Goal: Information Seeking & Learning: Find specific fact

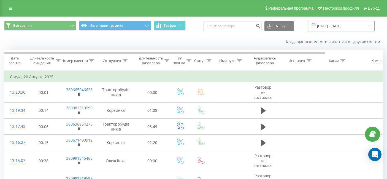
click at [332, 30] on input "[DATE] - [DATE]" at bounding box center [341, 26] width 67 height 11
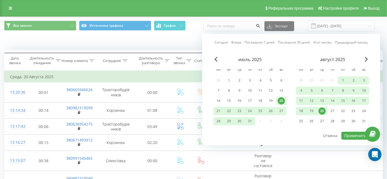
click at [364, 60] on div "август 2025" at bounding box center [331, 60] width 73 height 6
click at [366, 59] on span "Next Month" at bounding box center [365, 59] width 3 height 5
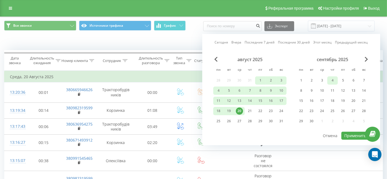
click at [333, 80] on div "4" at bounding box center [331, 80] width 7 height 7
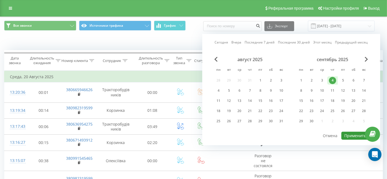
click at [355, 133] on button "Применить" at bounding box center [355, 135] width 28 height 8
type input "04.09.2025 - 04.09.2025"
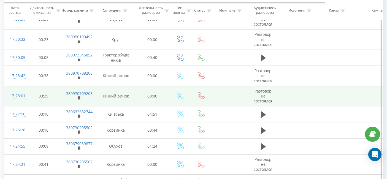
scroll to position [1737, 0]
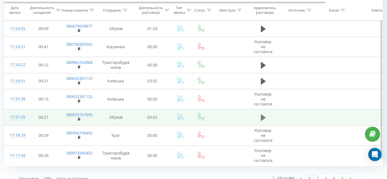
click at [264, 114] on icon at bounding box center [263, 118] width 5 height 8
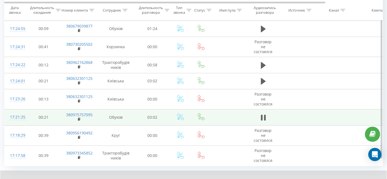
drag, startPoint x: 338, startPoint y: 177, endPoint x: 366, endPoint y: 179, distance: 28.4
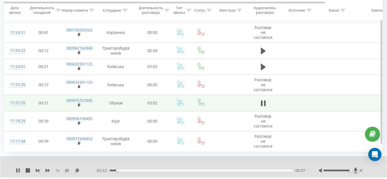
scroll to position [1758, 0]
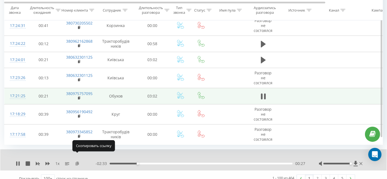
click at [78, 161] on icon at bounding box center [77, 163] width 5 height 4
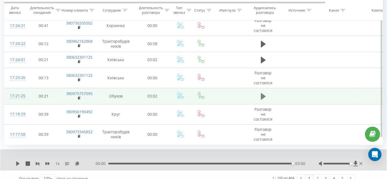
click at [263, 93] on icon at bounding box center [263, 96] width 5 height 7
click at [264, 92] on icon at bounding box center [263, 96] width 5 height 8
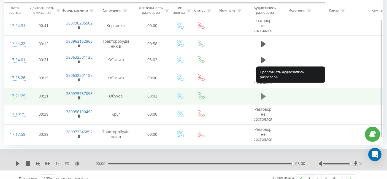
click at [264, 92] on icon at bounding box center [263, 96] width 5 height 8
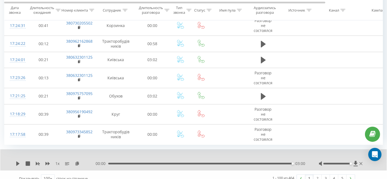
drag, startPoint x: 265, startPoint y: 90, endPoint x: 86, endPoint y: 161, distance: 192.7
click at [19, 161] on icon at bounding box center [17, 163] width 3 height 4
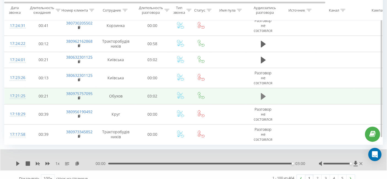
click at [262, 92] on icon at bounding box center [263, 96] width 5 height 8
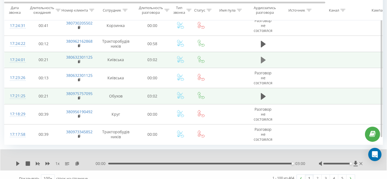
click at [263, 57] on icon at bounding box center [263, 60] width 5 height 7
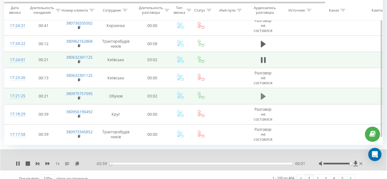
click at [263, 92] on icon at bounding box center [263, 96] width 5 height 8
click at [118, 163] on div "00:08" at bounding box center [200, 164] width 183 height 2
click at [263, 57] on icon at bounding box center [263, 60] width 5 height 7
click at [47, 161] on icon at bounding box center [47, 163] width 4 height 4
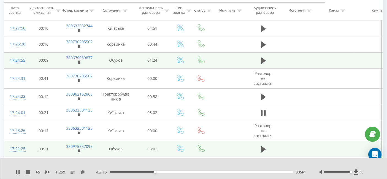
scroll to position [1697, 0]
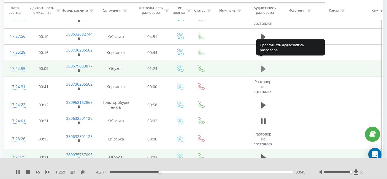
click at [263, 65] on icon at bounding box center [263, 68] width 5 height 7
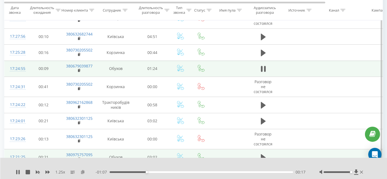
click at [83, 170] on icon at bounding box center [82, 172] width 5 height 4
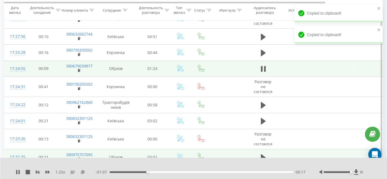
click at [83, 170] on icon at bounding box center [82, 172] width 5 height 4
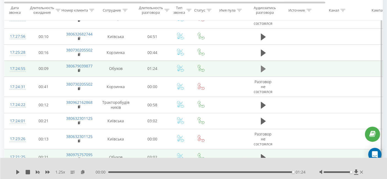
click at [262, 65] on icon at bounding box center [263, 68] width 5 height 7
click at [266, 65] on button at bounding box center [263, 69] width 8 height 8
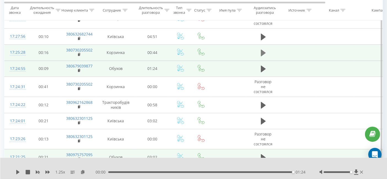
click at [261, 50] on icon at bounding box center [263, 53] width 5 height 7
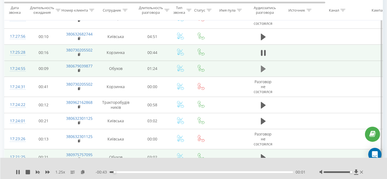
click at [264, 65] on icon at bounding box center [263, 68] width 5 height 7
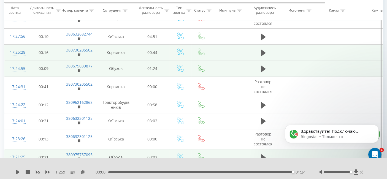
scroll to position [0, 0]
click at [249, 165] on div at bounding box center [190, 165] width 279 height 6
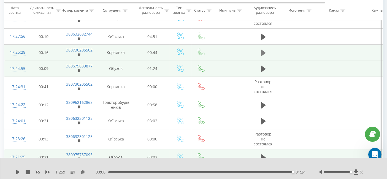
click at [265, 49] on icon at bounding box center [263, 53] width 5 height 8
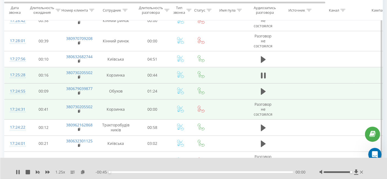
scroll to position [1667, 0]
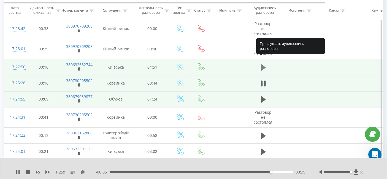
click at [261, 64] on icon at bounding box center [263, 68] width 5 height 8
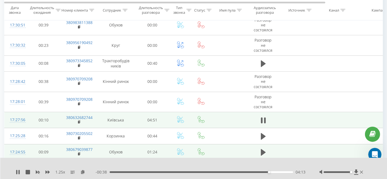
scroll to position [1606, 0]
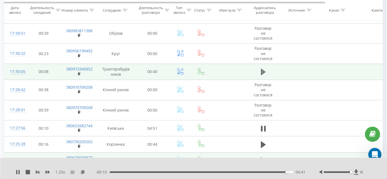
click at [262, 68] on icon at bounding box center [263, 71] width 5 height 7
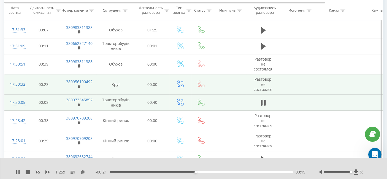
scroll to position [1544, 0]
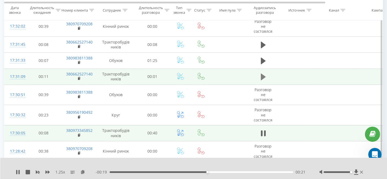
click at [263, 73] on icon at bounding box center [263, 77] width 5 height 8
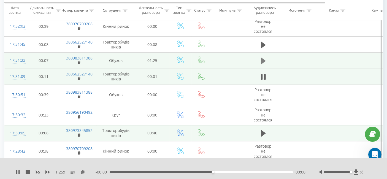
click at [264, 57] on icon at bounding box center [263, 61] width 5 height 8
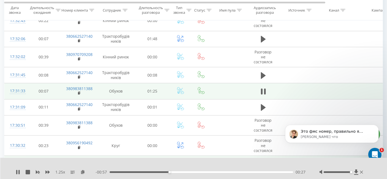
scroll to position [0, 0]
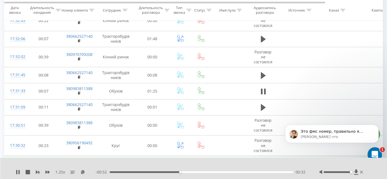
click at [367, 149] on div "Открыть службу сообщений Intercom" at bounding box center [373, 153] width 13 height 13
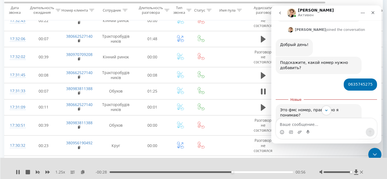
scroll to position [211, 0]
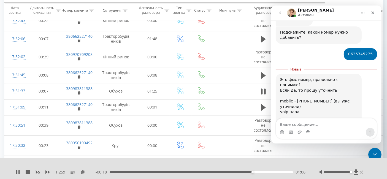
click at [218, 161] on div "1.25 x - 00:18 01:06 01:06" at bounding box center [193, 168] width 387 height 21
click at [375, 12] on div "Закрыть" at bounding box center [372, 13] width 10 height 10
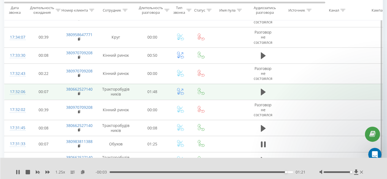
scroll to position [1453, 0]
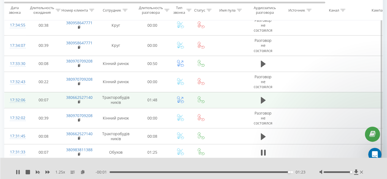
click at [257, 94] on td at bounding box center [262, 100] width 33 height 16
click at [259, 96] on td at bounding box center [262, 100] width 33 height 16
click at [266, 96] on button at bounding box center [263, 100] width 8 height 8
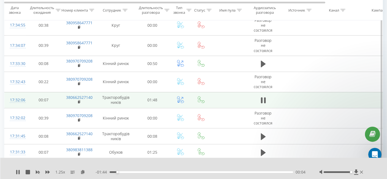
scroll to position [1422, 0]
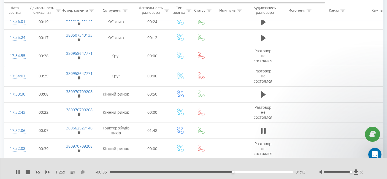
click at [82, 170] on icon at bounding box center [82, 172] width 5 height 4
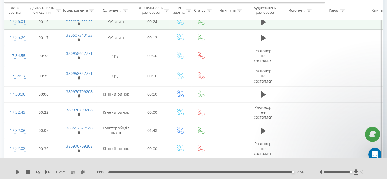
scroll to position [1331, 0]
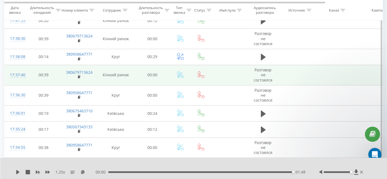
drag, startPoint x: 259, startPoint y: 53, endPoint x: 248, endPoint y: 75, distance: 24.6
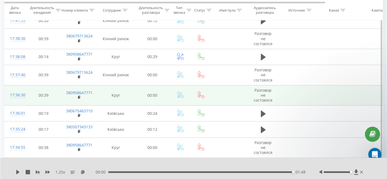
scroll to position [1300, 0]
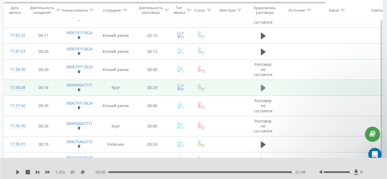
click at [265, 84] on icon at bounding box center [263, 88] width 5 height 8
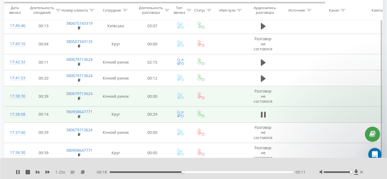
scroll to position [1269, 0]
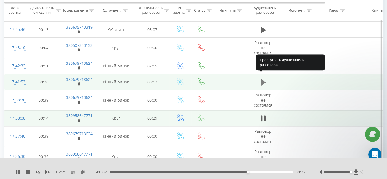
click at [263, 79] on icon at bounding box center [263, 82] width 5 height 7
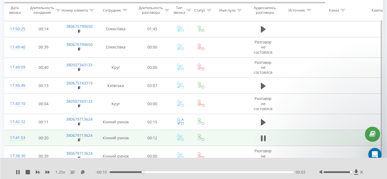
scroll to position [1208, 0]
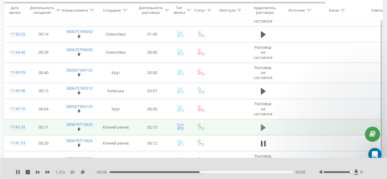
click at [260, 123] on button at bounding box center [263, 127] width 8 height 8
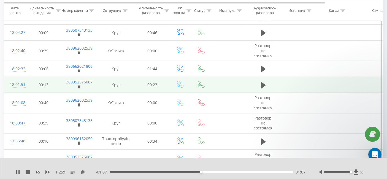
scroll to position [231, 0]
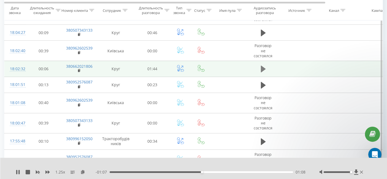
click at [263, 67] on icon at bounding box center [263, 69] width 5 height 8
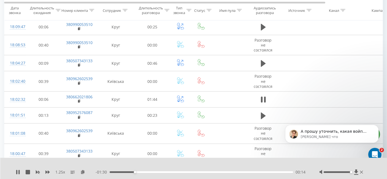
scroll to position [286, 0]
click at [370, 147] on body "А прошу уточнить, какая войп пара для номера? Volodymyr • Только что" at bounding box center [331, 138] width 106 height 46
click at [375, 146] on body "А прошу уточнить, какая войп пара для номера? Volodymyr • Только что" at bounding box center [331, 138] width 106 height 46
drag, startPoint x: 377, startPoint y: 150, endPoint x: 749, endPoint y: 295, distance: 399.3
click at [378, 149] on div "Открыть службу сообщений Intercom" at bounding box center [373, 153] width 18 height 18
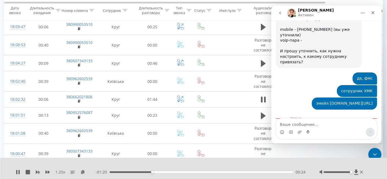
scroll to position [274, 0]
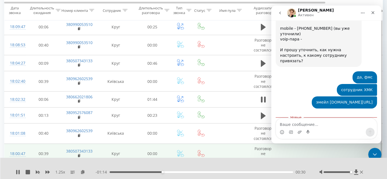
click at [343, 150] on td at bounding box center [335, 154] width 37 height 20
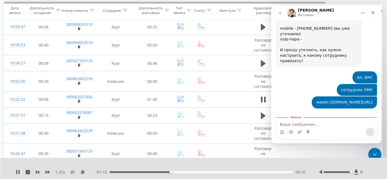
scroll to position [0, 67]
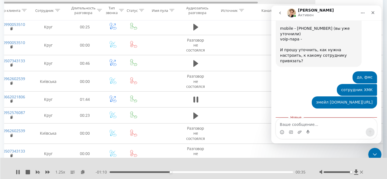
click at [315, 1] on div at bounding box center [126, 2] width 378 height 4
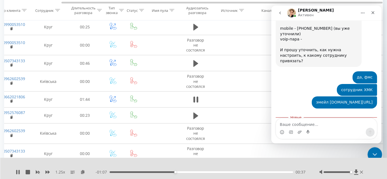
click at [376, 148] on div "Закрыть службу сообщений Intercom" at bounding box center [373, 153] width 13 height 13
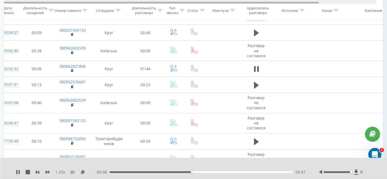
scroll to position [0, 0]
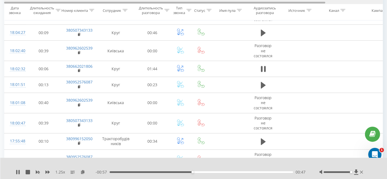
drag, startPoint x: 163, startPoint y: 3, endPoint x: 73, endPoint y: 0, distance: 90.3
click at [73, 0] on div at bounding box center [193, 2] width 378 height 4
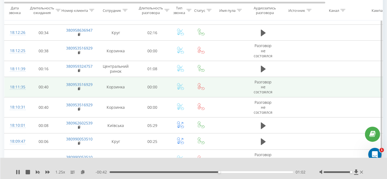
scroll to position [811, 0]
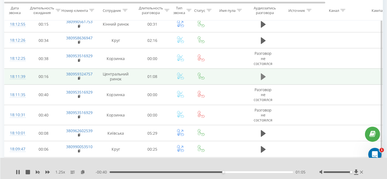
click at [262, 73] on icon at bounding box center [263, 76] width 5 height 7
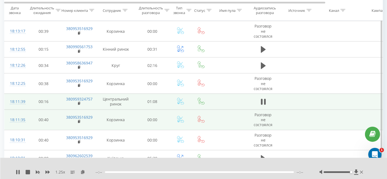
scroll to position [780, 0]
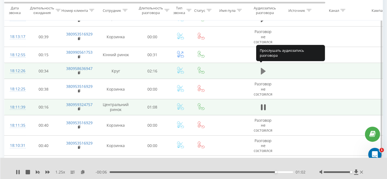
click at [264, 67] on icon at bounding box center [263, 71] width 5 height 8
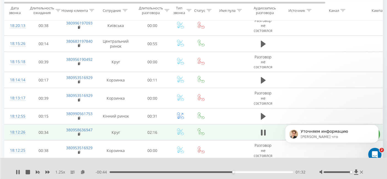
scroll to position [0, 0]
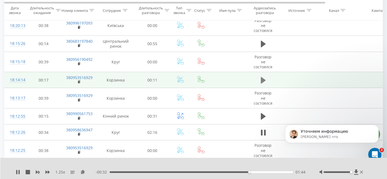
click at [261, 76] on icon at bounding box center [263, 80] width 5 height 8
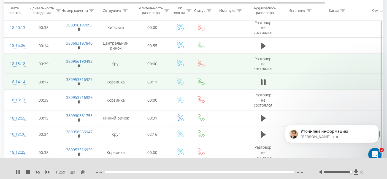
scroll to position [689, 0]
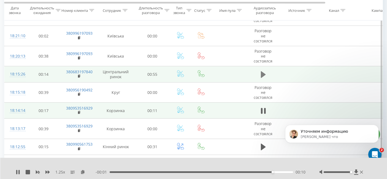
click at [262, 73] on icon at bounding box center [263, 75] width 5 height 8
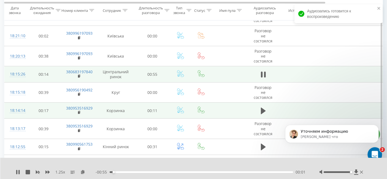
click at [376, 151] on icon "Открыть службу сообщений Intercom" at bounding box center [373, 153] width 9 height 9
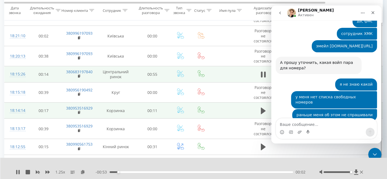
scroll to position [332, 0]
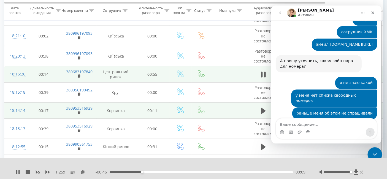
click at [376, 151] on icon "Закрыть службу сообщений Intercom" at bounding box center [373, 153] width 7 height 7
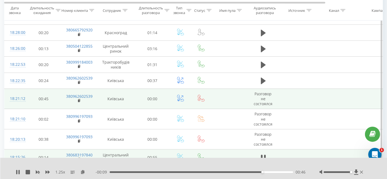
scroll to position [597, 0]
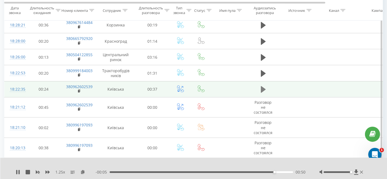
click at [264, 87] on icon at bounding box center [263, 89] width 5 height 7
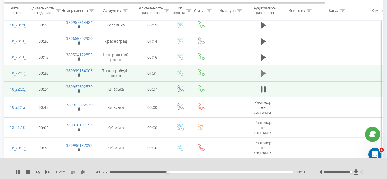
click at [262, 72] on icon at bounding box center [263, 73] width 5 height 7
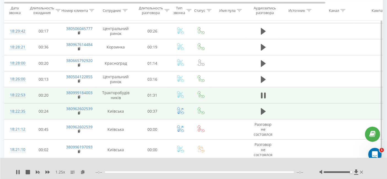
scroll to position [566, 0]
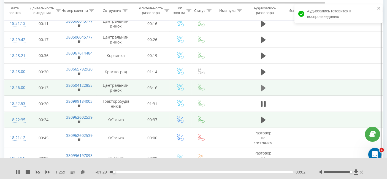
click at [264, 86] on icon at bounding box center [263, 88] width 5 height 8
click at [371, 152] on icon "Открыть службу сообщений Intercom" at bounding box center [373, 153] width 9 height 9
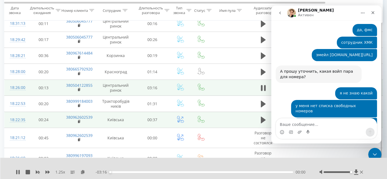
scroll to position [323, 0]
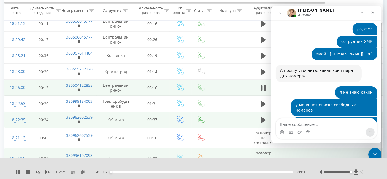
click at [334, 154] on td at bounding box center [335, 158] width 37 height 20
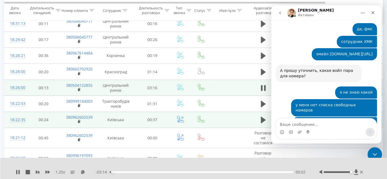
drag, startPoint x: 376, startPoint y: 150, endPoint x: 373, endPoint y: 149, distance: 3.2
click at [376, 149] on div "Закрыть службу сообщений Intercom" at bounding box center [373, 153] width 13 height 13
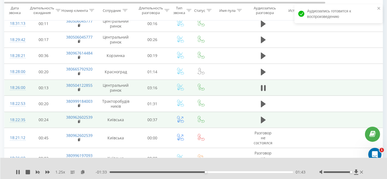
click at [14, 171] on div "1.25 x - 01:33 01:43 01:43" at bounding box center [193, 168] width 387 height 21
click at [15, 171] on div "1.25 x - 01:33 01:43 01:43" at bounding box center [193, 168] width 387 height 21
click at [19, 172] on icon at bounding box center [18, 172] width 1 height 4
click at [19, 172] on icon at bounding box center [17, 172] width 3 height 4
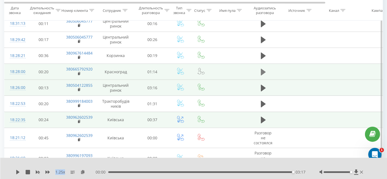
click at [264, 71] on icon at bounding box center [263, 72] width 5 height 8
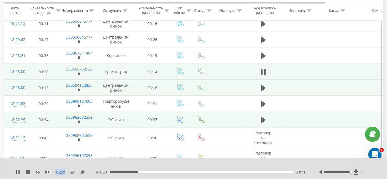
scroll to position [536, 0]
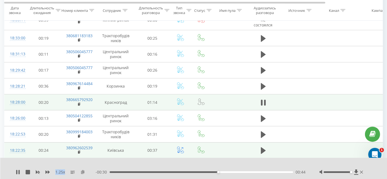
click at [81, 171] on icon at bounding box center [82, 172] width 5 height 4
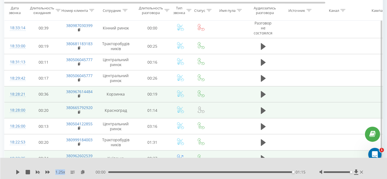
scroll to position [520, 0]
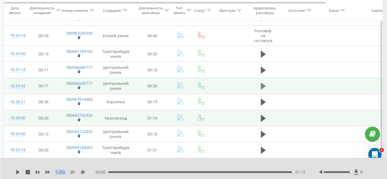
click at [264, 86] on icon at bounding box center [263, 86] width 5 height 8
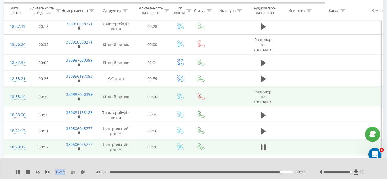
scroll to position [429, 0]
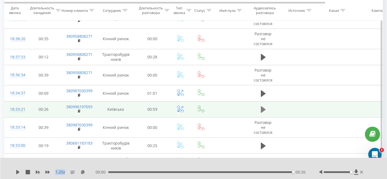
click at [266, 109] on button at bounding box center [263, 109] width 8 height 8
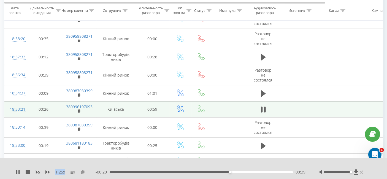
click at [82, 171] on icon at bounding box center [82, 172] width 5 height 4
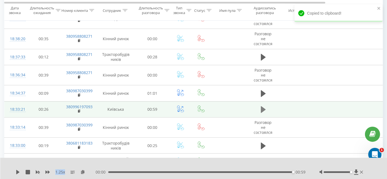
click at [263, 108] on icon at bounding box center [263, 109] width 5 height 7
click at [261, 106] on icon at bounding box center [263, 109] width 5 height 7
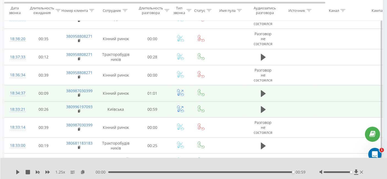
click at [264, 96] on span at bounding box center [263, 95] width 8 height 5
click at [264, 93] on icon at bounding box center [263, 94] width 5 height 8
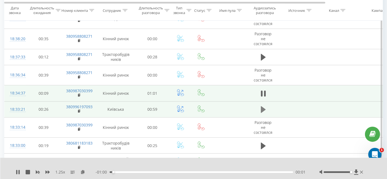
click at [265, 108] on button at bounding box center [263, 109] width 8 height 8
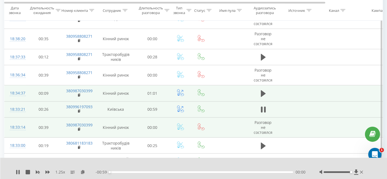
scroll to position [459, 0]
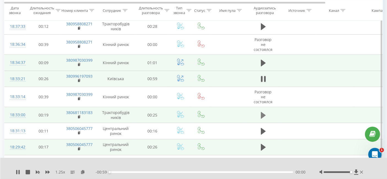
click at [265, 113] on button at bounding box center [263, 115] width 8 height 8
click at [264, 76] on icon at bounding box center [263, 79] width 5 height 8
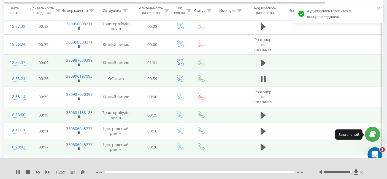
click at [375, 150] on div "Открыть службу сообщений Intercom" at bounding box center [373, 153] width 18 height 18
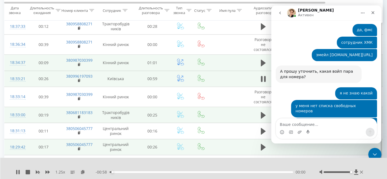
scroll to position [323, 0]
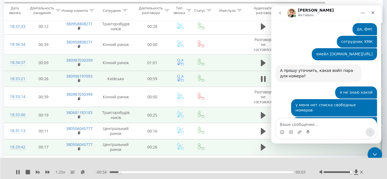
click at [371, 152] on icon "Закрыть службу сообщений Intercom" at bounding box center [373, 153] width 7 height 7
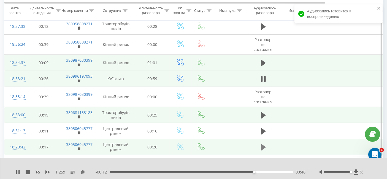
click at [265, 143] on button at bounding box center [263, 147] width 8 height 8
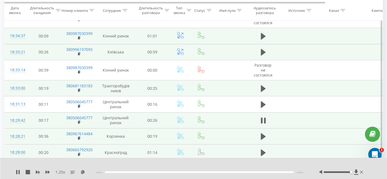
scroll to position [490, 0]
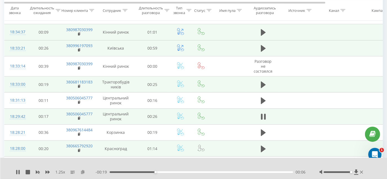
click at [83, 171] on icon at bounding box center [82, 172] width 5 height 4
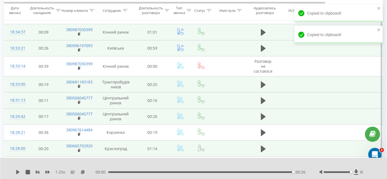
scroll to position [339, 0]
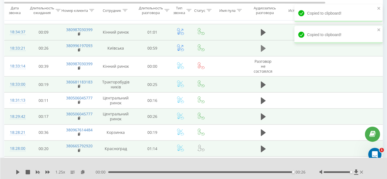
click at [261, 45] on icon at bounding box center [263, 49] width 5 height 8
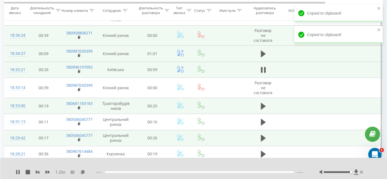
scroll to position [459, 0]
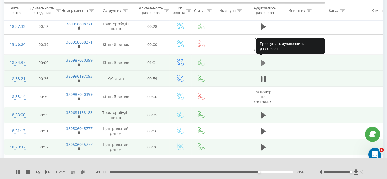
click at [263, 61] on icon at bounding box center [263, 63] width 5 height 7
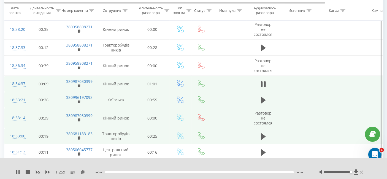
scroll to position [429, 0]
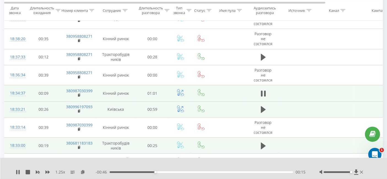
click at [253, 160] on div "1.25 x - 00:46 00:15 00:15" at bounding box center [193, 168] width 387 height 21
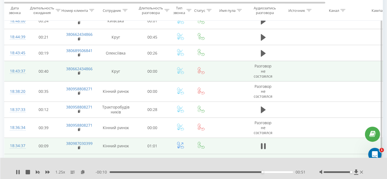
scroll to position [368, 0]
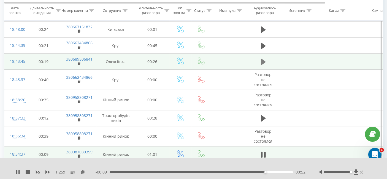
click at [263, 61] on icon at bounding box center [263, 62] width 5 height 8
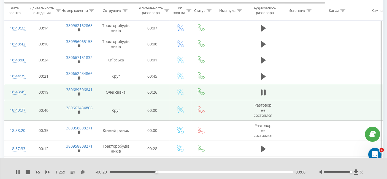
scroll to position [360, 0]
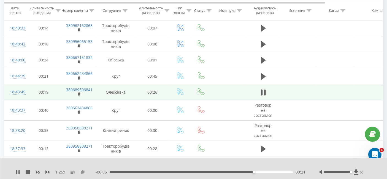
click at [83, 172] on icon at bounding box center [82, 172] width 5 height 4
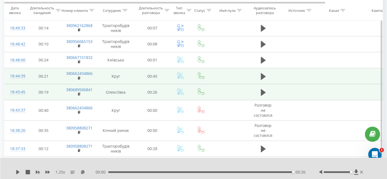
click at [259, 79] on span at bounding box center [263, 78] width 8 height 5
click at [263, 76] on icon at bounding box center [263, 76] width 5 height 7
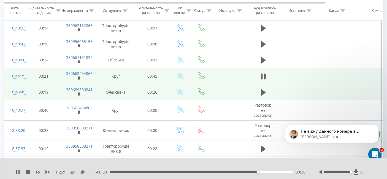
scroll to position [383, 0]
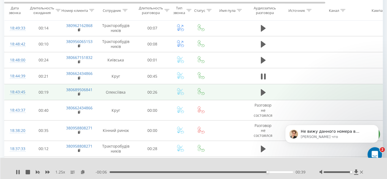
click at [372, 152] on icon "Открыть службу сообщений Intercom" at bounding box center [373, 153] width 9 height 9
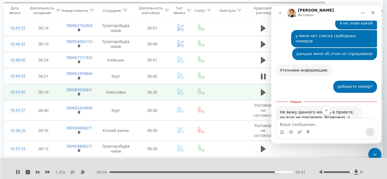
scroll to position [392, 0]
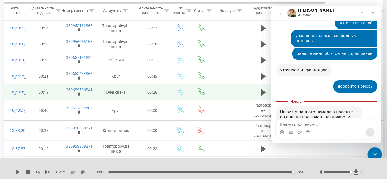
click at [377, 152] on div "Закрыть службу сообщений Intercom" at bounding box center [373, 153] width 13 height 13
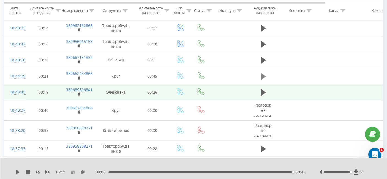
click at [262, 77] on icon at bounding box center [263, 77] width 5 height 8
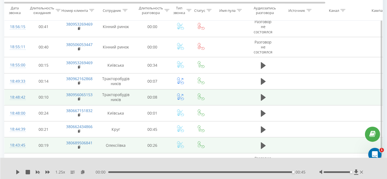
scroll to position [276, 0]
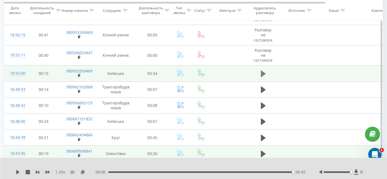
click at [262, 73] on icon at bounding box center [263, 73] width 5 height 7
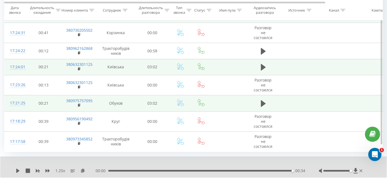
scroll to position [1758, 0]
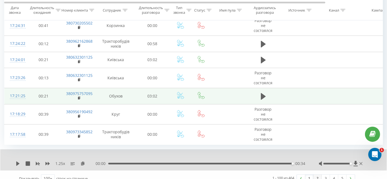
click at [317, 174] on link "2" at bounding box center [317, 178] width 8 height 8
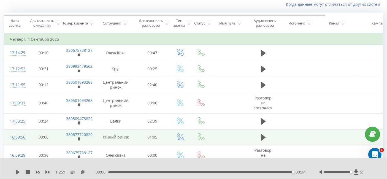
scroll to position [36, 0]
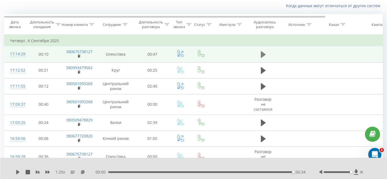
click at [264, 54] on icon at bounding box center [263, 54] width 5 height 7
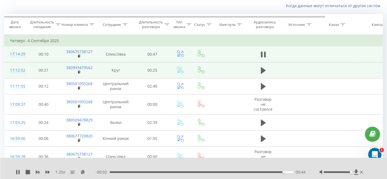
click at [269, 70] on td at bounding box center [262, 70] width 33 height 16
click at [265, 68] on button at bounding box center [263, 70] width 8 height 8
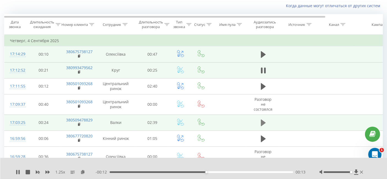
click at [261, 121] on icon at bounding box center [263, 122] width 5 height 7
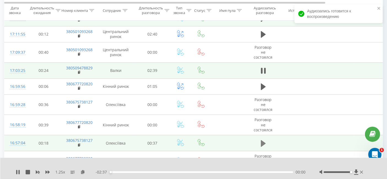
scroll to position [97, 0]
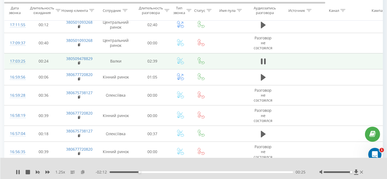
click at [82, 170] on icon at bounding box center [82, 172] width 5 height 4
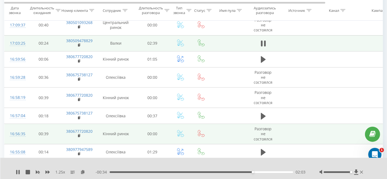
scroll to position [122, 0]
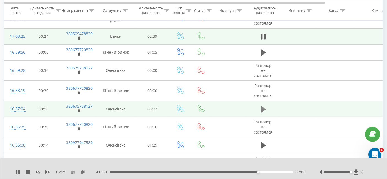
click at [259, 108] on button at bounding box center [263, 109] width 8 height 8
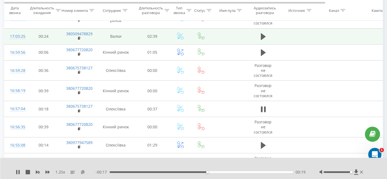
click at [83, 170] on icon at bounding box center [82, 172] width 5 height 4
click at [261, 108] on icon at bounding box center [263, 109] width 5 height 7
click at [83, 172] on icon at bounding box center [82, 172] width 5 height 4
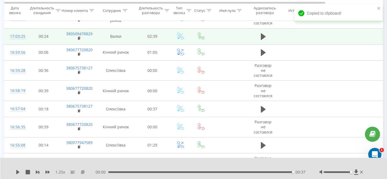
click at [83, 170] on icon at bounding box center [82, 172] width 5 height 4
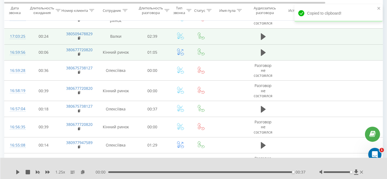
scroll to position [31, 0]
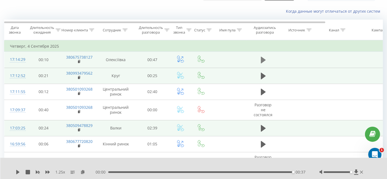
click at [261, 57] on icon at bounding box center [263, 60] width 5 height 7
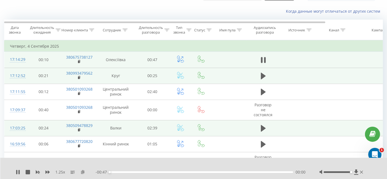
click at [81, 170] on icon at bounding box center [82, 172] width 5 height 4
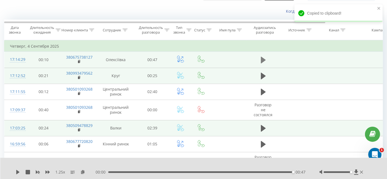
click at [263, 60] on icon at bounding box center [263, 60] width 5 height 7
click at [257, 80] on td at bounding box center [262, 76] width 33 height 16
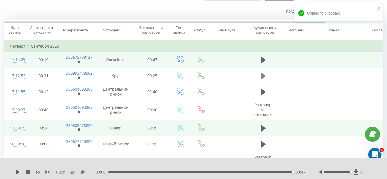
click at [260, 76] on button at bounding box center [263, 76] width 8 height 8
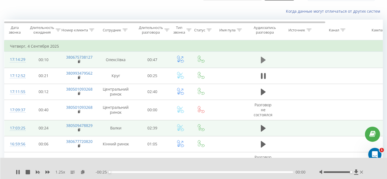
click at [261, 61] on icon at bounding box center [263, 60] width 5 height 7
click at [81, 171] on icon at bounding box center [82, 172] width 5 height 4
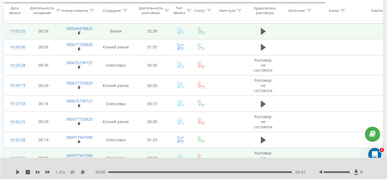
scroll to position [153, 0]
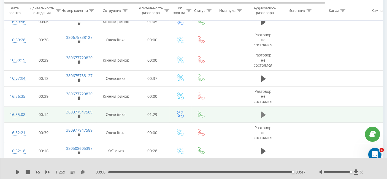
click at [259, 115] on button at bounding box center [263, 115] width 8 height 8
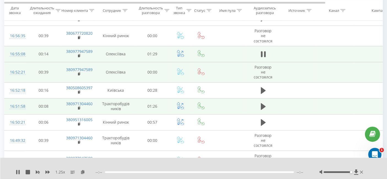
scroll to position [214, 0]
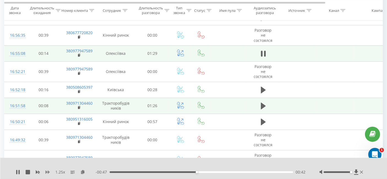
click at [46, 171] on icon at bounding box center [47, 171] width 4 height 3
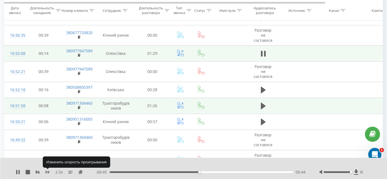
click at [46, 171] on icon at bounding box center [47, 171] width 4 height 3
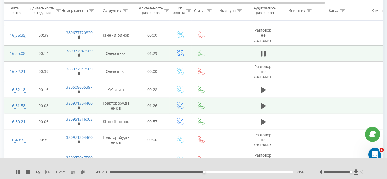
click at [48, 171] on icon at bounding box center [47, 171] width 4 height 3
click at [76, 169] on div "1 x - 00:38 00:51 00:51" at bounding box center [193, 168] width 387 height 21
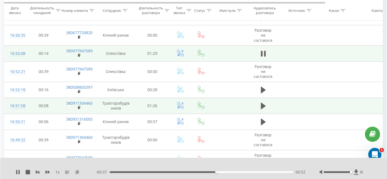
click at [75, 171] on icon at bounding box center [77, 172] width 5 height 4
drag, startPoint x: 263, startPoint y: 170, endPoint x: 178, endPoint y: 168, distance: 85.0
click at [178, 171] on div "00:40" at bounding box center [200, 172] width 183 height 2
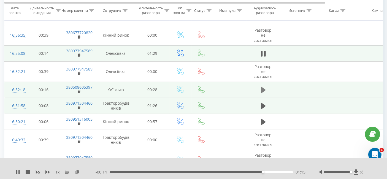
click at [262, 89] on icon at bounding box center [263, 90] width 5 height 7
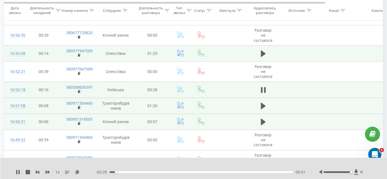
scroll to position [433, 0]
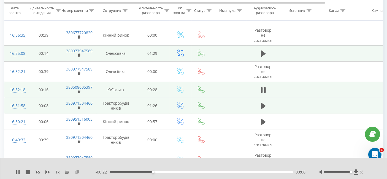
click at [76, 172] on icon at bounding box center [77, 172] width 5 height 4
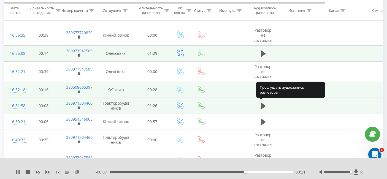
scroll to position [412, 0]
click at [262, 102] on icon at bounding box center [263, 106] width 5 height 8
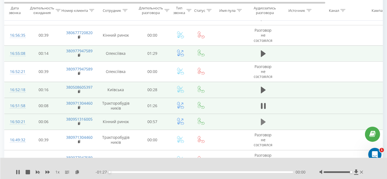
click at [260, 120] on button at bounding box center [263, 122] width 8 height 8
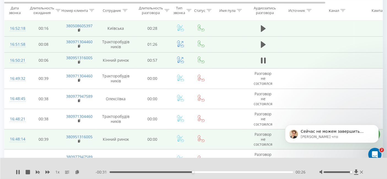
scroll to position [482, 0]
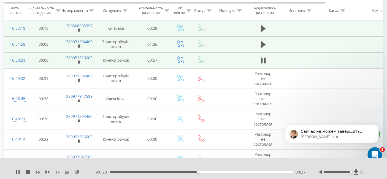
click at [380, 151] on html at bounding box center [373, 153] width 13 height 13
click at [372, 155] on icon "Открыть службу сообщений Intercom" at bounding box center [373, 153] width 9 height 9
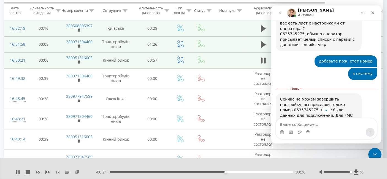
scroll to position [491, 0]
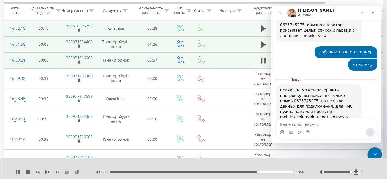
click at [374, 150] on icon "Закрыть службу сообщений Intercom" at bounding box center [373, 153] width 7 height 7
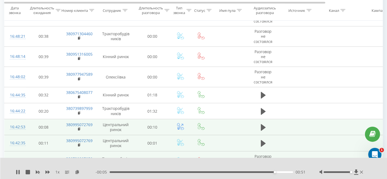
scroll to position [367, 0]
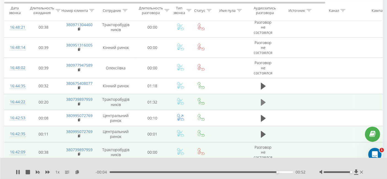
click at [259, 100] on button at bounding box center [263, 102] width 8 height 8
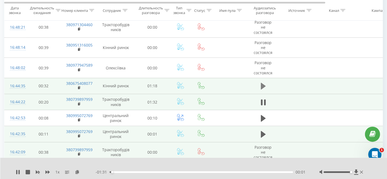
click at [261, 86] on icon at bounding box center [263, 86] width 5 height 7
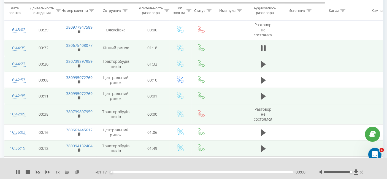
scroll to position [397, 0]
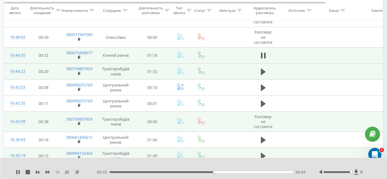
click at [76, 170] on icon at bounding box center [77, 172] width 5 height 4
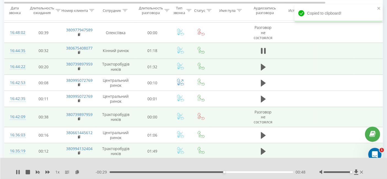
scroll to position [458, 0]
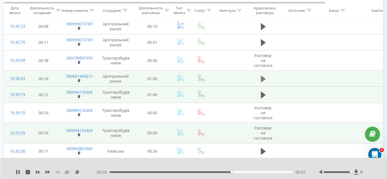
click at [263, 76] on icon at bounding box center [263, 79] width 5 height 7
click at [46, 171] on icon at bounding box center [47, 172] width 4 height 4
click at [80, 171] on icon at bounding box center [82, 172] width 5 height 4
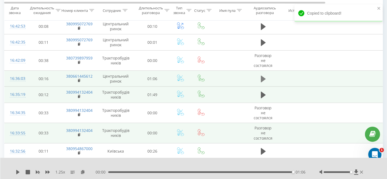
click at [259, 76] on button at bounding box center [263, 79] width 8 height 8
click at [264, 75] on icon at bounding box center [263, 79] width 5 height 8
click at [263, 92] on icon at bounding box center [263, 95] width 5 height 7
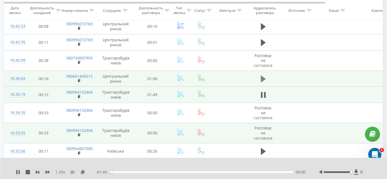
click at [261, 77] on icon at bounding box center [263, 79] width 5 height 7
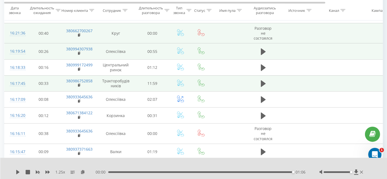
scroll to position [733, 0]
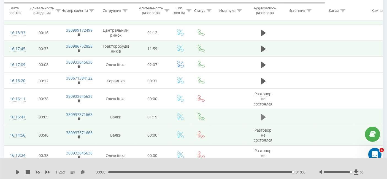
click at [261, 114] on icon at bounding box center [263, 117] width 5 height 7
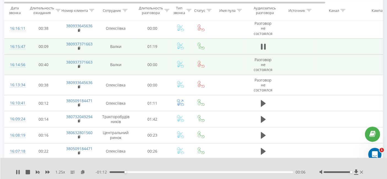
scroll to position [794, 0]
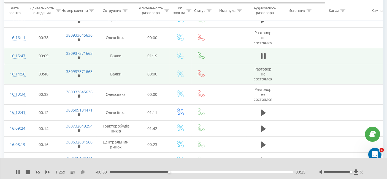
click at [81, 171] on icon at bounding box center [82, 172] width 5 height 4
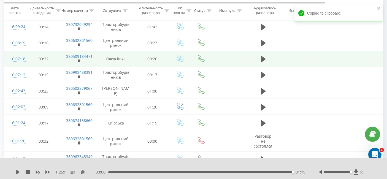
scroll to position [917, 0]
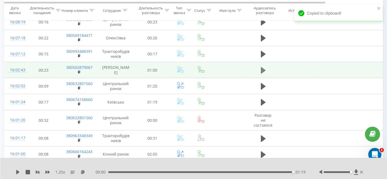
click at [262, 67] on icon at bounding box center [263, 70] width 5 height 7
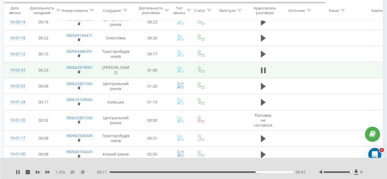
click at [83, 171] on icon at bounding box center [82, 172] width 5 height 4
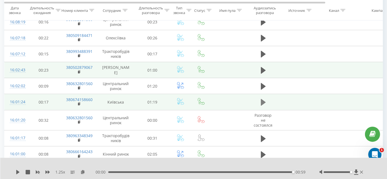
click at [261, 101] on icon at bounding box center [263, 102] width 5 height 7
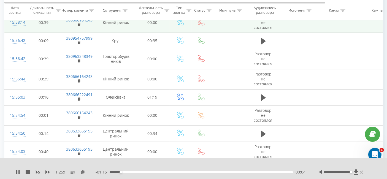
scroll to position [1131, 0]
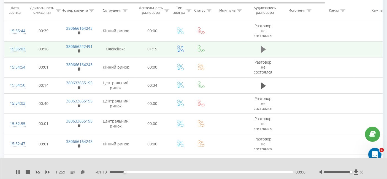
click at [263, 48] on button at bounding box center [263, 49] width 8 height 8
click at [81, 171] on icon at bounding box center [82, 172] width 5 height 4
click at [84, 170] on icon at bounding box center [82, 172] width 5 height 4
click at [83, 170] on icon at bounding box center [82, 172] width 5 height 4
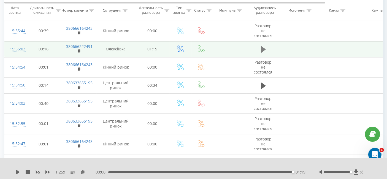
click at [265, 46] on icon at bounding box center [263, 49] width 5 height 7
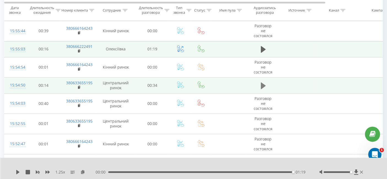
click at [264, 82] on icon at bounding box center [263, 86] width 5 height 8
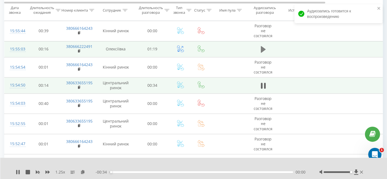
click at [264, 46] on icon at bounding box center [263, 49] width 5 height 8
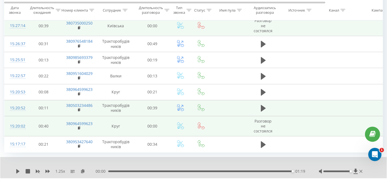
scroll to position [1724, 0]
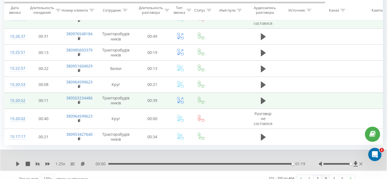
click at [326, 175] on link "3" at bounding box center [325, 179] width 8 height 8
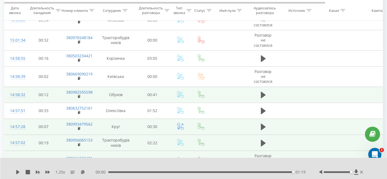
scroll to position [189, 0]
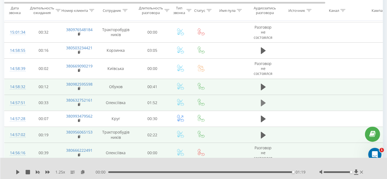
click at [263, 103] on icon at bounding box center [263, 103] width 5 height 8
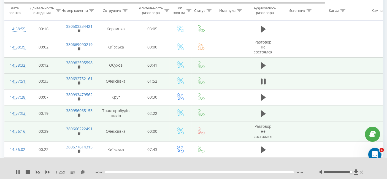
scroll to position [220, 0]
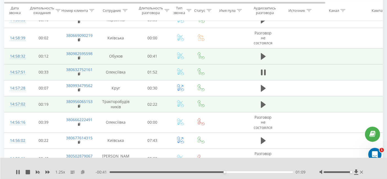
click at [84, 170] on icon at bounding box center [82, 172] width 5 height 4
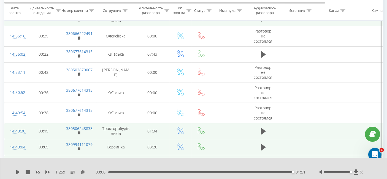
scroll to position [311, 0]
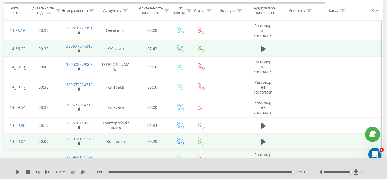
click at [257, 54] on td at bounding box center [262, 49] width 33 height 16
click at [259, 50] on button at bounding box center [263, 49] width 8 height 8
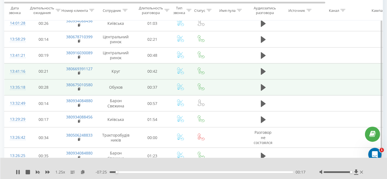
scroll to position [861, 0]
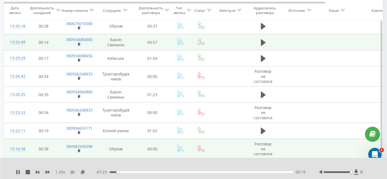
click at [258, 40] on td at bounding box center [262, 42] width 33 height 16
click at [259, 40] on button at bounding box center [263, 43] width 8 height 8
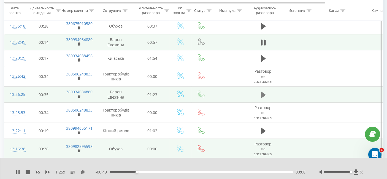
click at [265, 91] on icon at bounding box center [263, 95] width 5 height 8
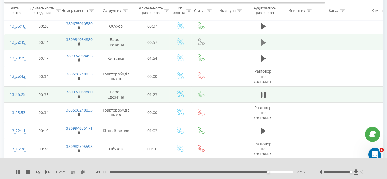
click at [259, 39] on button at bounding box center [263, 43] width 8 height 8
click at [263, 40] on icon at bounding box center [263, 42] width 5 height 7
click at [262, 39] on icon at bounding box center [263, 43] width 5 height 8
click at [261, 39] on icon at bounding box center [263, 42] width 5 height 7
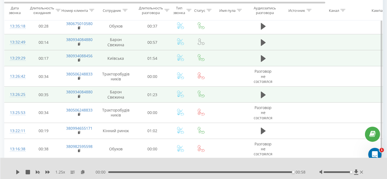
click at [257, 56] on td at bounding box center [262, 58] width 33 height 16
click at [261, 55] on icon at bounding box center [263, 58] width 5 height 7
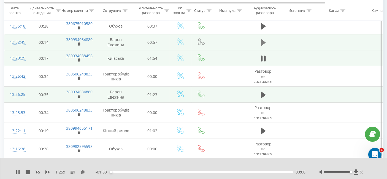
click at [264, 40] on icon at bounding box center [263, 43] width 5 height 8
click at [261, 92] on icon at bounding box center [263, 94] width 5 height 7
click at [84, 171] on icon at bounding box center [82, 172] width 5 height 4
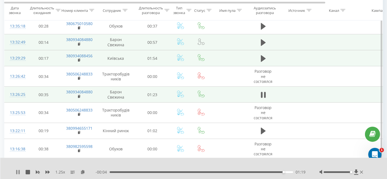
click at [16, 172] on icon at bounding box center [18, 172] width 4 height 4
click at [84, 171] on icon at bounding box center [82, 172] width 5 height 4
click at [263, 39] on icon at bounding box center [263, 42] width 5 height 7
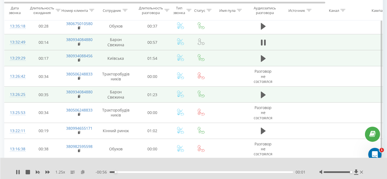
click at [81, 170] on icon at bounding box center [82, 172] width 5 height 4
click at [261, 41] on icon at bounding box center [263, 43] width 5 height 8
click at [16, 172] on icon at bounding box center [18, 172] width 4 height 4
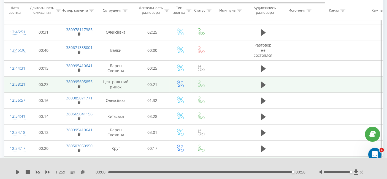
scroll to position [1595, 0]
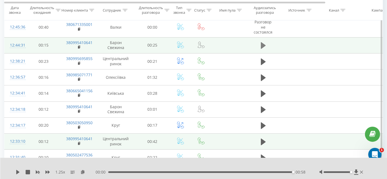
click at [262, 42] on icon at bounding box center [263, 45] width 5 height 7
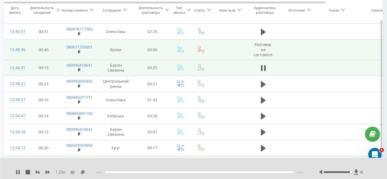
scroll to position [1564, 0]
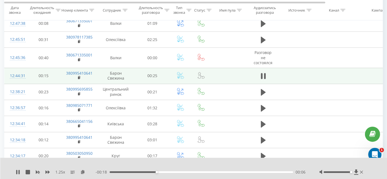
click at [82, 169] on div "1.25 x" at bounding box center [56, 172] width 80 height 6
click at [82, 170] on icon at bounding box center [82, 172] width 5 height 4
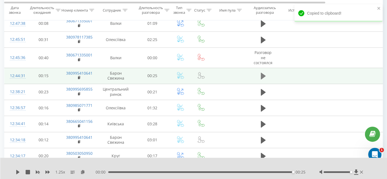
click at [264, 73] on icon at bounding box center [263, 76] width 5 height 7
drag, startPoint x: 265, startPoint y: 85, endPoint x: 262, endPoint y: 70, distance: 15.3
click at [265, 89] on icon at bounding box center [263, 92] width 5 height 7
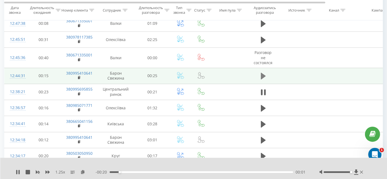
click at [263, 73] on icon at bounding box center [263, 76] width 5 height 7
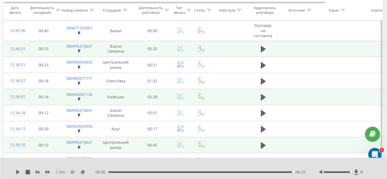
scroll to position [1595, 0]
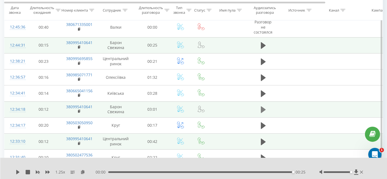
click at [261, 106] on icon at bounding box center [263, 109] width 5 height 7
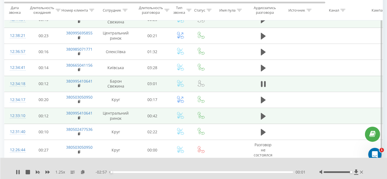
scroll to position [1626, 0]
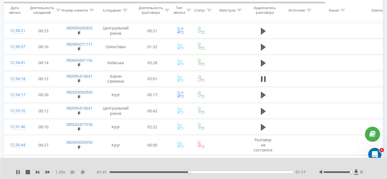
scroll to position [1626, 0]
click at [83, 171] on icon at bounding box center [82, 172] width 5 height 4
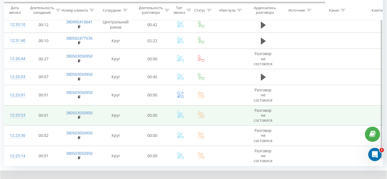
scroll to position [1733, 0]
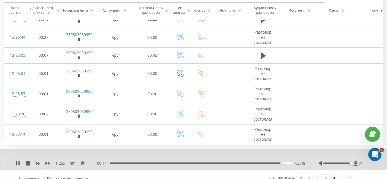
click at [336, 174] on link "4" at bounding box center [334, 178] width 8 height 8
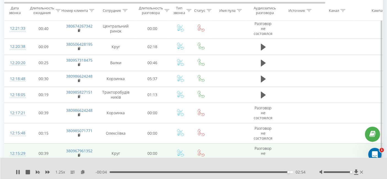
scroll to position [128, 0]
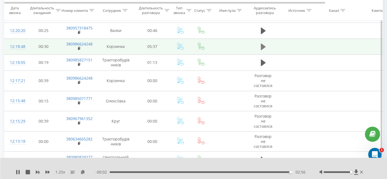
click at [262, 48] on icon at bounding box center [263, 47] width 5 height 8
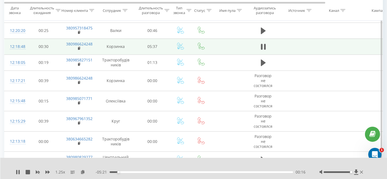
click at [45, 172] on div "1.25 x" at bounding box center [56, 172] width 80 height 6
click at [48, 172] on icon at bounding box center [47, 171] width 4 height 3
click at [368, 153] on div "Открыть службу сообщений Intercom" at bounding box center [373, 153] width 18 height 18
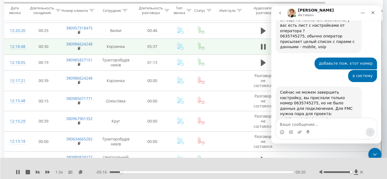
scroll to position [482, 0]
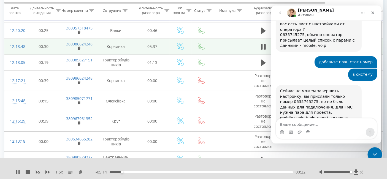
click at [376, 149] on div "Закрыть службу сообщений Intercom" at bounding box center [373, 153] width 13 height 13
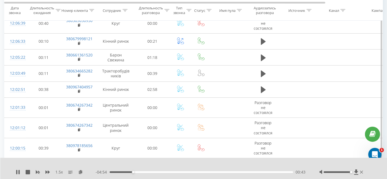
scroll to position [372, 0]
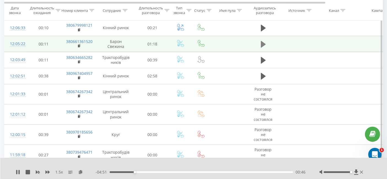
click at [263, 42] on icon at bounding box center [263, 44] width 5 height 7
click at [48, 170] on icon at bounding box center [47, 172] width 4 height 4
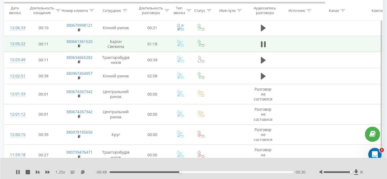
click at [80, 170] on div "1.25 x" at bounding box center [56, 172] width 80 height 6
drag, startPoint x: 85, startPoint y: 170, endPoint x: 79, endPoint y: 170, distance: 5.5
click at [84, 170] on div "1.25 x" at bounding box center [56, 172] width 80 height 6
click at [80, 170] on div "1.25 x" at bounding box center [56, 172] width 80 height 6
click at [84, 170] on icon at bounding box center [82, 172] width 5 height 4
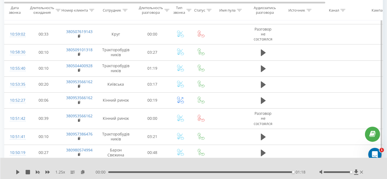
scroll to position [1259, 0]
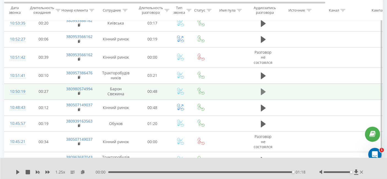
click at [267, 88] on button at bounding box center [263, 91] width 8 height 8
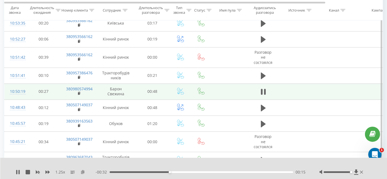
click at [84, 171] on icon at bounding box center [82, 172] width 5 height 4
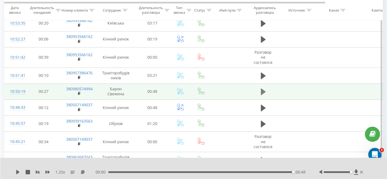
click at [260, 87] on button at bounding box center [263, 91] width 8 height 8
click at [262, 89] on icon at bounding box center [263, 91] width 5 height 7
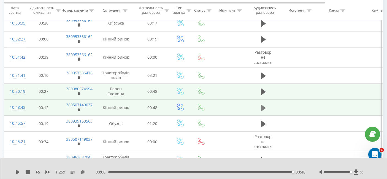
click at [263, 104] on icon at bounding box center [263, 108] width 5 height 8
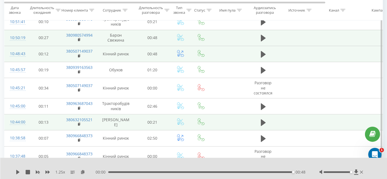
scroll to position [1320, 0]
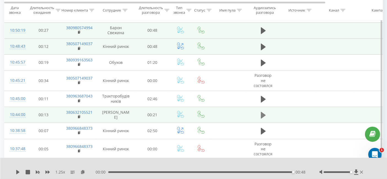
click at [261, 112] on icon at bounding box center [263, 115] width 5 height 7
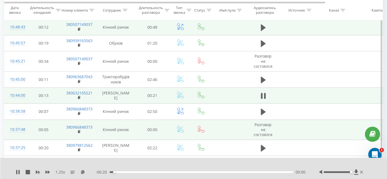
scroll to position [1350, 0]
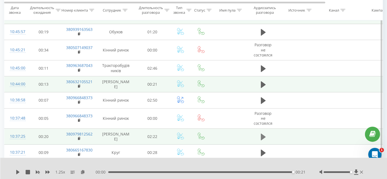
click at [262, 133] on icon at bounding box center [263, 136] width 5 height 7
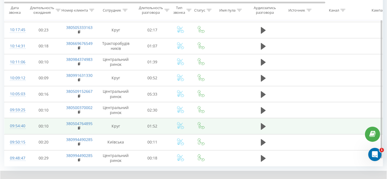
scroll to position [1695, 0]
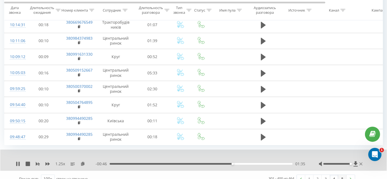
click at [342, 175] on link "5" at bounding box center [342, 179] width 8 height 8
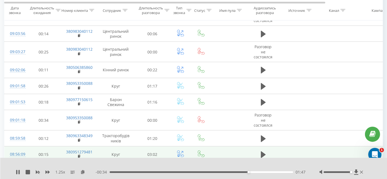
scroll to position [861, 0]
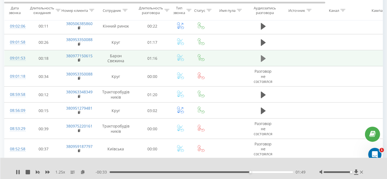
click at [265, 55] on icon at bounding box center [263, 58] width 5 height 7
click at [83, 174] on icon at bounding box center [82, 172] width 5 height 4
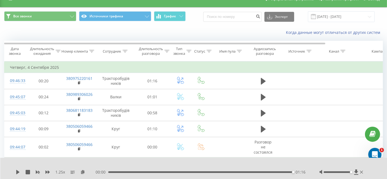
scroll to position [0, 0]
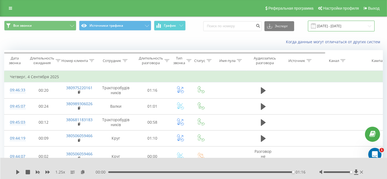
drag, startPoint x: 341, startPoint y: 25, endPoint x: 339, endPoint y: 28, distance: 3.4
click at [340, 25] on input "04.09.2025 - 04.09.2025" at bounding box center [341, 26] width 67 height 11
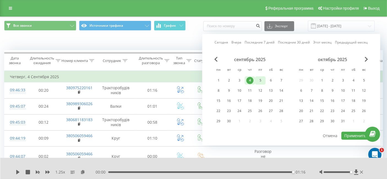
click at [262, 78] on div "5" at bounding box center [259, 80] width 7 height 7
click at [348, 133] on button "Применить" at bounding box center [355, 135] width 28 height 8
type input "05.09.2025 - 05.09.2025"
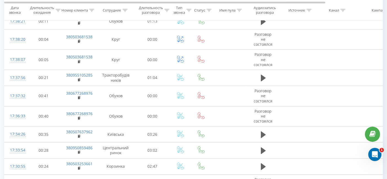
scroll to position [1712, 0]
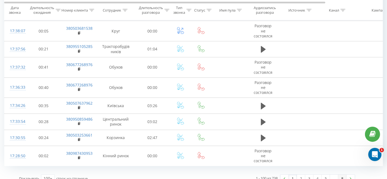
click at [342, 174] on link "8" at bounding box center [342, 178] width 8 height 8
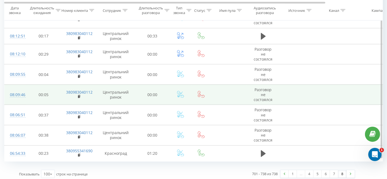
scroll to position [595, 0]
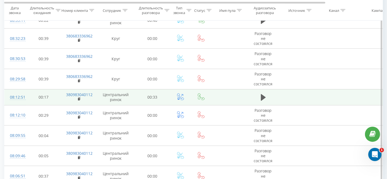
click at [268, 95] on td at bounding box center [262, 97] width 33 height 16
click at [264, 97] on icon at bounding box center [263, 98] width 5 height 8
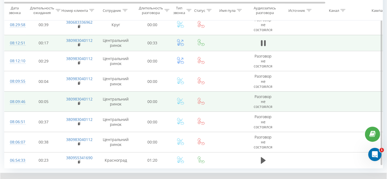
scroll to position [656, 0]
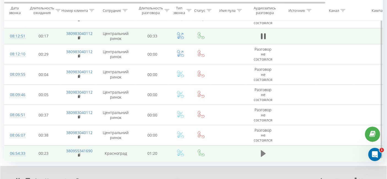
click at [259, 149] on button at bounding box center [263, 153] width 8 height 8
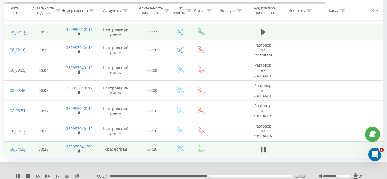
scroll to position [677, 0]
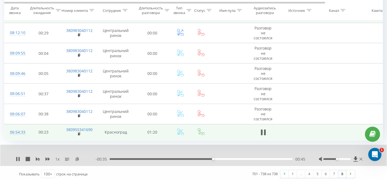
click at [76, 157] on icon at bounding box center [77, 159] width 5 height 4
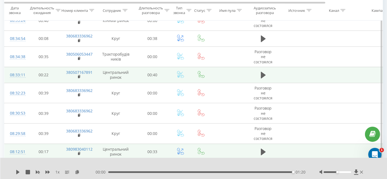
scroll to position [494, 0]
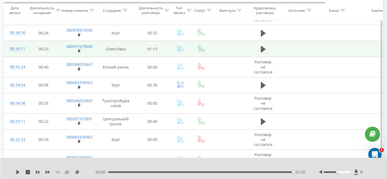
click at [258, 48] on td at bounding box center [262, 49] width 33 height 16
click at [263, 45] on icon at bounding box center [263, 49] width 5 height 8
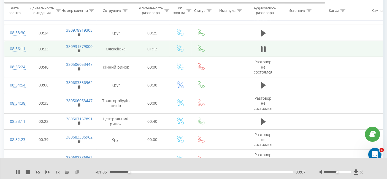
click at [78, 170] on icon at bounding box center [77, 172] width 5 height 4
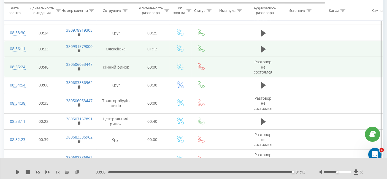
scroll to position [464, 0]
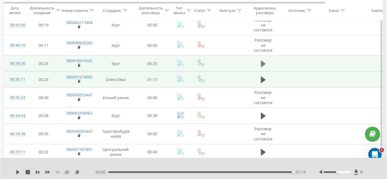
click at [260, 60] on button at bounding box center [263, 64] width 8 height 8
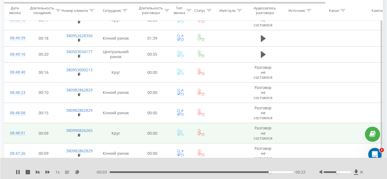
scroll to position [188, 0]
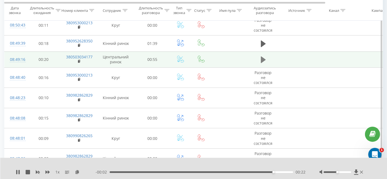
click at [264, 57] on icon at bounding box center [263, 59] width 5 height 7
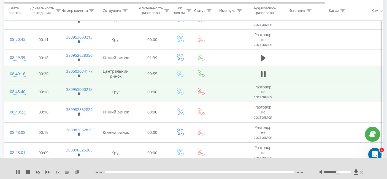
scroll to position [158, 0]
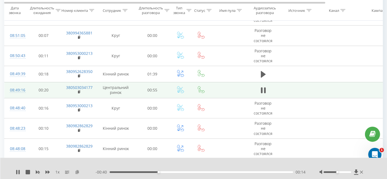
click at [78, 171] on icon at bounding box center [77, 172] width 5 height 4
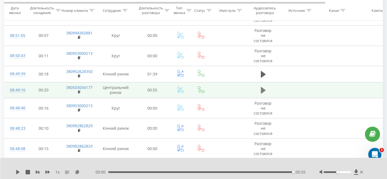
click at [261, 88] on icon at bounding box center [263, 90] width 5 height 7
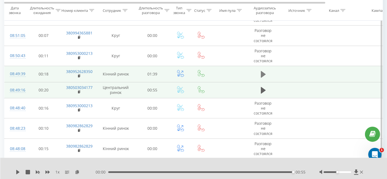
click at [262, 70] on icon at bounding box center [263, 74] width 5 height 8
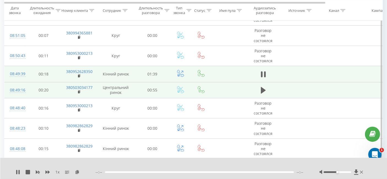
click at [258, 91] on td at bounding box center [262, 90] width 33 height 16
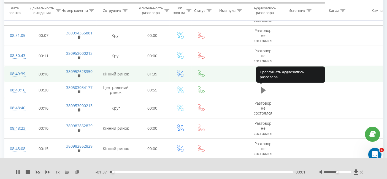
click at [261, 88] on icon at bounding box center [263, 90] width 5 height 7
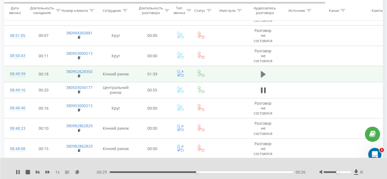
click at [259, 77] on button at bounding box center [263, 74] width 8 height 8
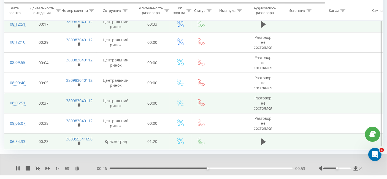
scroll to position [677, 0]
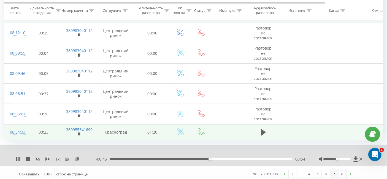
click at [333, 171] on link "7" at bounding box center [334, 174] width 8 height 8
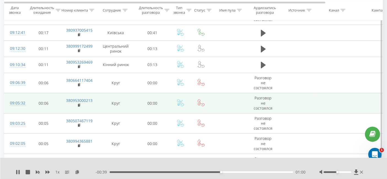
scroll to position [1661, 0]
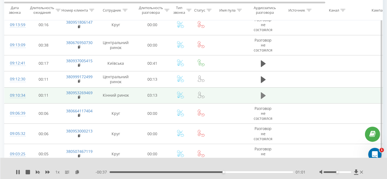
click at [261, 92] on icon at bounding box center [263, 95] width 5 height 7
click at [47, 174] on icon at bounding box center [47, 172] width 4 height 4
click at [84, 172] on icon at bounding box center [82, 172] width 5 height 4
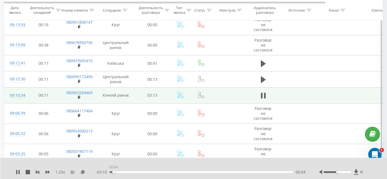
drag, startPoint x: 287, startPoint y: 172, endPoint x: 111, endPoint y: 166, distance: 176.2
click at [112, 171] on div "00:04" at bounding box center [113, 172] width 2 height 2
drag, startPoint x: 132, startPoint y: 172, endPoint x: 137, endPoint y: 173, distance: 4.5
click at [135, 173] on div "00:25" at bounding box center [134, 172] width 2 height 2
click at [139, 173] on div "00:30" at bounding box center [138, 172] width 2 height 2
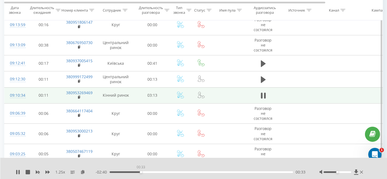
drag, startPoint x: 141, startPoint y: 173, endPoint x: 147, endPoint y: 173, distance: 6.1
click at [142, 173] on div "00:33" at bounding box center [141, 172] width 2 height 2
click at [149, 172] on div "00:41" at bounding box center [149, 172] width 2 height 2
click at [152, 172] on div "00:44" at bounding box center [151, 172] width 2 height 2
drag, startPoint x: 152, startPoint y: 172, endPoint x: 161, endPoint y: 174, distance: 8.6
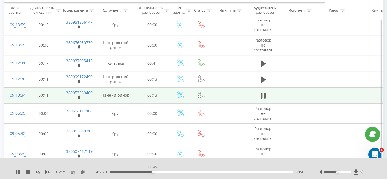
click at [161, 174] on div "- 02:28 00:45 00:45" at bounding box center [200, 172] width 210 height 6
drag, startPoint x: 166, startPoint y: 171, endPoint x: 171, endPoint y: 171, distance: 4.1
click at [168, 171] on div "01:00" at bounding box center [166, 172] width 2 height 2
drag, startPoint x: 171, startPoint y: 171, endPoint x: 180, endPoint y: 172, distance: 8.8
click at [180, 172] on div "01:13" at bounding box center [178, 172] width 2 height 2
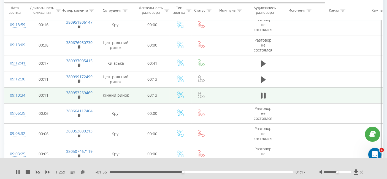
drag, startPoint x: 181, startPoint y: 173, endPoint x: 184, endPoint y: 173, distance: 3.0
click at [184, 173] on div "- 01:56 01:17 01:17" at bounding box center [200, 172] width 210 height 6
drag, startPoint x: 184, startPoint y: 172, endPoint x: 187, endPoint y: 171, distance: 3.0
click at [187, 171] on div "01:21" at bounding box center [186, 172] width 2 height 2
drag, startPoint x: 190, startPoint y: 172, endPoint x: 199, endPoint y: 172, distance: 9.4
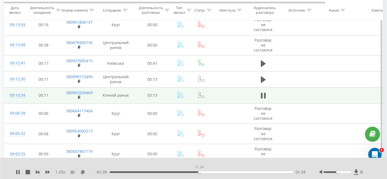
click at [199, 172] on div "01:34" at bounding box center [200, 172] width 183 height 2
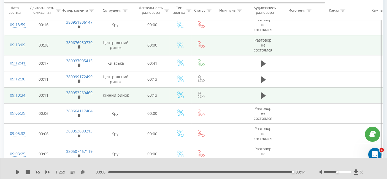
drag, startPoint x: 262, startPoint y: 70, endPoint x: 108, endPoint y: 37, distance: 158.1
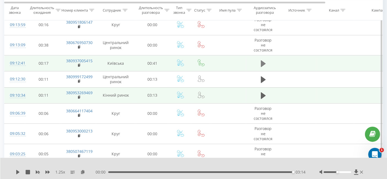
click at [261, 60] on icon at bounding box center [263, 63] width 5 height 7
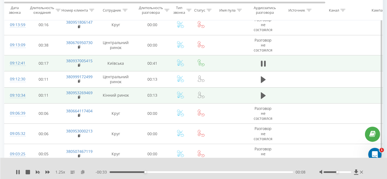
click at [82, 171] on icon at bounding box center [82, 172] width 5 height 4
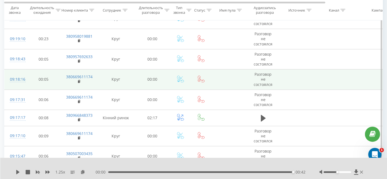
scroll to position [1356, 0]
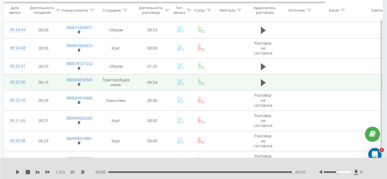
drag, startPoint x: 260, startPoint y: 75, endPoint x: 254, endPoint y: 75, distance: 6.1
click at [260, 78] on button at bounding box center [263, 82] width 8 height 8
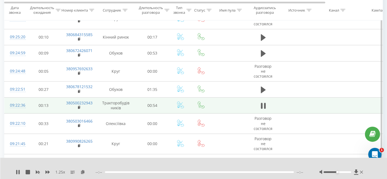
scroll to position [1325, 0]
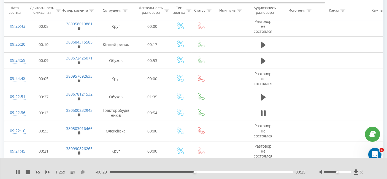
click at [83, 172] on icon at bounding box center [82, 172] width 5 height 4
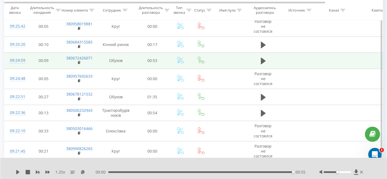
click at [274, 56] on td at bounding box center [262, 61] width 33 height 16
click at [261, 57] on icon at bounding box center [263, 61] width 5 height 8
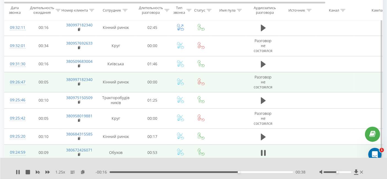
scroll to position [1203, 0]
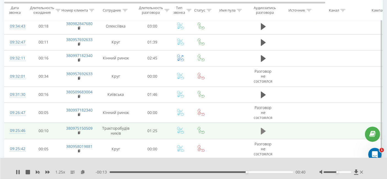
click at [263, 127] on icon at bounding box center [263, 131] width 5 height 8
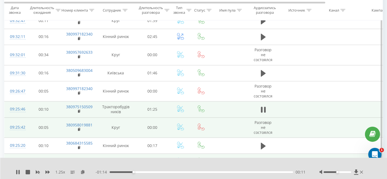
scroll to position [1233, 0]
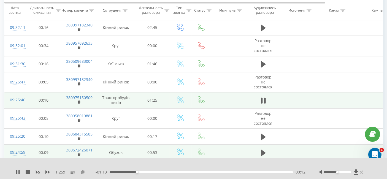
click at [84, 171] on icon at bounding box center [82, 172] width 5 height 4
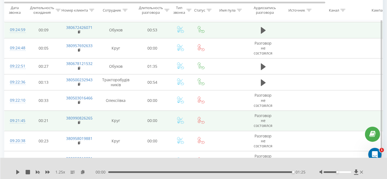
scroll to position [1325, 0]
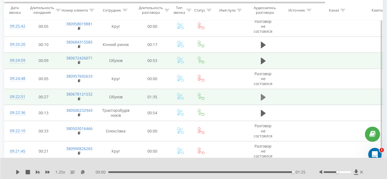
click at [261, 94] on icon at bounding box center [263, 97] width 5 height 7
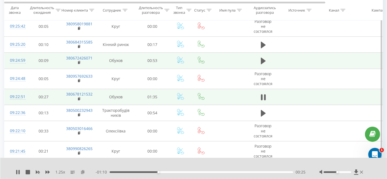
click at [82, 172] on icon at bounding box center [82, 172] width 5 height 4
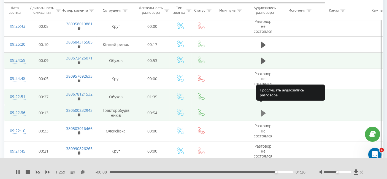
click at [263, 110] on icon at bounding box center [263, 113] width 5 height 7
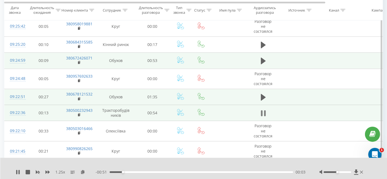
click at [262, 110] on icon at bounding box center [262, 113] width 2 height 6
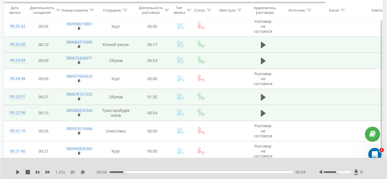
drag, startPoint x: 263, startPoint y: 43, endPoint x: 252, endPoint y: 46, distance: 11.4
click at [263, 43] on button at bounding box center [263, 45] width 8 height 8
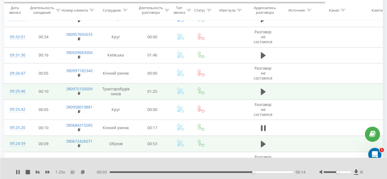
scroll to position [1233, 0]
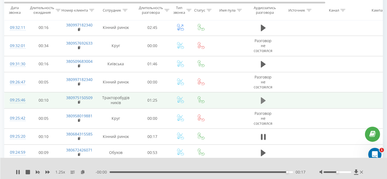
click at [256, 92] on td at bounding box center [262, 100] width 33 height 16
click at [262, 97] on icon at bounding box center [263, 100] width 5 height 7
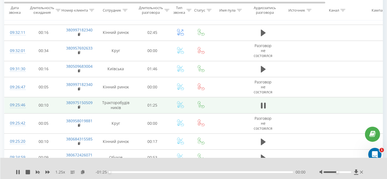
scroll to position [1203, 0]
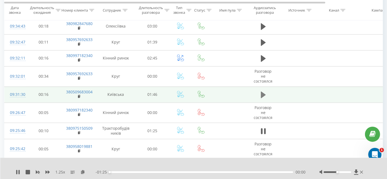
click at [262, 91] on icon at bounding box center [263, 94] width 5 height 7
click at [261, 128] on icon at bounding box center [263, 131] width 5 height 7
click at [259, 86] on td at bounding box center [262, 94] width 33 height 16
click at [260, 91] on button at bounding box center [263, 95] width 8 height 8
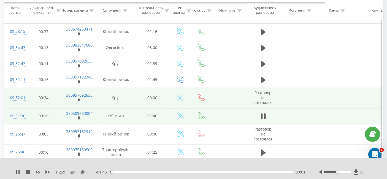
scroll to position [1172, 0]
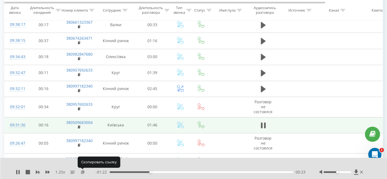
click at [82, 170] on icon at bounding box center [82, 172] width 5 height 4
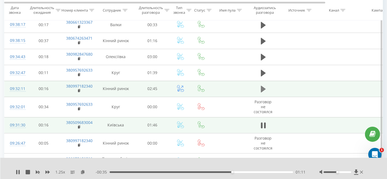
click at [264, 85] on button at bounding box center [263, 89] width 8 height 8
click at [82, 172] on icon at bounding box center [82, 172] width 5 height 4
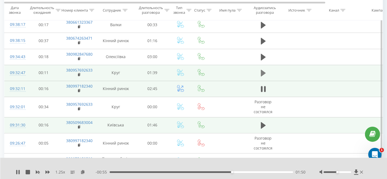
click at [265, 69] on icon at bounding box center [263, 73] width 5 height 8
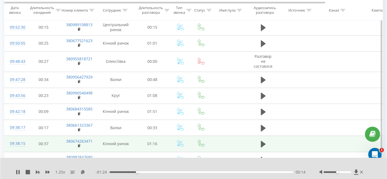
scroll to position [1111, 0]
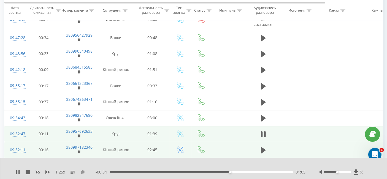
click at [85, 172] on icon at bounding box center [82, 172] width 5 height 4
drag, startPoint x: 289, startPoint y: 171, endPoint x: 98, endPoint y: 172, distance: 191.2
click at [98, 172] on div "- 01:33 00:06 00:06" at bounding box center [200, 172] width 210 height 6
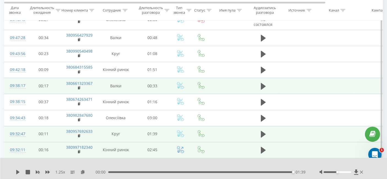
click at [251, 80] on td at bounding box center [262, 86] width 33 height 16
click at [258, 81] on td at bounding box center [262, 86] width 33 height 16
click at [262, 82] on button at bounding box center [263, 86] width 8 height 8
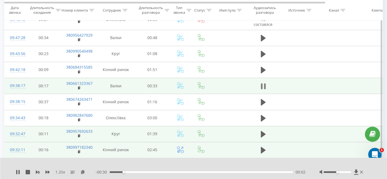
click at [262, 83] on icon at bounding box center [263, 86] width 5 height 8
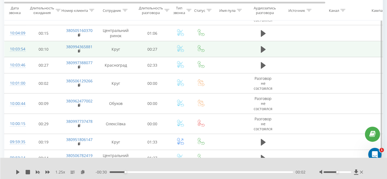
scroll to position [744, 0]
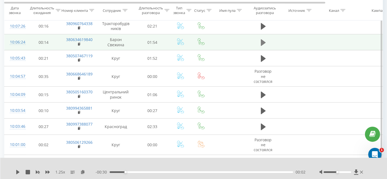
click at [262, 34] on td at bounding box center [262, 42] width 33 height 16
click at [261, 39] on icon at bounding box center [263, 42] width 5 height 7
click at [261, 40] on icon at bounding box center [262, 43] width 2 height 6
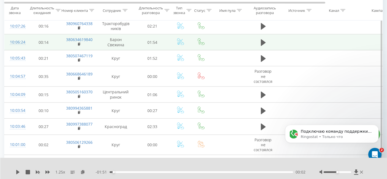
scroll to position [0, 0]
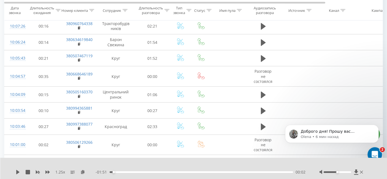
click at [377, 148] on div "Открыть службу сообщений Intercom" at bounding box center [373, 153] width 18 height 18
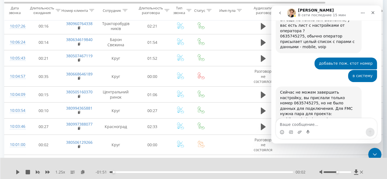
scroll to position [482, 0]
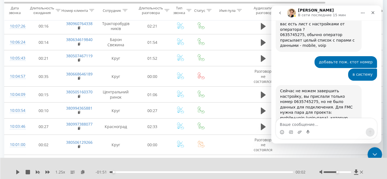
click at [375, 150] on div "Закрыть службу сообщений Intercom" at bounding box center [373, 153] width 13 height 13
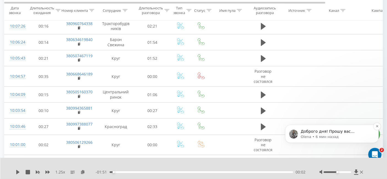
scroll to position [0, 0]
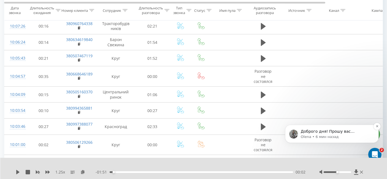
click at [346, 131] on p "Доброго дня! Прошу вас уточнить, какой номер необходимо добавить в проект ?" at bounding box center [335, 131] width 71 height 6
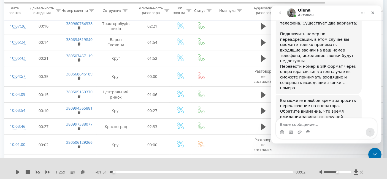
scroll to position [745, 0]
click at [353, 155] on td at bounding box center [335, 165] width 37 height 20
click at [371, 147] on div "Закрыть службу сообщений Intercom" at bounding box center [373, 153] width 13 height 13
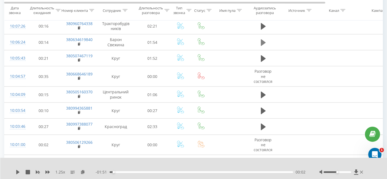
click at [259, 38] on td at bounding box center [262, 42] width 33 height 16
click at [262, 41] on icon at bounding box center [263, 43] width 5 height 8
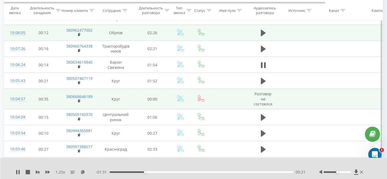
scroll to position [714, 0]
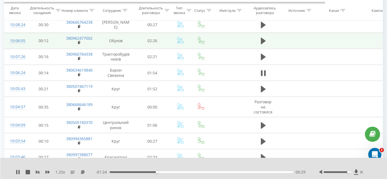
drag, startPoint x: 337, startPoint y: 173, endPoint x: 347, endPoint y: 173, distance: 9.9
click at [349, 173] on div at bounding box center [341, 172] width 45 height 6
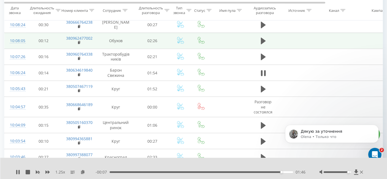
scroll to position [0, 0]
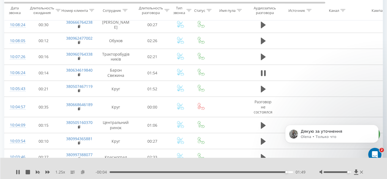
click at [81, 172] on icon at bounding box center [82, 172] width 5 height 4
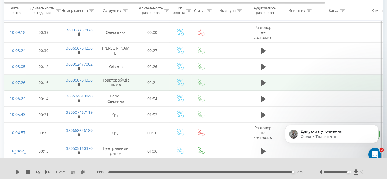
scroll to position [683, 0]
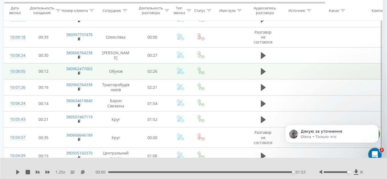
click at [256, 69] on td at bounding box center [262, 71] width 33 height 16
click at [261, 69] on icon at bounding box center [263, 72] width 5 height 8
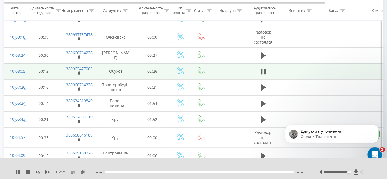
click at [375, 149] on div "Открыть службу сообщений Intercom" at bounding box center [373, 153] width 18 height 18
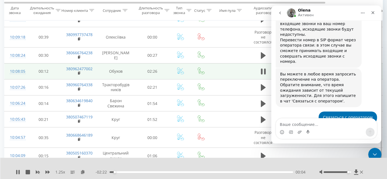
scroll to position [777, 0]
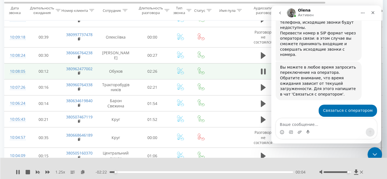
click at [374, 149] on div "Закрыть службу сообщений Intercom" at bounding box center [373, 153] width 13 height 13
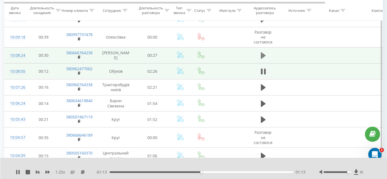
click at [263, 53] on icon at bounding box center [263, 56] width 5 height 8
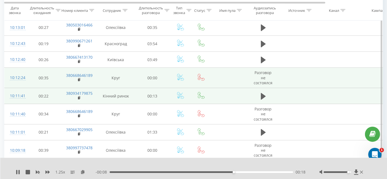
scroll to position [561, 0]
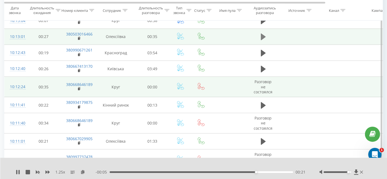
click at [262, 35] on icon at bounding box center [263, 37] width 5 height 7
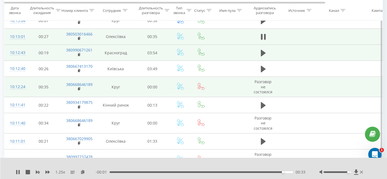
click at [270, 45] on td at bounding box center [262, 53] width 33 height 16
click at [261, 50] on icon at bounding box center [263, 53] width 5 height 7
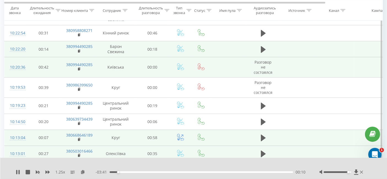
scroll to position [438, 0]
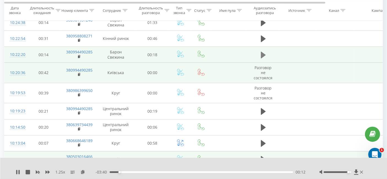
click at [264, 56] on button at bounding box center [263, 55] width 8 height 8
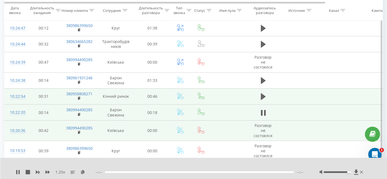
scroll to position [377, 0]
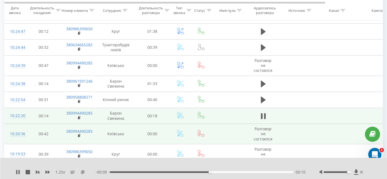
click at [81, 172] on icon at bounding box center [82, 172] width 5 height 4
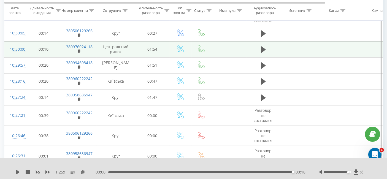
scroll to position [133, 0]
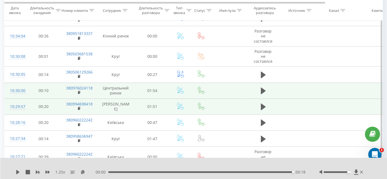
click at [252, 105] on td at bounding box center [262, 106] width 33 height 16
click at [259, 105] on button at bounding box center [263, 107] width 8 height 8
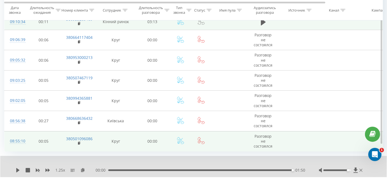
scroll to position [1741, 0]
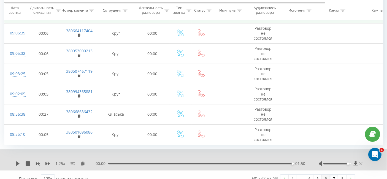
click at [325, 174] on link "6" at bounding box center [325, 178] width 8 height 8
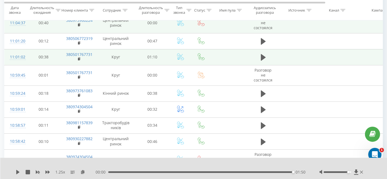
scroll to position [1635, 0]
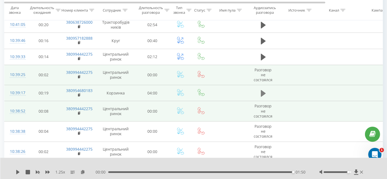
click at [265, 89] on icon at bounding box center [263, 93] width 5 height 8
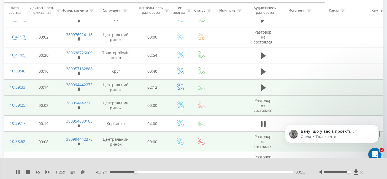
scroll to position [813, 0]
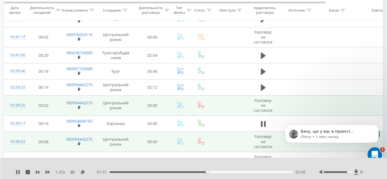
click at [373, 151] on icon "Открыть службу сообщений Intercom" at bounding box center [373, 153] width 9 height 9
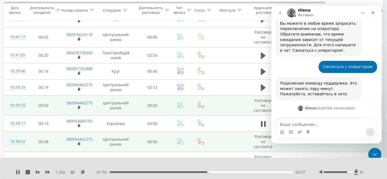
scroll to position [823, 0]
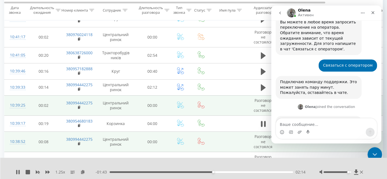
click at [373, 154] on icon "Закрыть службу сообщений Intercom" at bounding box center [374, 153] width 4 height 2
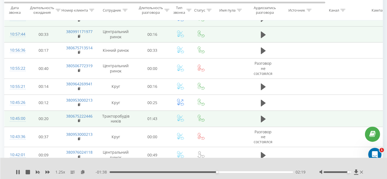
scroll to position [1390, 0]
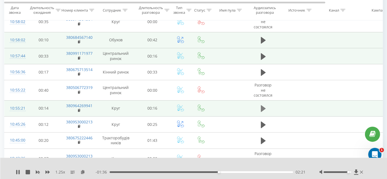
click at [265, 104] on button at bounding box center [263, 108] width 8 height 8
click at [84, 170] on icon at bounding box center [82, 172] width 5 height 4
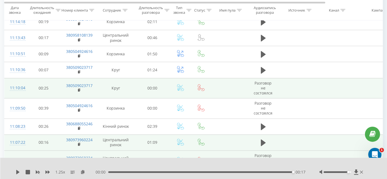
scroll to position [1054, 0]
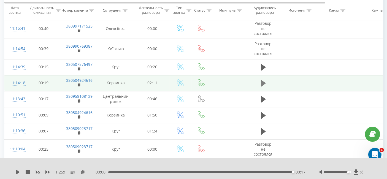
click at [264, 79] on icon at bounding box center [263, 83] width 5 height 8
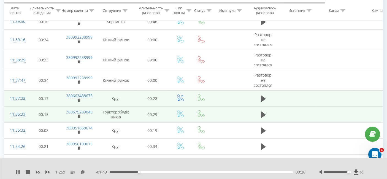
scroll to position [596, 0]
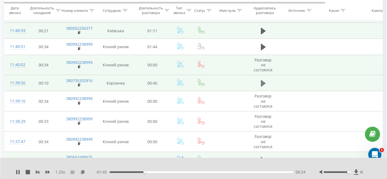
drag, startPoint x: 268, startPoint y: 80, endPoint x: 264, endPoint y: 80, distance: 4.4
click at [264, 80] on td at bounding box center [262, 83] width 33 height 16
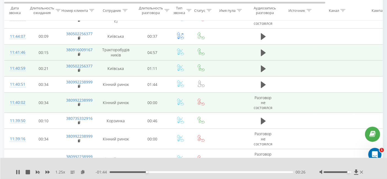
scroll to position [565, 0]
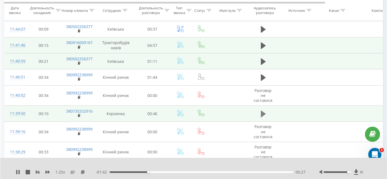
click at [266, 107] on td at bounding box center [262, 114] width 33 height 16
click at [263, 110] on icon at bounding box center [263, 114] width 5 height 8
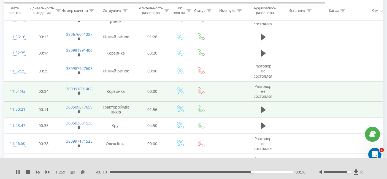
scroll to position [382, 0]
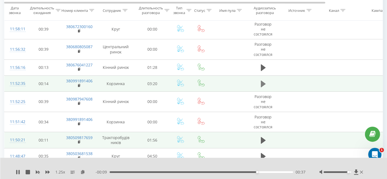
click at [262, 82] on icon at bounding box center [263, 83] width 5 height 7
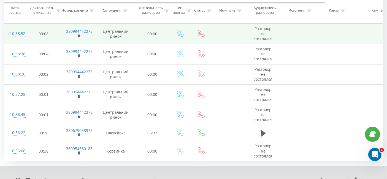
scroll to position [1729, 0]
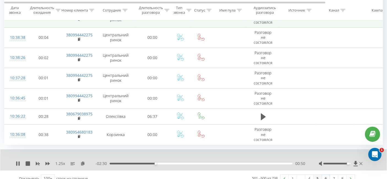
click at [319, 174] on link "5" at bounding box center [317, 178] width 8 height 8
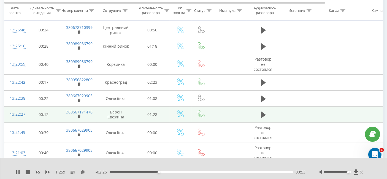
scroll to position [97, 0]
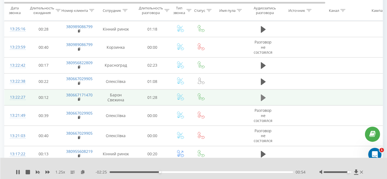
click at [259, 98] on button at bounding box center [263, 98] width 8 height 8
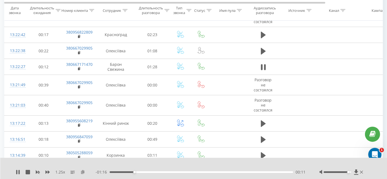
click at [82, 171] on icon at bounding box center [82, 172] width 5 height 4
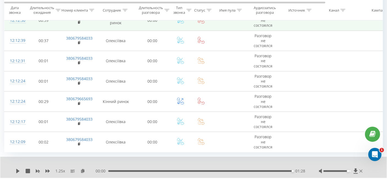
scroll to position [1729, 0]
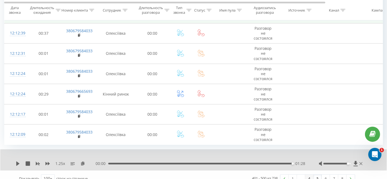
click at [307, 174] on link "4" at bounding box center [309, 178] width 8 height 8
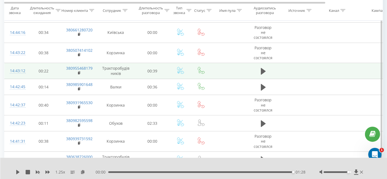
scroll to position [97, 0]
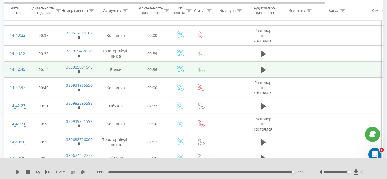
click at [257, 71] on td at bounding box center [262, 70] width 33 height 16
click at [258, 71] on td at bounding box center [262, 70] width 33 height 16
click at [261, 70] on icon at bounding box center [263, 70] width 5 height 8
click at [81, 171] on icon at bounding box center [82, 172] width 5 height 4
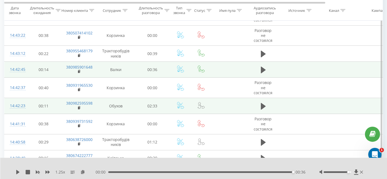
click at [268, 104] on td at bounding box center [262, 106] width 33 height 16
click at [263, 106] on icon at bounding box center [263, 106] width 5 height 8
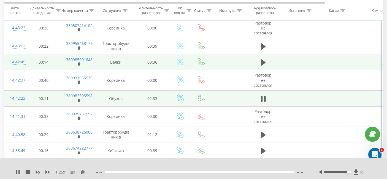
scroll to position [158, 0]
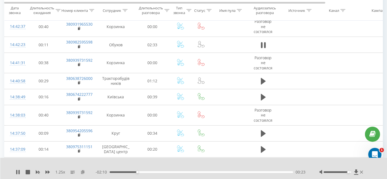
click at [83, 173] on icon at bounding box center [82, 172] width 5 height 4
click at [82, 171] on icon at bounding box center [82, 172] width 5 height 4
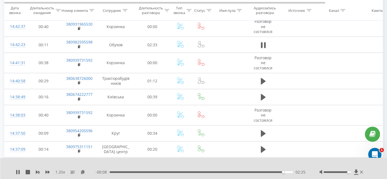
click at [267, 174] on div "- 00:08 02:25 02:25" at bounding box center [200, 172] width 210 height 6
drag, startPoint x: 281, startPoint y: 172, endPoint x: 258, endPoint y: 172, distance: 23.4
click at [277, 172] on div "02:21" at bounding box center [278, 172] width 2 height 2
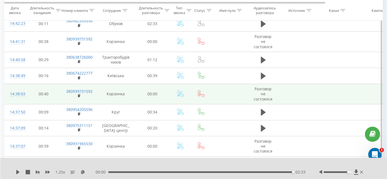
scroll to position [220, 0]
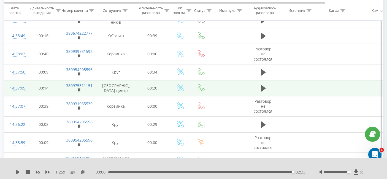
drag, startPoint x: 259, startPoint y: 94, endPoint x: 262, endPoint y: 92, distance: 3.7
click at [260, 94] on td at bounding box center [262, 88] width 33 height 16
click at [263, 91] on button at bounding box center [263, 88] width 8 height 8
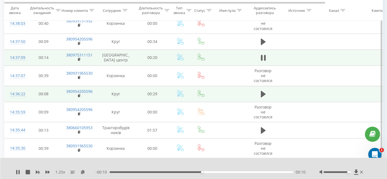
scroll to position [311, 0]
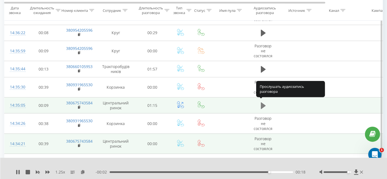
click at [263, 102] on icon at bounding box center [263, 105] width 5 height 7
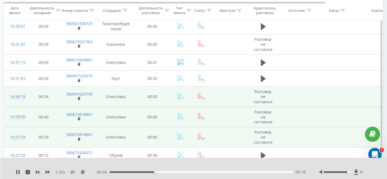
scroll to position [556, 0]
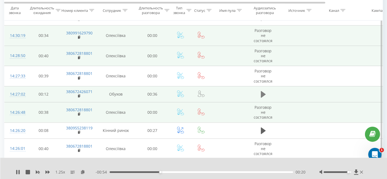
click at [261, 94] on icon at bounding box center [263, 94] width 5 height 7
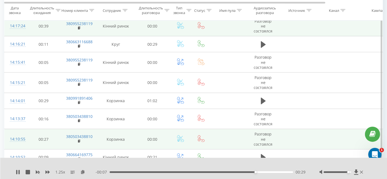
scroll to position [739, 0]
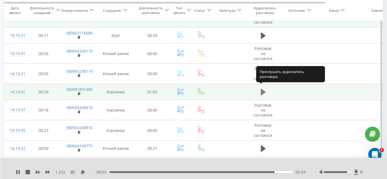
click at [262, 89] on icon at bounding box center [263, 92] width 5 height 7
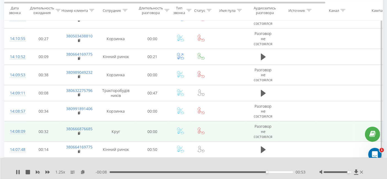
scroll to position [770, 0]
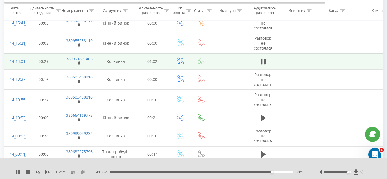
click at [83, 170] on icon at bounding box center [82, 172] width 5 height 4
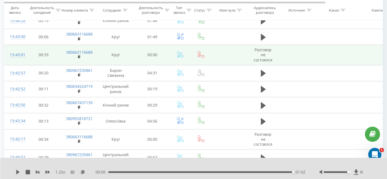
scroll to position [1444, 0]
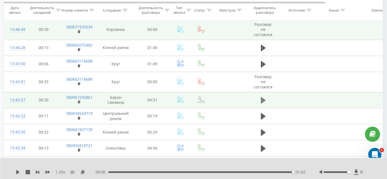
click at [263, 97] on icon at bounding box center [263, 100] width 5 height 8
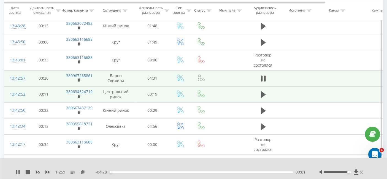
scroll to position [1475, 0]
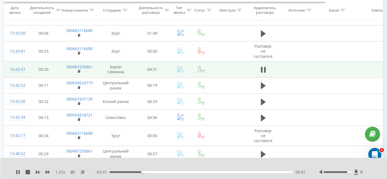
click at [83, 171] on icon at bounding box center [82, 172] width 5 height 4
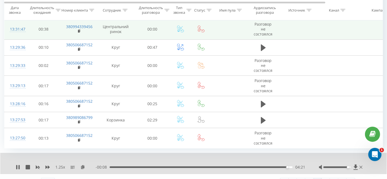
scroll to position [1750, 0]
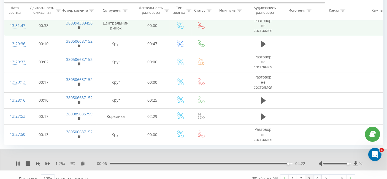
click at [309, 174] on link "3" at bounding box center [309, 178] width 8 height 8
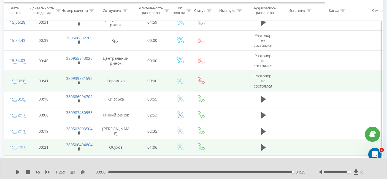
scroll to position [831, 0]
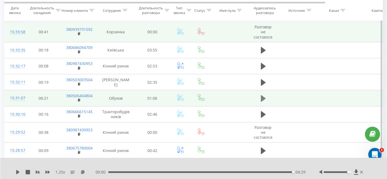
click at [261, 95] on icon at bounding box center [263, 98] width 5 height 7
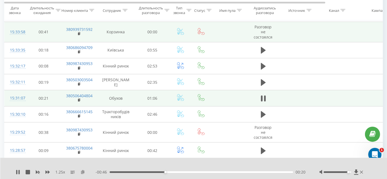
click at [84, 171] on icon at bounding box center [82, 172] width 5 height 4
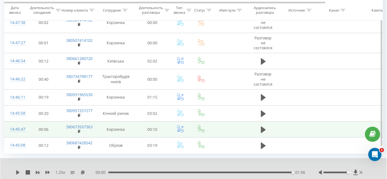
scroll to position [1758, 0]
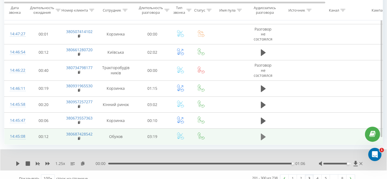
click at [261, 133] on icon at bounding box center [263, 136] width 5 height 7
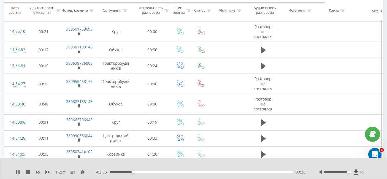
scroll to position [1514, 0]
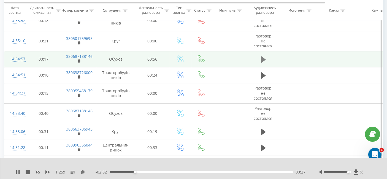
click at [260, 55] on button at bounding box center [263, 59] width 8 height 8
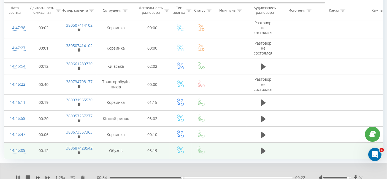
scroll to position [1758, 0]
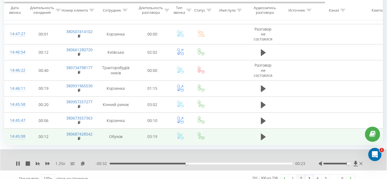
click at [298, 174] on link "2" at bounding box center [301, 178] width 8 height 8
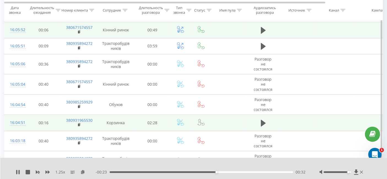
scroll to position [1505, 0]
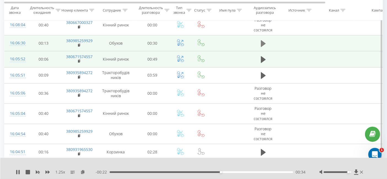
click at [262, 40] on icon at bounding box center [263, 43] width 5 height 7
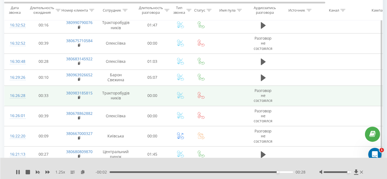
scroll to position [1108, 0]
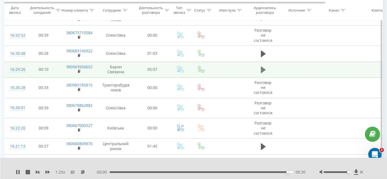
click at [259, 67] on button at bounding box center [263, 69] width 8 height 8
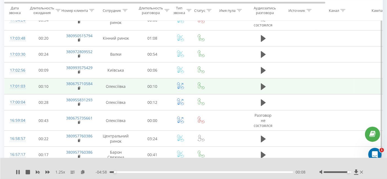
scroll to position [588, 0]
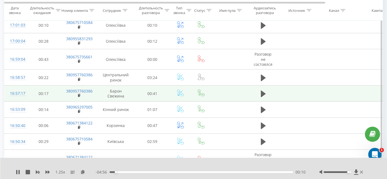
click at [258, 89] on td at bounding box center [262, 94] width 33 height 16
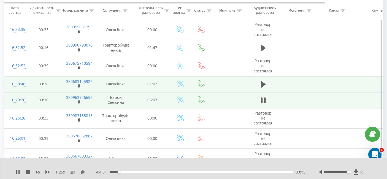
scroll to position [1108, 0]
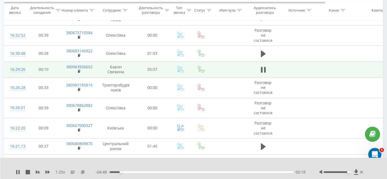
click at [83, 170] on icon at bounding box center [82, 172] width 5 height 4
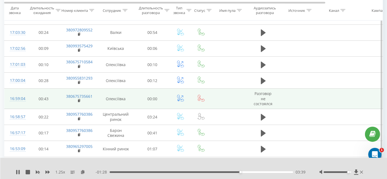
scroll to position [558, 0]
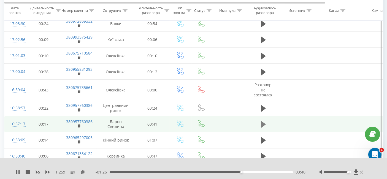
click at [264, 121] on icon at bounding box center [263, 124] width 5 height 7
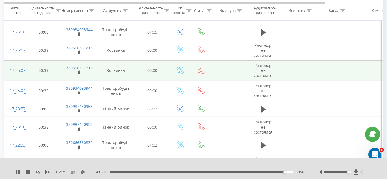
scroll to position [69, 0]
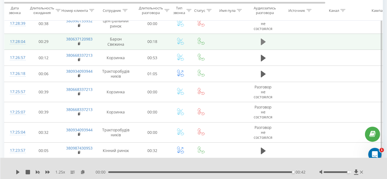
click at [263, 40] on icon at bounding box center [263, 42] width 5 height 8
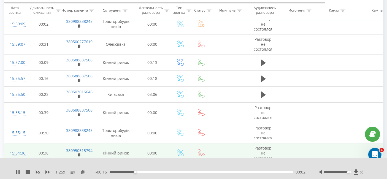
scroll to position [1771, 0]
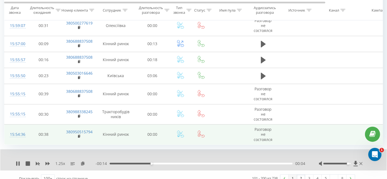
click at [290, 174] on link "1" at bounding box center [292, 178] width 8 height 8
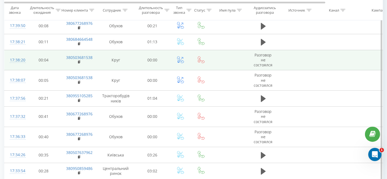
scroll to position [1641, 0]
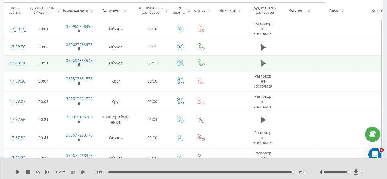
click at [261, 60] on icon at bounding box center [263, 63] width 5 height 7
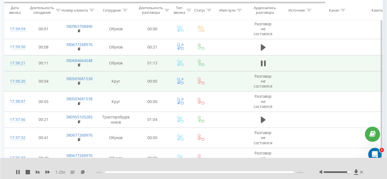
scroll to position [1611, 0]
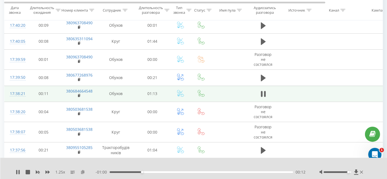
click at [83, 171] on icon at bounding box center [82, 172] width 5 height 4
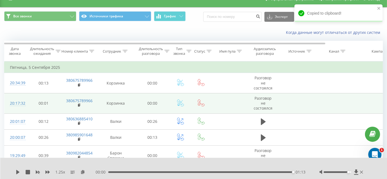
scroll to position [0, 0]
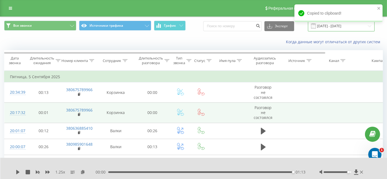
click at [343, 27] on input "05.09.2025 - 05.09.2025" at bounding box center [341, 26] width 67 height 11
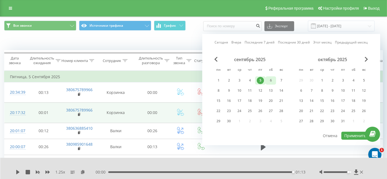
click at [269, 81] on div "6" at bounding box center [270, 80] width 7 height 7
click at [349, 131] on button "Применить" at bounding box center [355, 135] width 28 height 8
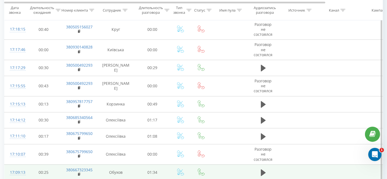
scroll to position [1720, 0]
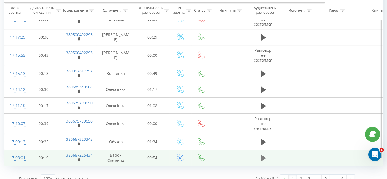
click at [262, 155] on icon at bounding box center [263, 158] width 5 height 7
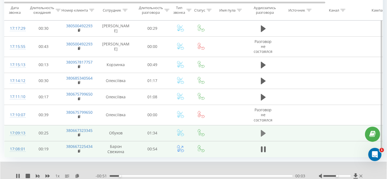
scroll to position [1741, 0]
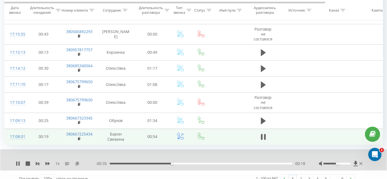
click at [78, 161] on icon at bounding box center [77, 163] width 5 height 4
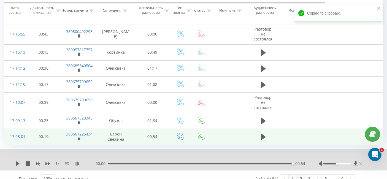
click at [302, 174] on link "2" at bounding box center [301, 178] width 8 height 8
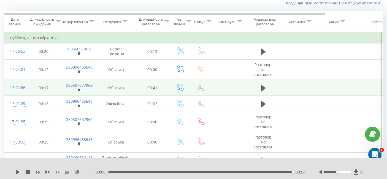
scroll to position [36, 0]
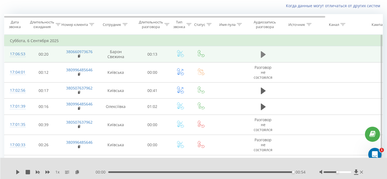
click at [262, 53] on icon at bounding box center [263, 54] width 5 height 7
click at [76, 170] on icon at bounding box center [77, 172] width 5 height 4
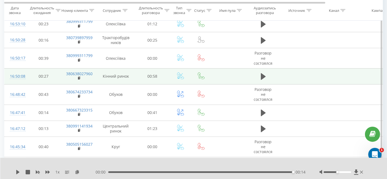
scroll to position [250, 0]
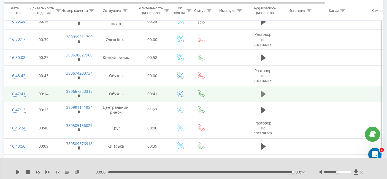
click at [259, 95] on button at bounding box center [263, 94] width 8 height 8
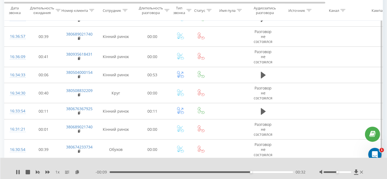
scroll to position [556, 0]
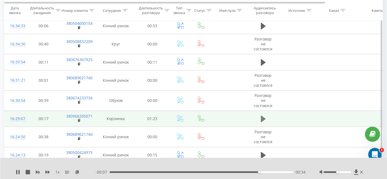
click at [262, 116] on icon at bounding box center [263, 119] width 5 height 7
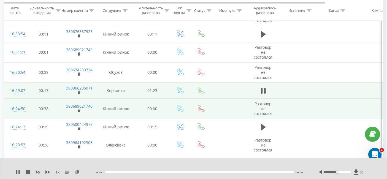
scroll to position [617, 0]
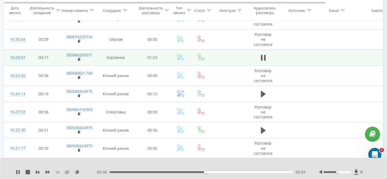
click at [117, 173] on div "- 00:40 00:43 00:43" at bounding box center [200, 172] width 210 height 6
click at [113, 172] on div "00:43" at bounding box center [200, 172] width 183 height 2
click at [48, 171] on icon at bounding box center [47, 171] width 4 height 3
click at [46, 171] on icon at bounding box center [47, 171] width 4 height 3
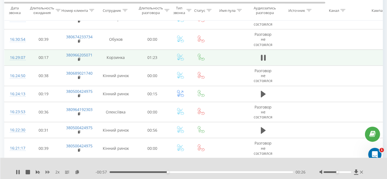
click at [46, 171] on icon at bounding box center [47, 171] width 4 height 3
click at [81, 171] on icon at bounding box center [82, 172] width 5 height 4
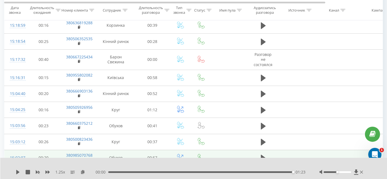
scroll to position [1750, 0]
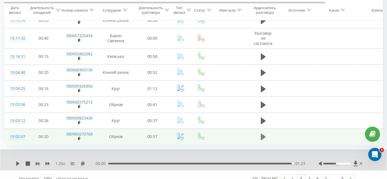
click at [262, 133] on icon at bounding box center [263, 136] width 5 height 7
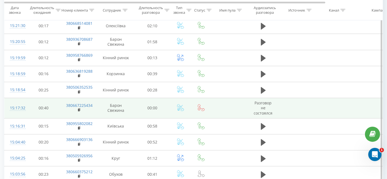
scroll to position [1658, 0]
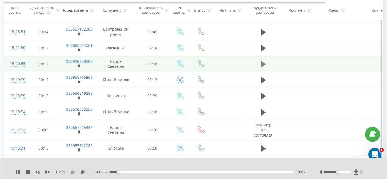
click at [262, 61] on icon at bounding box center [263, 64] width 5 height 7
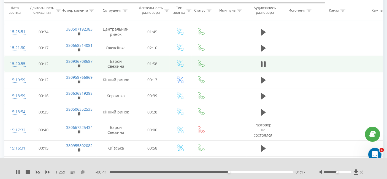
click at [83, 171] on icon at bounding box center [82, 172] width 5 height 4
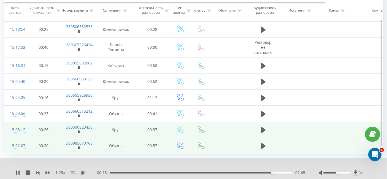
scroll to position [1750, 0]
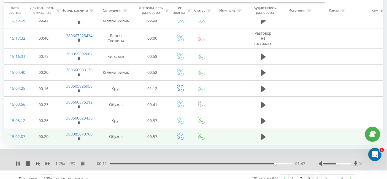
click at [308, 174] on link "3" at bounding box center [309, 178] width 8 height 8
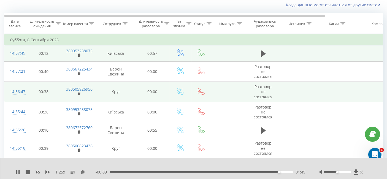
scroll to position [36, 0]
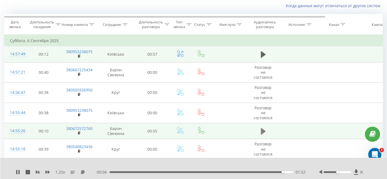
click at [262, 132] on icon at bounding box center [263, 131] width 5 height 7
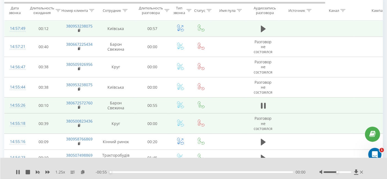
scroll to position [97, 0]
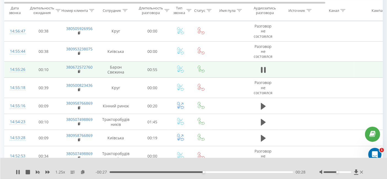
click at [82, 169] on div "1.25 x" at bounding box center [56, 172] width 80 height 6
click at [82, 170] on icon at bounding box center [82, 172] width 5 height 4
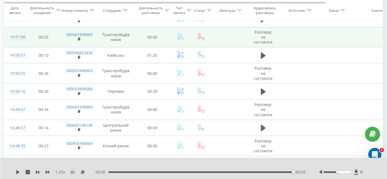
scroll to position [311, 0]
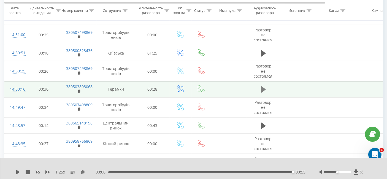
click at [260, 87] on button at bounding box center [263, 89] width 8 height 8
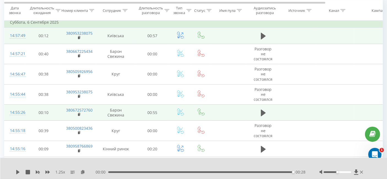
scroll to position [0, 0]
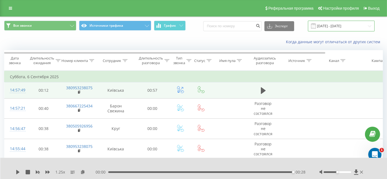
click at [345, 22] on input "06.09.2025 - 06.09.2025" at bounding box center [341, 26] width 67 height 11
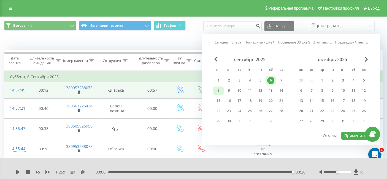
click at [216, 88] on div "8" at bounding box center [218, 90] width 7 height 7
click at [350, 135] on button "Применить" at bounding box center [355, 135] width 28 height 8
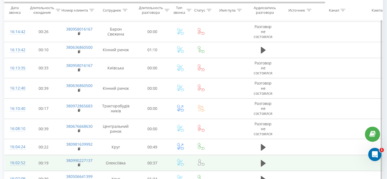
scroll to position [1737, 0]
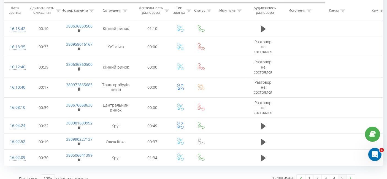
click at [341, 174] on link "5" at bounding box center [342, 178] width 8 height 8
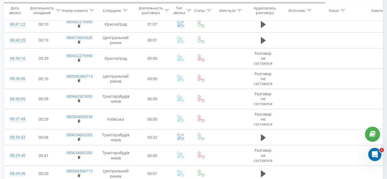
scroll to position [425, 0]
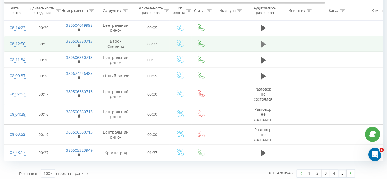
click at [259, 41] on button at bounding box center [263, 44] width 8 height 8
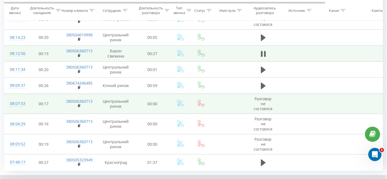
scroll to position [446, 0]
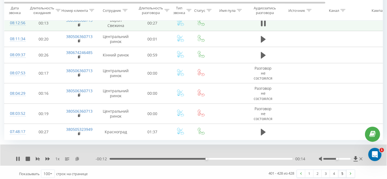
click at [77, 157] on icon at bounding box center [77, 159] width 5 height 4
click at [332, 170] on link "4" at bounding box center [334, 174] width 8 height 8
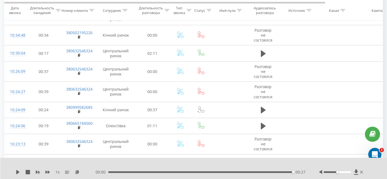
scroll to position [739, 0]
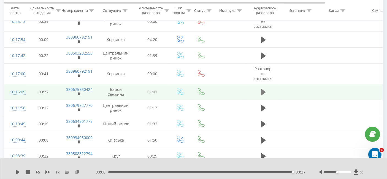
click at [264, 92] on icon at bounding box center [263, 92] width 5 height 8
click at [76, 171] on icon at bounding box center [77, 172] width 5 height 4
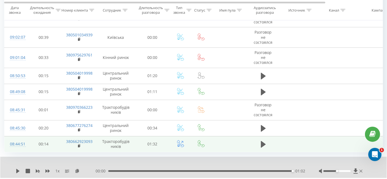
scroll to position [1716, 0]
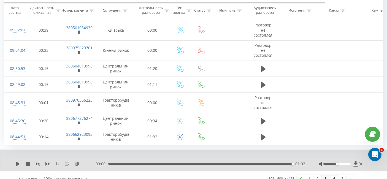
click at [326, 175] on link "3" at bounding box center [325, 179] width 8 height 8
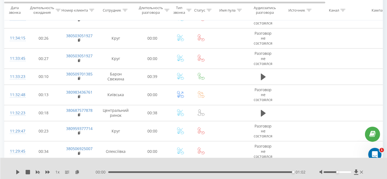
scroll to position [1583, 0]
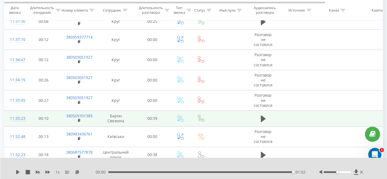
click at [269, 112] on td at bounding box center [262, 118] width 33 height 16
click at [264, 115] on icon at bounding box center [263, 118] width 5 height 7
click at [76, 171] on icon at bounding box center [77, 172] width 5 height 4
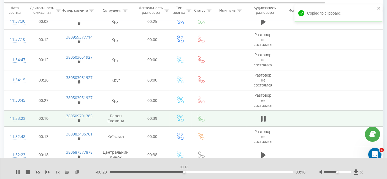
drag, startPoint x: 220, startPoint y: 174, endPoint x: 180, endPoint y: 172, distance: 40.5
click at [182, 173] on div "- 00:23 00:16 00:16" at bounding box center [200, 172] width 210 height 6
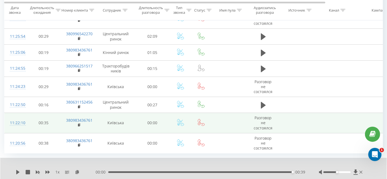
scroll to position [1767, 0]
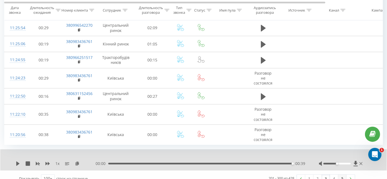
click at [341, 174] on link "5" at bounding box center [342, 178] width 8 height 8
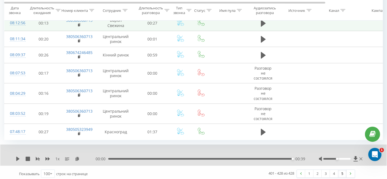
scroll to position [418, 0]
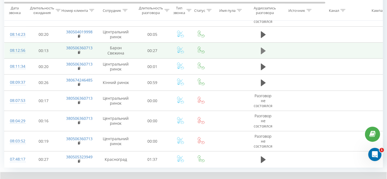
click at [261, 47] on icon at bounding box center [263, 50] width 5 height 7
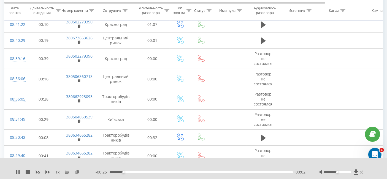
scroll to position [0, 0]
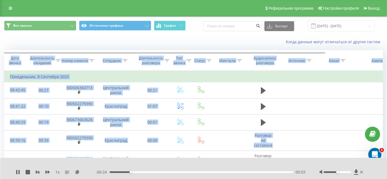
drag, startPoint x: 385, startPoint y: 50, endPoint x: 388, endPoint y: 144, distance: 94.7
click at [386, 150] on html "meat.baron Проекты meat.baron Дашборд Центр обращений Журнал звонков Журнал соо…" at bounding box center [193, 89] width 387 height 179
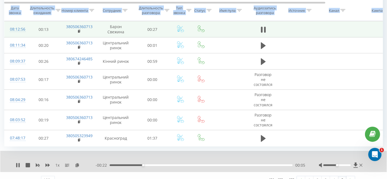
scroll to position [446, 0]
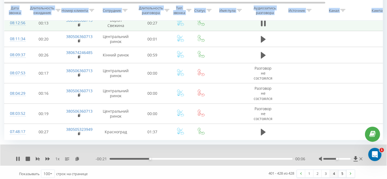
click at [334, 170] on link "4" at bounding box center [334, 174] width 8 height 8
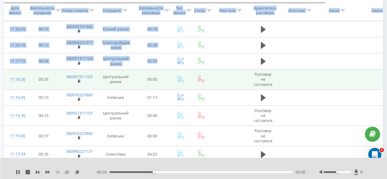
scroll to position [36, 0]
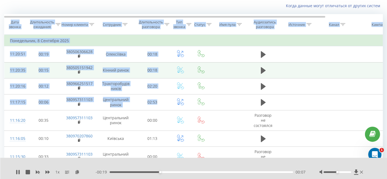
click at [346, 65] on td at bounding box center [335, 70] width 37 height 16
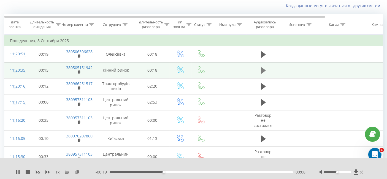
click at [263, 70] on icon at bounding box center [263, 70] width 5 height 7
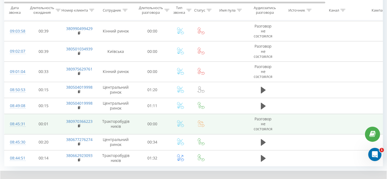
scroll to position [1716, 0]
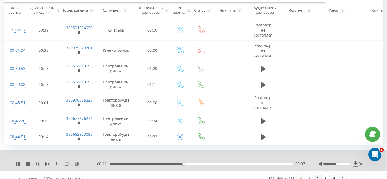
click at [317, 175] on link "2" at bounding box center [317, 179] width 8 height 8
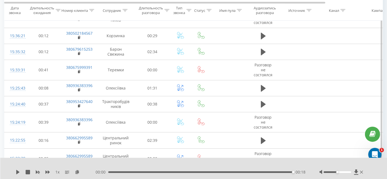
scroll to position [444, 0]
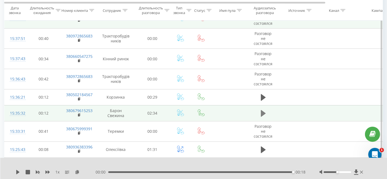
click at [262, 115] on button at bounding box center [263, 113] width 8 height 8
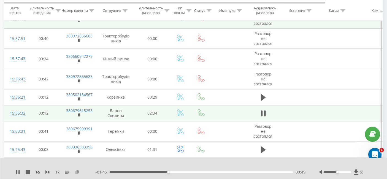
click at [75, 172] on icon at bounding box center [77, 172] width 5 height 4
click at [47, 169] on div "1 x - 01:11 01:22 01:22" at bounding box center [193, 168] width 387 height 21
click at [47, 170] on icon at bounding box center [47, 172] width 4 height 4
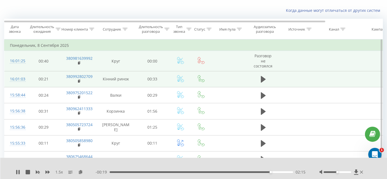
scroll to position [0, 0]
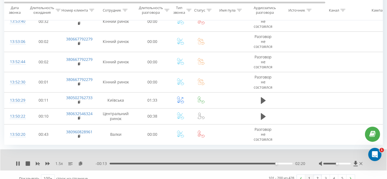
click at [311, 174] on link "1" at bounding box center [309, 178] width 8 height 8
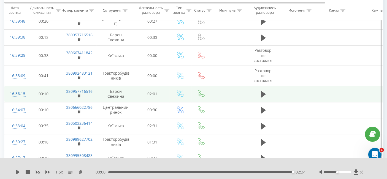
scroll to position [1208, 0]
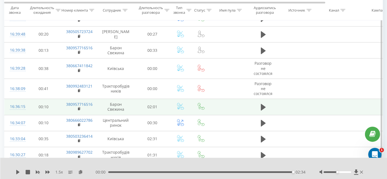
click at [267, 104] on td at bounding box center [262, 107] width 33 height 16
click at [263, 104] on icon at bounding box center [263, 107] width 5 height 7
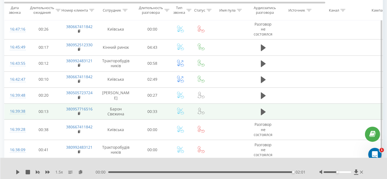
scroll to position [1117, 0]
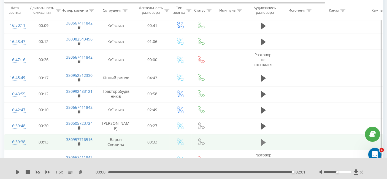
click at [261, 139] on icon at bounding box center [263, 142] width 5 height 7
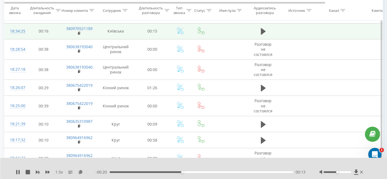
scroll to position [0, 0]
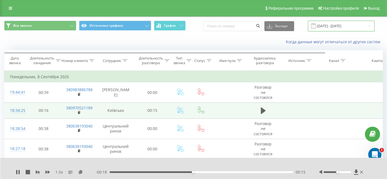
click at [328, 29] on input "08.09.2025 - 08.09.2025" at bounding box center [341, 26] width 67 height 11
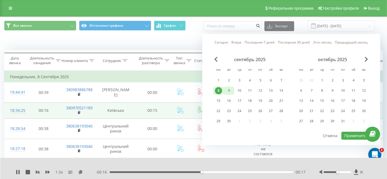
drag, startPoint x: 226, startPoint y: 87, endPoint x: 230, endPoint y: 88, distance: 4.6
click at [226, 87] on div "9" at bounding box center [228, 90] width 7 height 7
click at [343, 134] on button "Применить" at bounding box center [355, 135] width 28 height 8
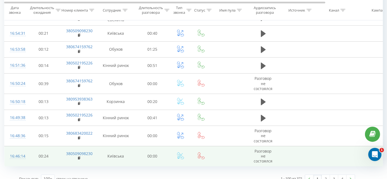
scroll to position [1746, 0]
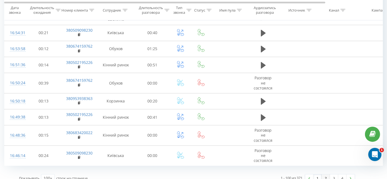
click at [328, 174] on link "2" at bounding box center [325, 178] width 8 height 8
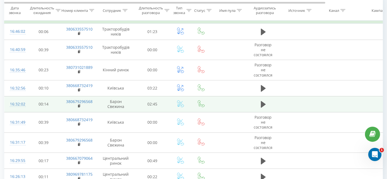
scroll to position [67, 0]
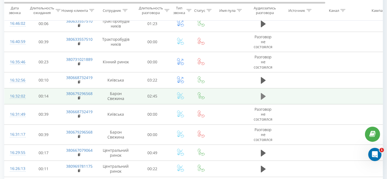
click at [259, 97] on button at bounding box center [263, 96] width 8 height 8
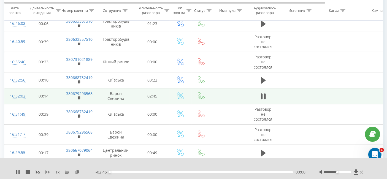
click at [46, 171] on icon at bounding box center [47, 171] width 4 height 3
click at [83, 172] on icon at bounding box center [82, 172] width 5 height 4
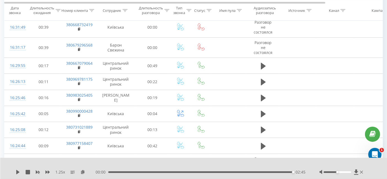
scroll to position [220, 0]
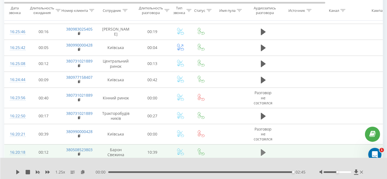
click at [264, 153] on icon at bounding box center [263, 153] width 5 height 8
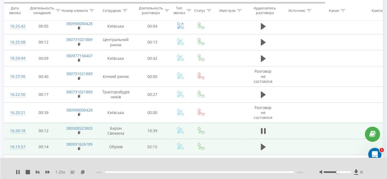
scroll to position [250, 0]
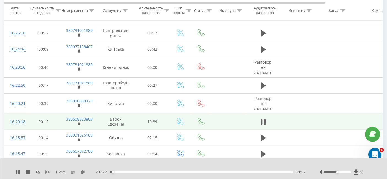
click at [47, 172] on icon at bounding box center [47, 171] width 4 height 3
drag, startPoint x: 337, startPoint y: 172, endPoint x: 345, endPoint y: 172, distance: 8.3
click at [345, 172] on div "Accessibility label" at bounding box center [345, 172] width 2 height 2
click at [45, 172] on div "1.5 x" at bounding box center [56, 172] width 80 height 6
click at [47, 172] on icon at bounding box center [47, 171] width 4 height 3
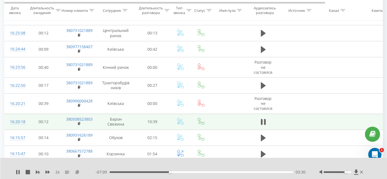
click at [79, 170] on icon at bounding box center [77, 172] width 5 height 4
click at [49, 172] on icon at bounding box center [47, 171] width 4 height 3
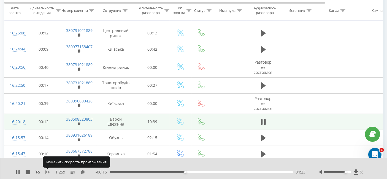
click at [49, 172] on icon at bounding box center [47, 171] width 4 height 3
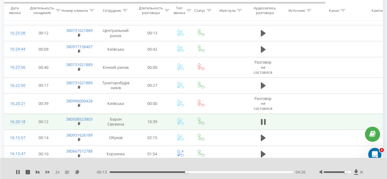
click at [48, 170] on icon at bounding box center [47, 172] width 4 height 4
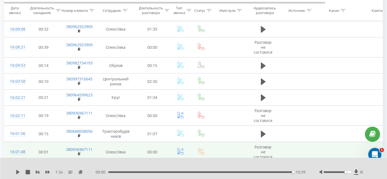
scroll to position [464, 0]
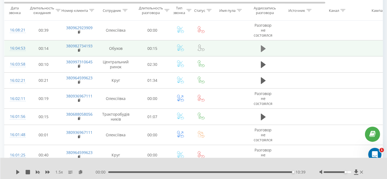
click at [263, 47] on icon at bounding box center [263, 48] width 5 height 7
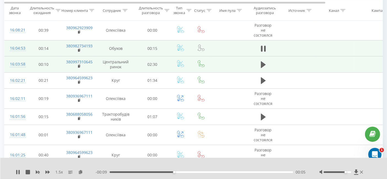
scroll to position [434, 0]
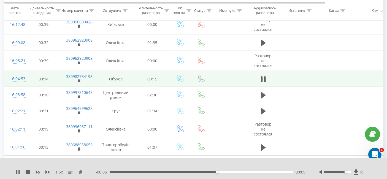
click at [259, 84] on td at bounding box center [262, 79] width 33 height 16
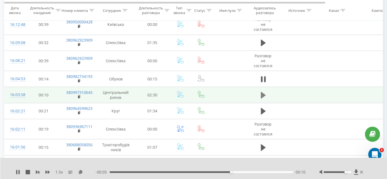
click at [261, 92] on icon at bounding box center [263, 95] width 5 height 7
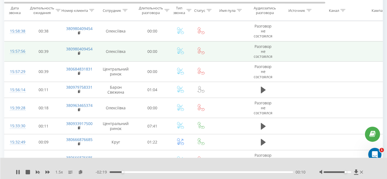
scroll to position [678, 0]
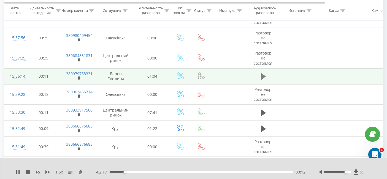
click at [264, 74] on icon at bounding box center [263, 77] width 5 height 8
click at [50, 173] on icon at bounding box center [47, 172] width 4 height 4
click at [50, 172] on icon at bounding box center [47, 172] width 4 height 4
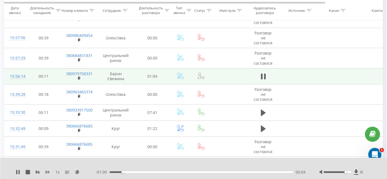
click at [47, 171] on icon at bounding box center [47, 172] width 4 height 4
click at [81, 170] on icon at bounding box center [82, 172] width 5 height 4
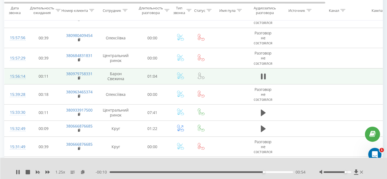
scroll to position [831, 0]
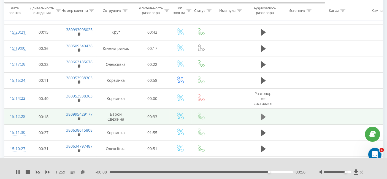
click at [261, 114] on icon at bounding box center [263, 117] width 5 height 7
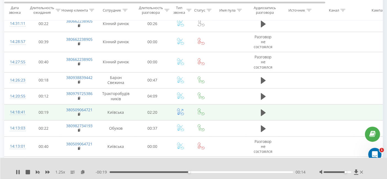
scroll to position [1320, 0]
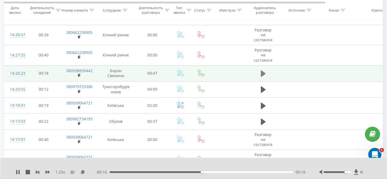
click at [260, 69] on button at bounding box center [263, 73] width 8 height 8
click at [80, 171] on icon at bounding box center [82, 172] width 5 height 4
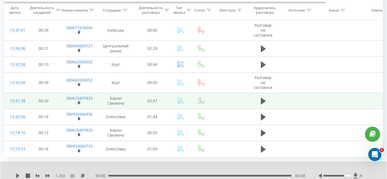
scroll to position [1686, 0]
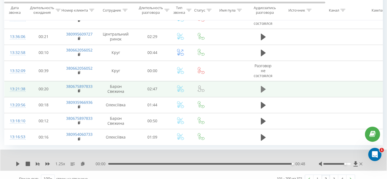
click at [265, 85] on icon at bounding box center [263, 89] width 5 height 8
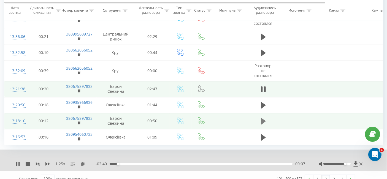
click at [259, 117] on button at bounding box center [263, 121] width 8 height 8
click at [82, 161] on icon at bounding box center [82, 163] width 5 height 4
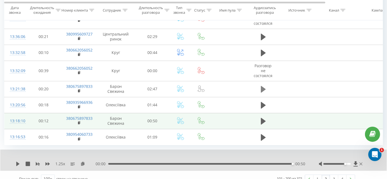
click at [258, 81] on td at bounding box center [262, 89] width 33 height 16
click at [261, 85] on icon at bounding box center [263, 89] width 5 height 8
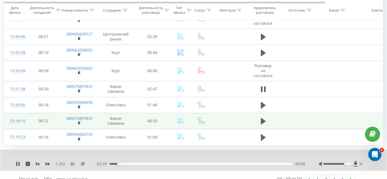
click at [82, 161] on icon at bounding box center [82, 163] width 5 height 4
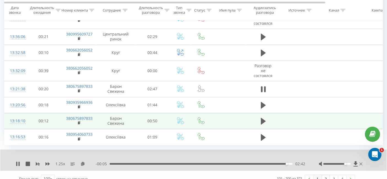
click at [315, 175] on link "1" at bounding box center [317, 179] width 8 height 8
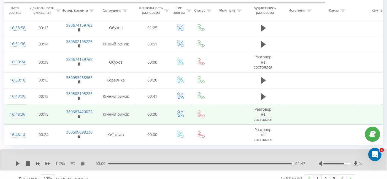
click at [336, 174] on link "3" at bounding box center [334, 178] width 8 height 8
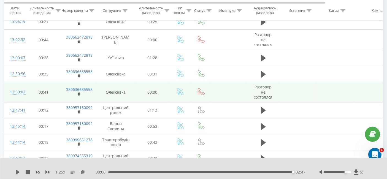
scroll to position [250, 0]
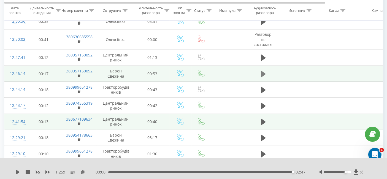
click at [260, 70] on button at bounding box center [263, 74] width 8 height 8
click at [81, 171] on icon at bounding box center [82, 172] width 5 height 4
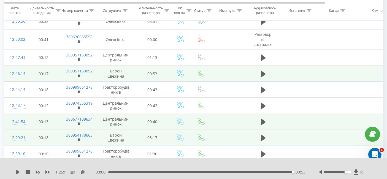
click at [251, 135] on td at bounding box center [262, 138] width 33 height 16
click at [262, 135] on icon at bounding box center [263, 138] width 5 height 7
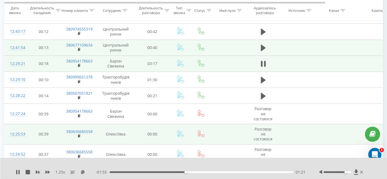
scroll to position [342, 0]
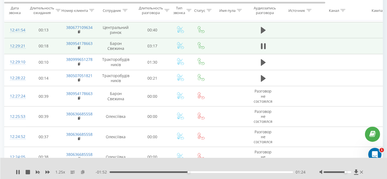
click at [83, 170] on icon at bounding box center [82, 172] width 5 height 4
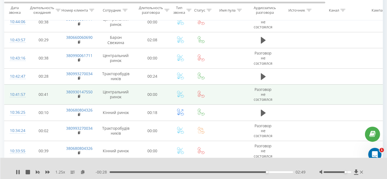
scroll to position [1564, 0]
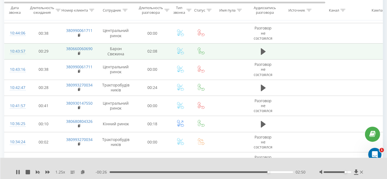
click at [258, 43] on td at bounding box center [262, 51] width 33 height 16
click at [260, 47] on button at bounding box center [263, 51] width 8 height 8
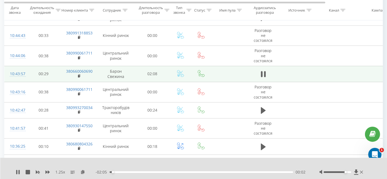
scroll to position [1534, 0]
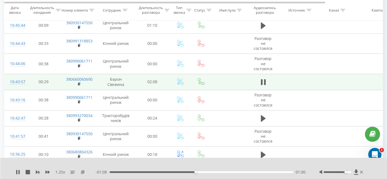
click at [84, 170] on icon at bounding box center [82, 172] width 5 height 4
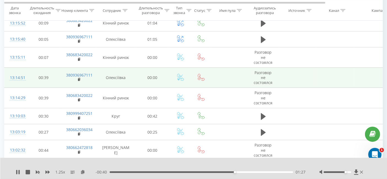
scroll to position [0, 0]
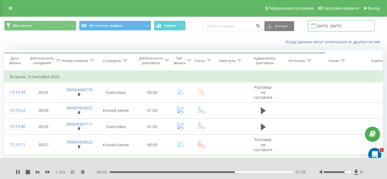
click at [340, 29] on input "09.09.2025 - 09.09.2025" at bounding box center [341, 26] width 67 height 11
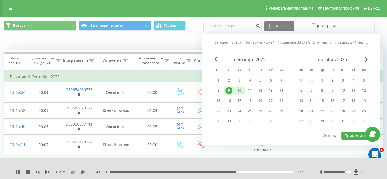
click at [237, 90] on div "10" at bounding box center [238, 90] width 7 height 7
click at [351, 133] on button "Применить" at bounding box center [355, 135] width 28 height 8
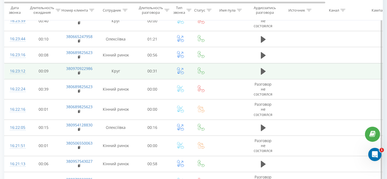
scroll to position [1729, 0]
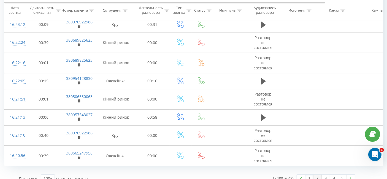
click at [315, 174] on link "2" at bounding box center [317, 178] width 8 height 8
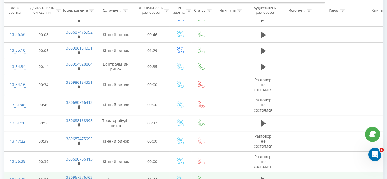
scroll to position [1724, 0]
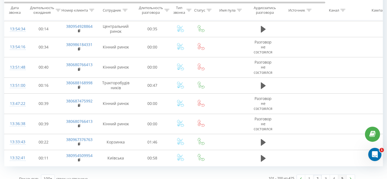
click at [338, 175] on link "5" at bounding box center [342, 179] width 8 height 8
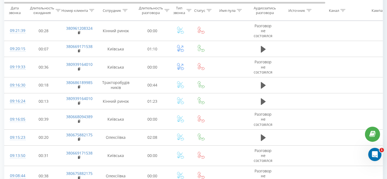
scroll to position [50, 0]
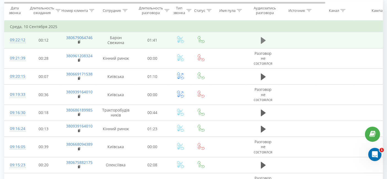
click at [261, 43] on icon at bounding box center [263, 41] width 5 height 8
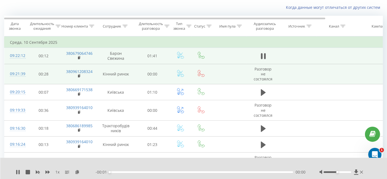
scroll to position [20, 0]
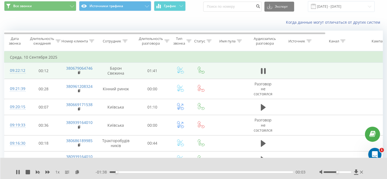
click at [48, 168] on div "1 x - 01:38 00:03 00:03" at bounding box center [193, 168] width 387 height 21
click at [47, 169] on div "1 x" at bounding box center [56, 172] width 80 height 6
click at [47, 170] on icon at bounding box center [47, 172] width 4 height 4
click at [50, 171] on div "1.25 x" at bounding box center [56, 172] width 80 height 6
click at [47, 171] on icon at bounding box center [47, 172] width 4 height 4
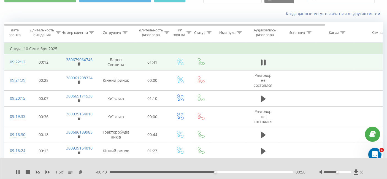
scroll to position [12, 0]
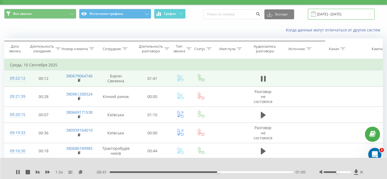
click at [328, 17] on input "10.09.2025 - 10.09.2025" at bounding box center [341, 14] width 67 height 11
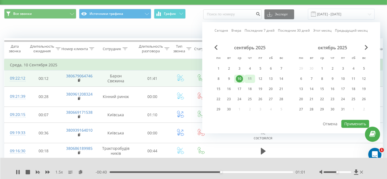
click at [253, 80] on div "11" at bounding box center [249, 78] width 7 height 7
click at [354, 120] on button "Применить" at bounding box center [355, 124] width 28 height 8
type input "11.09.2025 - 11.09.2025"
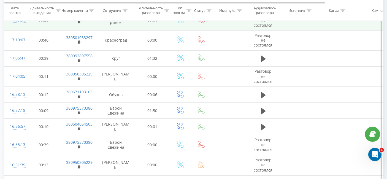
scroll to position [1008, 0]
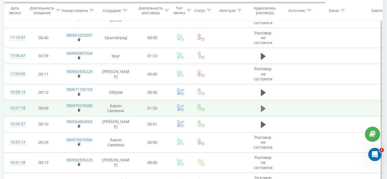
click at [265, 106] on icon at bounding box center [263, 109] width 5 height 8
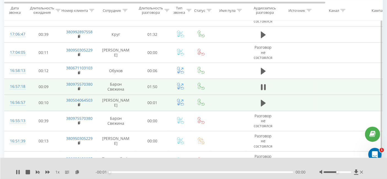
scroll to position [1039, 0]
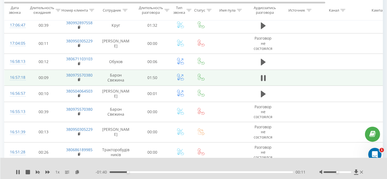
click at [338, 173] on div at bounding box center [341, 172] width 45 height 6
click at [337, 170] on div at bounding box center [341, 172] width 45 height 6
click at [338, 171] on div at bounding box center [341, 172] width 45 height 6
click at [339, 172] on div "Accessibility label" at bounding box center [340, 172] width 2 height 2
click at [76, 172] on icon at bounding box center [77, 172] width 5 height 4
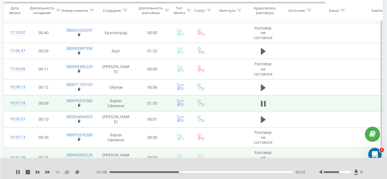
scroll to position [1070, 0]
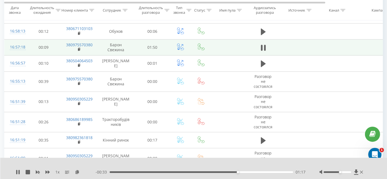
click at [50, 169] on div "1 x - 00:33 01:17 01:17" at bounding box center [193, 168] width 387 height 21
click at [48, 170] on icon at bounding box center [47, 172] width 4 height 4
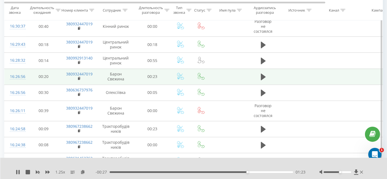
scroll to position [1345, 0]
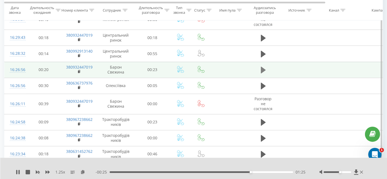
click at [261, 67] on icon at bounding box center [263, 70] width 5 height 7
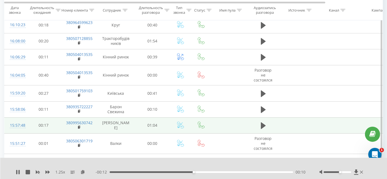
scroll to position [1681, 0]
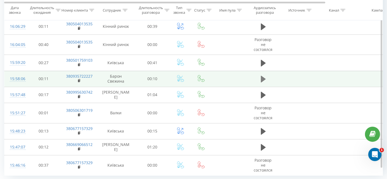
click at [261, 76] on icon at bounding box center [263, 79] width 5 height 7
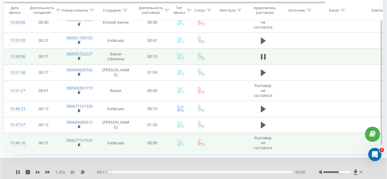
scroll to position [1712, 0]
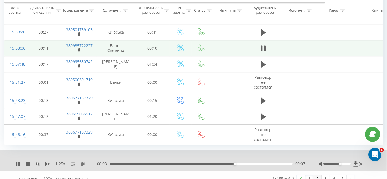
click at [316, 175] on link "2" at bounding box center [317, 179] width 8 height 8
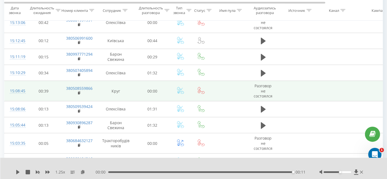
scroll to position [342, 0]
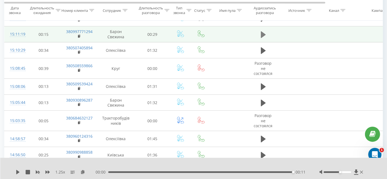
click at [259, 32] on button at bounding box center [263, 35] width 8 height 8
click at [80, 170] on div "1.25 x" at bounding box center [56, 172] width 80 height 6
click at [82, 171] on icon at bounding box center [82, 172] width 5 height 4
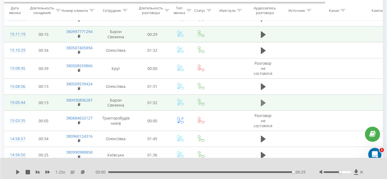
click at [263, 99] on icon at bounding box center [263, 103] width 5 height 8
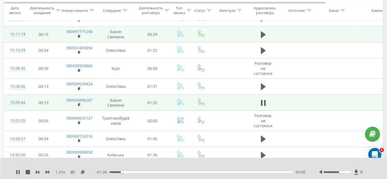
click at [339, 171] on div at bounding box center [341, 172] width 45 height 6
drag, startPoint x: 339, startPoint y: 172, endPoint x: 356, endPoint y: 171, distance: 17.3
click at [356, 171] on div at bounding box center [341, 172] width 45 height 6
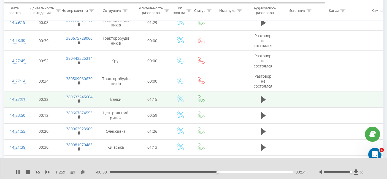
scroll to position [861, 0]
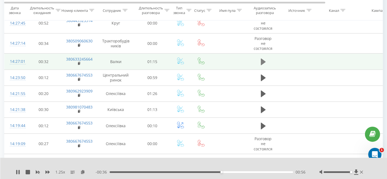
click at [266, 58] on button at bounding box center [263, 62] width 8 height 8
click at [82, 173] on icon at bounding box center [82, 172] width 5 height 4
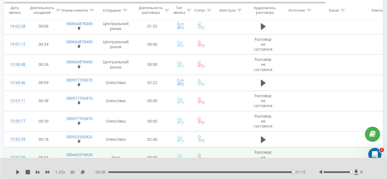
scroll to position [1228, 0]
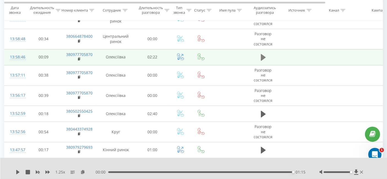
click at [259, 53] on button at bounding box center [263, 57] width 8 height 8
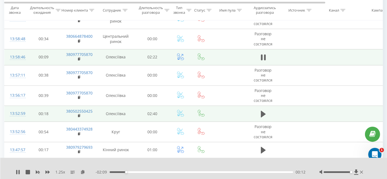
scroll to position [1289, 0]
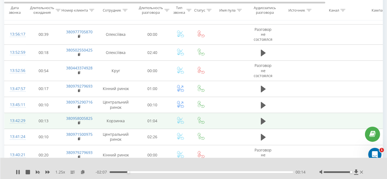
click at [267, 117] on td at bounding box center [262, 121] width 33 height 16
click at [263, 117] on icon at bounding box center [263, 121] width 5 height 8
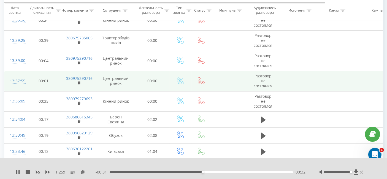
scroll to position [1473, 0]
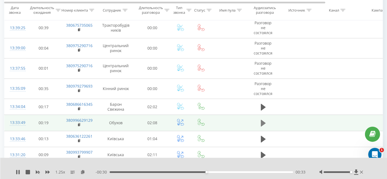
click at [261, 119] on icon at bounding box center [263, 123] width 5 height 8
click at [262, 163] on div at bounding box center [190, 165] width 279 height 6
click at [81, 171] on icon at bounding box center [82, 172] width 5 height 4
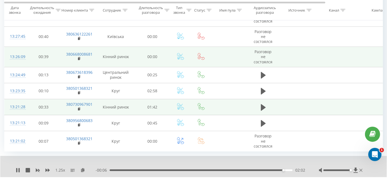
scroll to position [1729, 0]
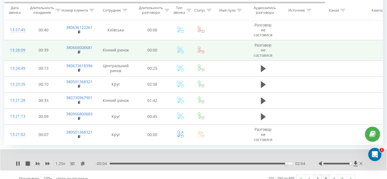
click at [324, 174] on link "3" at bounding box center [325, 178] width 8 height 8
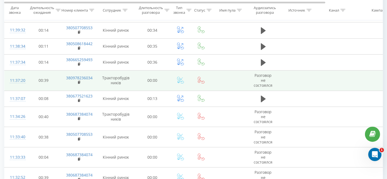
scroll to position [1695, 0]
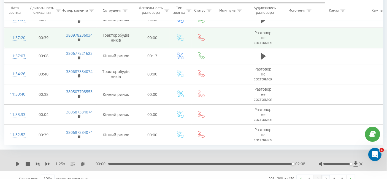
click at [318, 175] on link "2" at bounding box center [317, 179] width 8 height 8
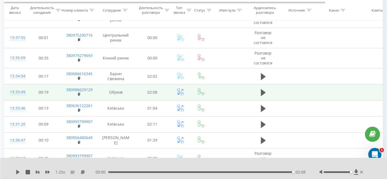
scroll to position [1511, 0]
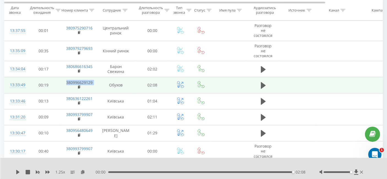
drag, startPoint x: 97, startPoint y: 76, endPoint x: 63, endPoint y: 77, distance: 33.6
click at [63, 77] on tr "13:33:49 00:19 380996629129 Обухов 02:08" at bounding box center [227, 85] width 446 height 16
copy td "380996629129"
click at [257, 79] on td at bounding box center [262, 85] width 33 height 16
drag, startPoint x: 261, startPoint y: 79, endPoint x: 292, endPoint y: 75, distance: 31.4
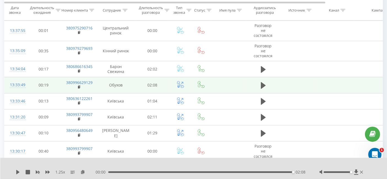
click at [283, 77] on tr "13:33:49 00:19 380996629129 Обухов 02:08" at bounding box center [227, 85] width 446 height 16
drag, startPoint x: 85, startPoint y: 76, endPoint x: 66, endPoint y: 75, distance: 19.3
click at [66, 77] on td "380996629129" at bounding box center [79, 85] width 36 height 16
copy link "380996629129"
click at [265, 82] on icon at bounding box center [263, 85] width 5 height 7
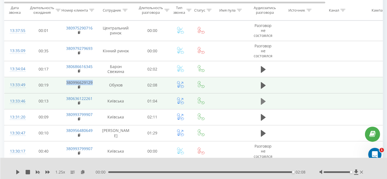
click at [264, 97] on icon at bounding box center [263, 101] width 5 height 8
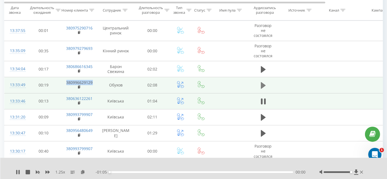
click at [261, 82] on icon at bounding box center [263, 85] width 5 height 7
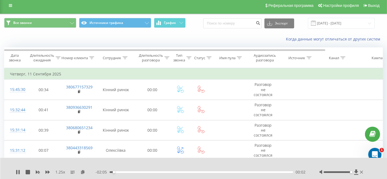
scroll to position [0, 0]
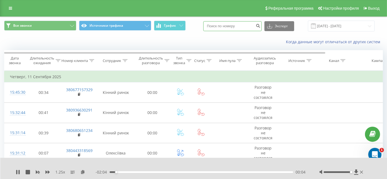
click at [240, 27] on input at bounding box center [232, 26] width 58 height 10
paste input "380996629129"
type input "380996629129"
click at [324, 26] on input "11.09.2025 - 11.09.2025" at bounding box center [341, 26] width 67 height 11
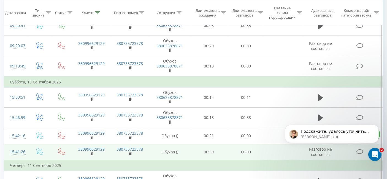
scroll to position [122, 0]
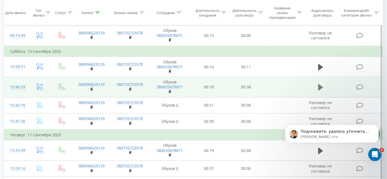
click at [321, 86] on icon at bounding box center [320, 87] width 5 height 7
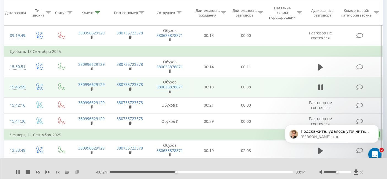
click at [75, 172] on icon at bounding box center [77, 172] width 5 height 4
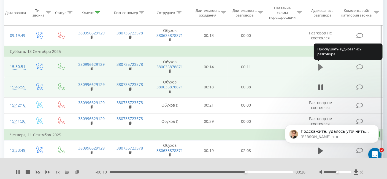
click at [318, 65] on icon at bounding box center [320, 67] width 5 height 7
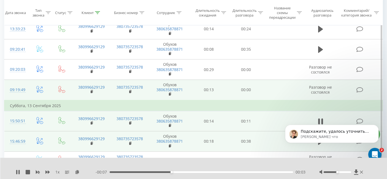
scroll to position [61, 0]
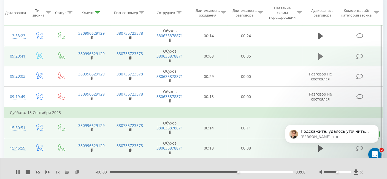
click at [321, 57] on icon at bounding box center [320, 56] width 5 height 7
click at [376, 126] on icon "Dismiss notification" at bounding box center [376, 125] width 3 height 3
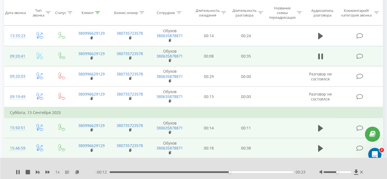
click at [44, 172] on div "1 x" at bounding box center [56, 172] width 80 height 6
click at [44, 171] on div "1 x" at bounding box center [56, 172] width 80 height 6
click at [45, 171] on div "1 x" at bounding box center [56, 172] width 80 height 6
click at [47, 171] on icon at bounding box center [47, 172] width 4 height 4
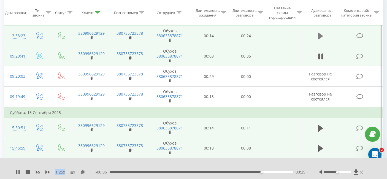
click at [317, 38] on button at bounding box center [320, 36] width 8 height 8
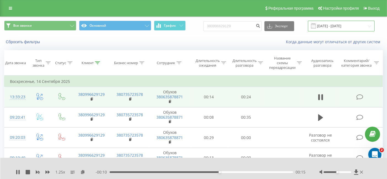
click at [336, 23] on input "22.06.2025 - 22.09.2025" at bounding box center [341, 26] width 67 height 11
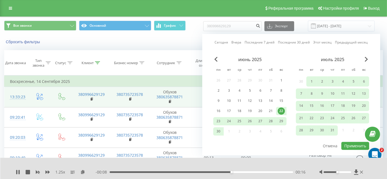
click at [365, 62] on div "июль 2025 пн вт ср чт пт сб вс 30 1 2 3 4 5 6 7 8 9 10 11 12 13 14 15 16 17 18 …" at bounding box center [331, 97] width 73 height 81
click at [365, 57] on span "Next Month" at bounding box center [365, 59] width 3 height 5
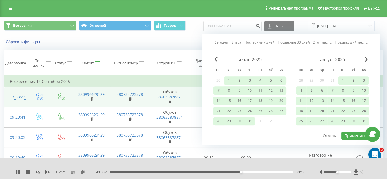
click at [363, 57] on div "август 2025" at bounding box center [331, 60] width 73 height 6
click at [365, 60] on div "июль 2025 пн вт ср чт пт сб вс 30 1 2 3 4 5 6 7 8 9 10 11 12 13 14 15 16 17 18 …" at bounding box center [291, 94] width 156 height 74
click at [367, 58] on span "Next Month" at bounding box center [365, 59] width 3 height 5
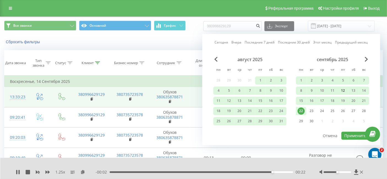
click at [345, 90] on div "12" at bounding box center [342, 90] width 7 height 7
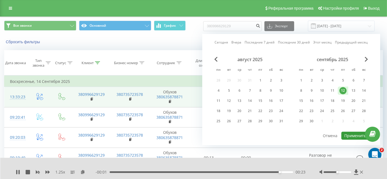
click at [351, 134] on button "Применить" at bounding box center [355, 135] width 28 height 8
type input "12.09.2025 - 12.09.2025"
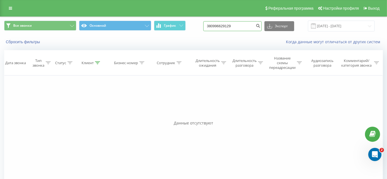
drag, startPoint x: 250, startPoint y: 26, endPoint x: 200, endPoint y: 29, distance: 50.4
click at [205, 29] on div "Все звонки Основной График 380996629129 Экспорт .csv .xls .xlsx 12.09.2025 - 12…" at bounding box center [193, 26] width 378 height 11
click at [344, 25] on input "12.09.2025 - 12.09.2025" at bounding box center [341, 26] width 67 height 11
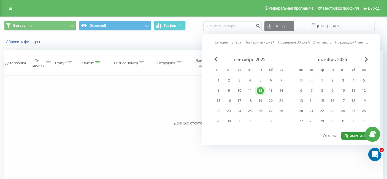
click at [346, 133] on button "Применить" at bounding box center [355, 135] width 28 height 8
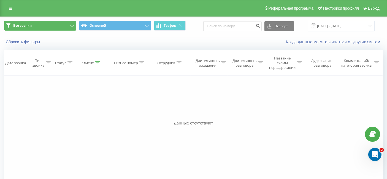
click at [11, 24] on button "Все звонки" at bounding box center [40, 26] width 72 height 10
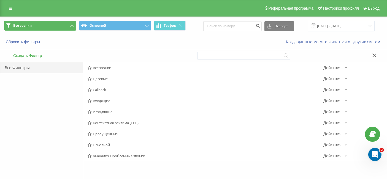
click at [24, 21] on button "Все звонки" at bounding box center [40, 26] width 72 height 10
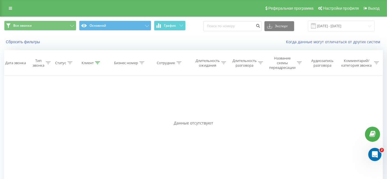
click at [9, 13] on div "Реферальная программа Настройки профиля Выход" at bounding box center [193, 8] width 387 height 17
click at [9, 12] on link at bounding box center [11, 8] width 10 height 8
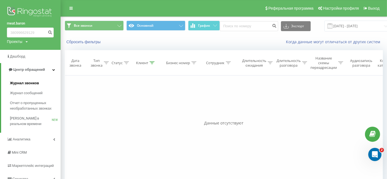
click at [33, 80] on span "Журнал звонков" at bounding box center [24, 83] width 29 height 6
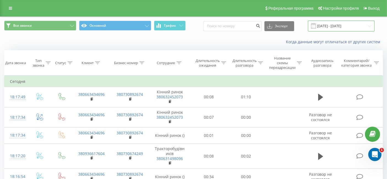
click at [341, 29] on input "[DATE] - [DATE]" at bounding box center [341, 26] width 67 height 11
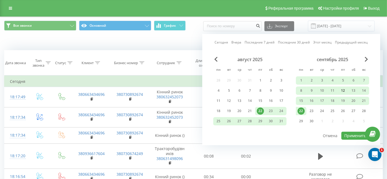
click at [339, 88] on div "12" at bounding box center [342, 90] width 7 height 7
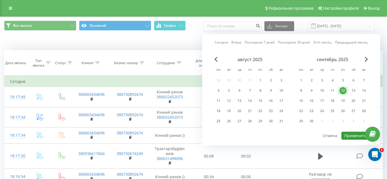
click at [354, 134] on button "Применить" at bounding box center [355, 135] width 28 height 8
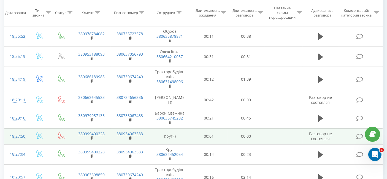
scroll to position [397, 0]
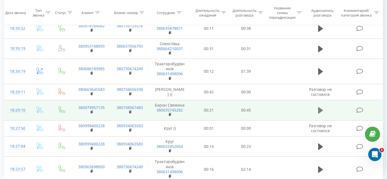
click at [318, 111] on icon at bounding box center [320, 110] width 5 height 7
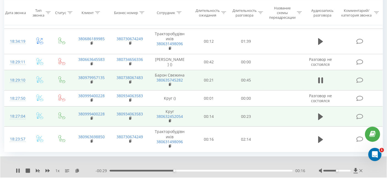
scroll to position [440, 0]
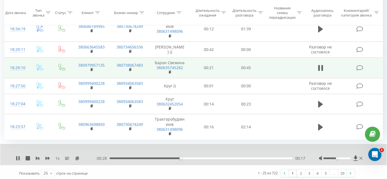
drag, startPoint x: 299, startPoint y: 169, endPoint x: 286, endPoint y: 163, distance: 14.3
click at [295, 169] on div "1 2 3 4 5 … 29" at bounding box center [317, 173] width 75 height 8
click at [300, 170] on link "2" at bounding box center [301, 173] width 8 height 8
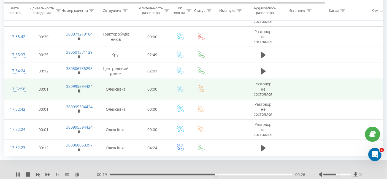
scroll to position [390, 0]
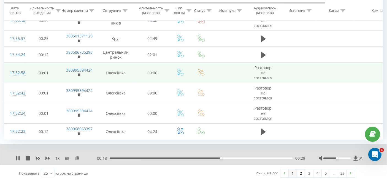
click at [292, 169] on link "1" at bounding box center [292, 173] width 8 height 8
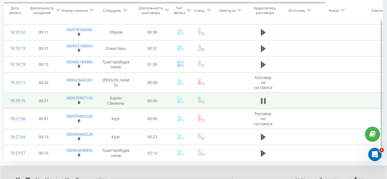
scroll to position [368, 0]
click at [77, 177] on icon at bounding box center [77, 179] width 5 height 4
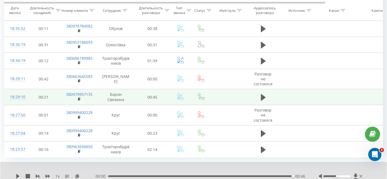
scroll to position [390, 0]
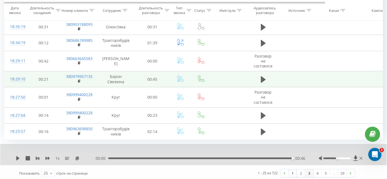
click at [312, 171] on link "3" at bounding box center [309, 173] width 8 height 8
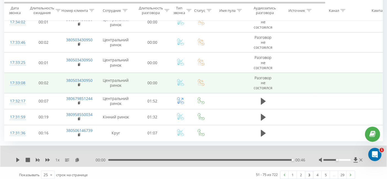
scroll to position [411, 0]
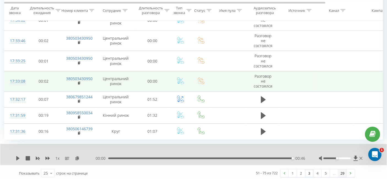
click at [339, 169] on link "29" at bounding box center [342, 173] width 8 height 8
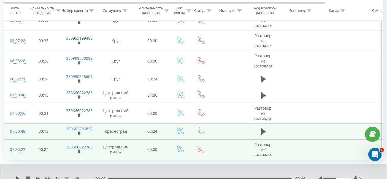
scroll to position [342, 0]
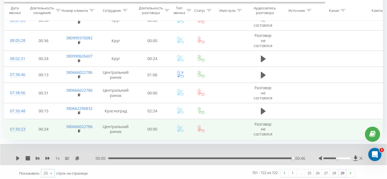
click at [46, 171] on div "25" at bounding box center [45, 173] width 4 height 6
click at [53, 161] on div "100" at bounding box center [47, 165] width 13 height 8
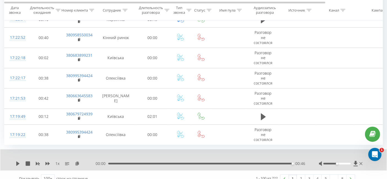
click at [342, 174] on link "8" at bounding box center [342, 178] width 8 height 8
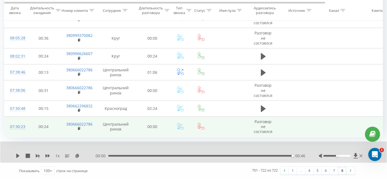
scroll to position [320, 0]
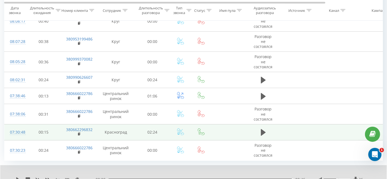
click at [249, 131] on td at bounding box center [262, 132] width 33 height 16
click at [265, 129] on icon at bounding box center [263, 132] width 5 height 8
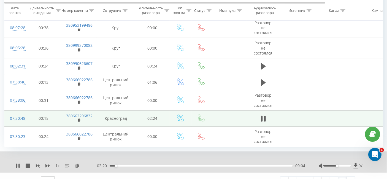
scroll to position [342, 0]
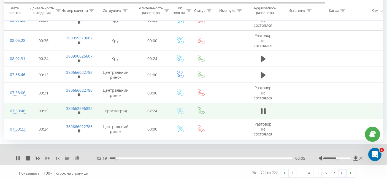
click at [48, 157] on icon at bounding box center [47, 158] width 4 height 3
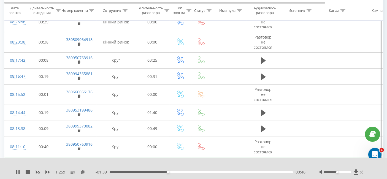
scroll to position [97, 0]
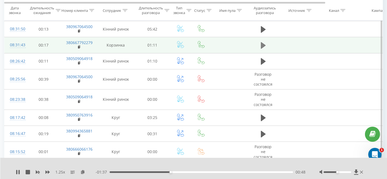
click at [267, 48] on button at bounding box center [263, 45] width 8 height 8
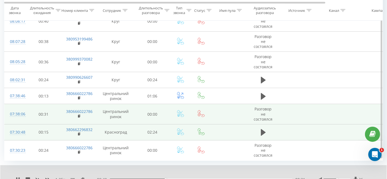
scroll to position [342, 0]
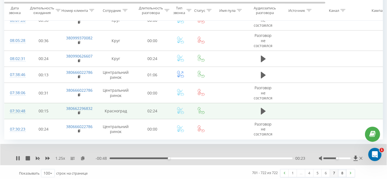
click at [333, 171] on link "7" at bounding box center [334, 173] width 8 height 8
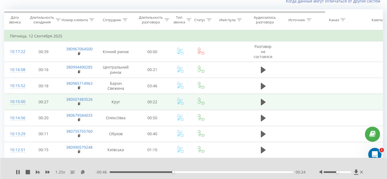
scroll to position [36, 0]
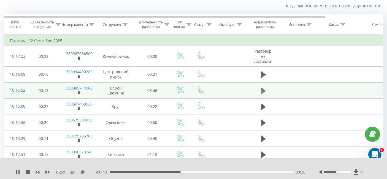
click at [261, 89] on icon at bounding box center [263, 90] width 5 height 7
drag, startPoint x: 50, startPoint y: 173, endPoint x: 47, endPoint y: 172, distance: 3.4
click at [47, 172] on div "1.25 x" at bounding box center [56, 172] width 80 height 6
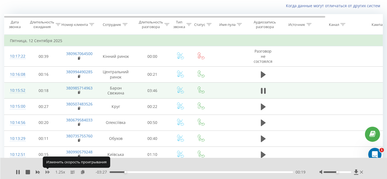
click at [46, 172] on icon at bounding box center [47, 171] width 4 height 3
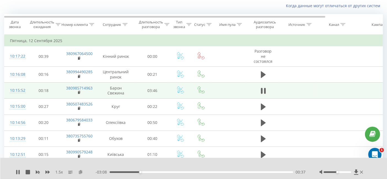
click at [79, 170] on icon at bounding box center [80, 172] width 5 height 4
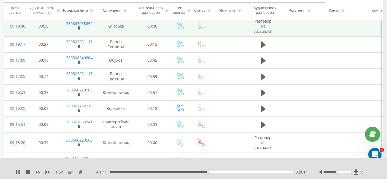
scroll to position [1412, 0]
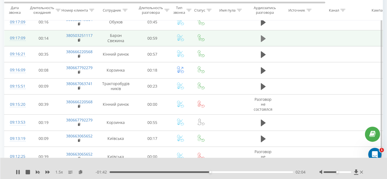
click at [261, 35] on icon at bounding box center [263, 39] width 5 height 8
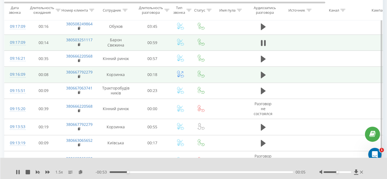
scroll to position [1381, 0]
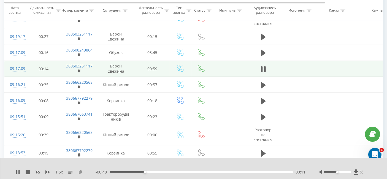
click at [81, 172] on icon at bounding box center [80, 172] width 5 height 4
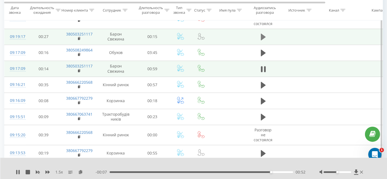
click at [264, 33] on icon at bounding box center [263, 37] width 5 height 8
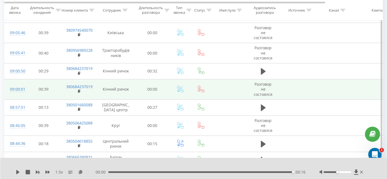
scroll to position [1634, 0]
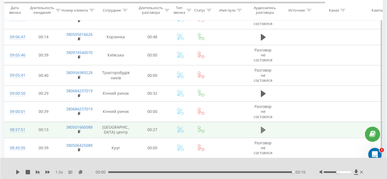
click at [261, 127] on icon at bounding box center [263, 130] width 5 height 7
click at [81, 171] on icon at bounding box center [80, 172] width 5 height 4
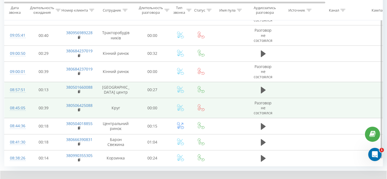
scroll to position [1695, 0]
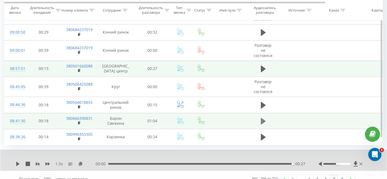
click at [262, 118] on icon at bounding box center [263, 121] width 5 height 7
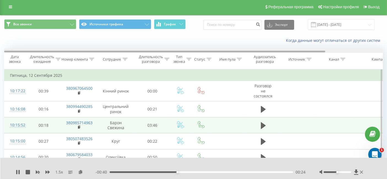
scroll to position [0, 0]
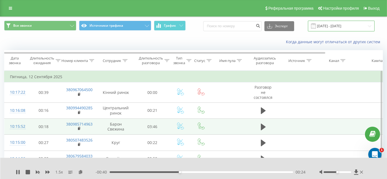
click at [343, 26] on input "[DATE] - [DATE]" at bounding box center [341, 26] width 67 height 11
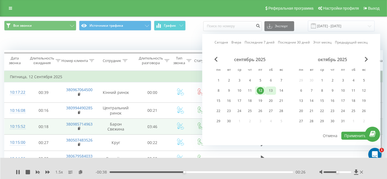
click at [271, 90] on div "13" at bounding box center [270, 90] width 7 height 7
click at [349, 133] on button "Применить" at bounding box center [355, 135] width 28 height 8
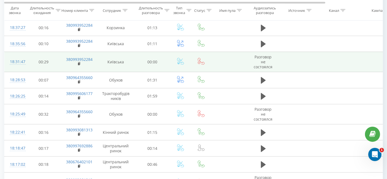
scroll to position [642, 0]
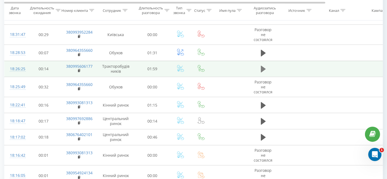
click at [262, 66] on icon at bounding box center [263, 69] width 5 height 7
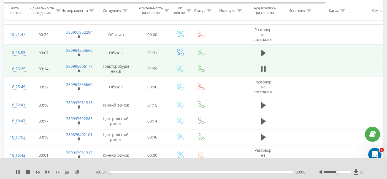
click at [263, 56] on td at bounding box center [262, 53] width 33 height 16
click at [263, 57] on td at bounding box center [262, 53] width 33 height 16
click at [261, 50] on icon at bounding box center [263, 53] width 5 height 7
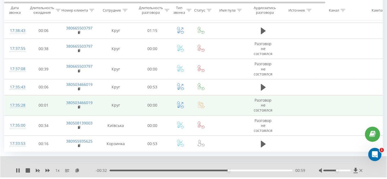
scroll to position [1767, 0]
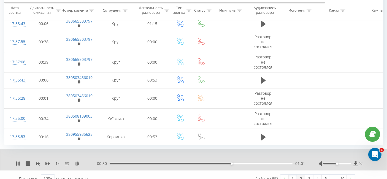
click at [303, 174] on link "2" at bounding box center [301, 178] width 8 height 8
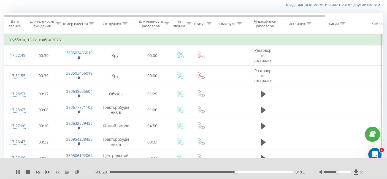
scroll to position [36, 0]
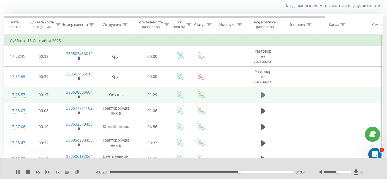
click at [259, 93] on button at bounding box center [263, 95] width 8 height 8
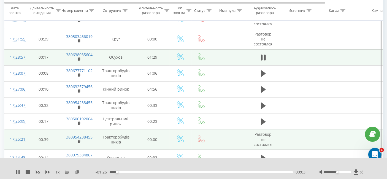
scroll to position [67, 0]
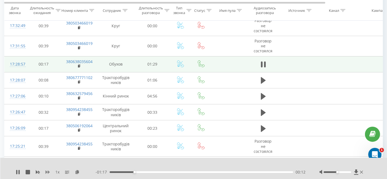
click at [50, 170] on icon at bounding box center [47, 172] width 4 height 4
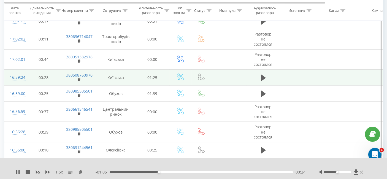
scroll to position [800, 0]
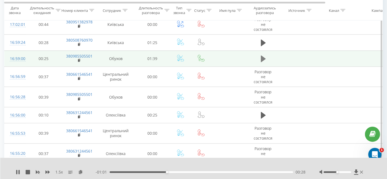
click at [264, 57] on icon at bounding box center [263, 59] width 5 height 8
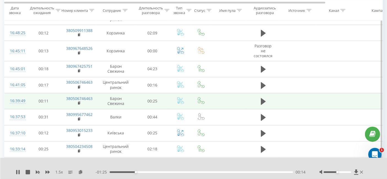
scroll to position [984, 0]
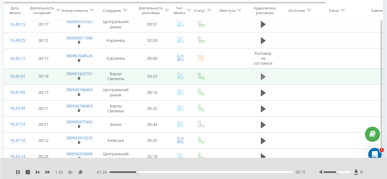
click at [263, 73] on icon at bounding box center [263, 76] width 5 height 7
drag, startPoint x: 336, startPoint y: 172, endPoint x: 344, endPoint y: 171, distance: 8.3
click at [344, 171] on div at bounding box center [341, 172] width 45 height 6
click at [84, 171] on div "1.5 x" at bounding box center [56, 172] width 80 height 6
click at [81, 172] on icon at bounding box center [80, 172] width 5 height 4
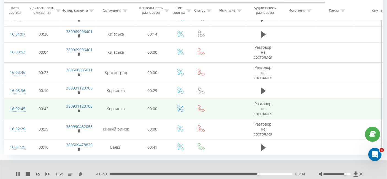
scroll to position [1733, 0]
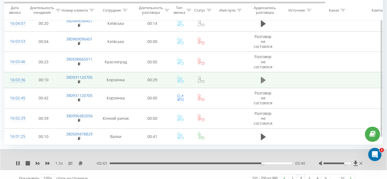
click at [264, 77] on icon at bounding box center [263, 80] width 5 height 7
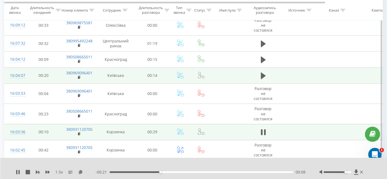
scroll to position [1620, 0]
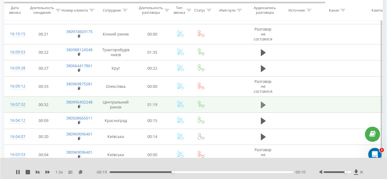
click at [259, 102] on button at bounding box center [263, 105] width 8 height 8
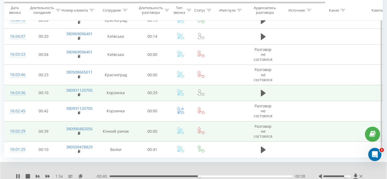
scroll to position [1733, 0]
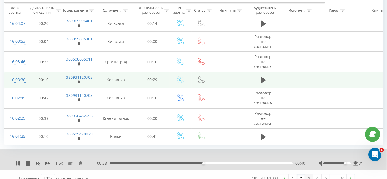
click at [309, 174] on link "3" at bounding box center [309, 178] width 8 height 8
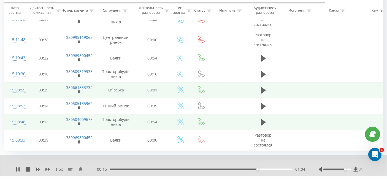
scroll to position [1793, 0]
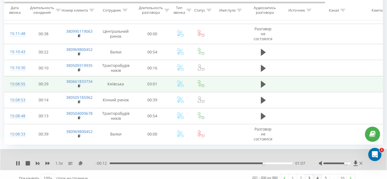
click at [316, 174] on link "4" at bounding box center [317, 178] width 8 height 8
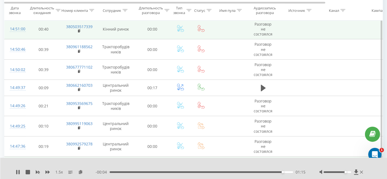
scroll to position [770, 0]
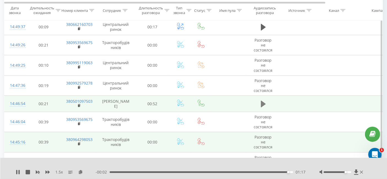
click at [264, 101] on icon at bounding box center [263, 104] width 5 height 7
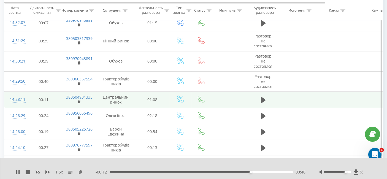
scroll to position [1289, 0]
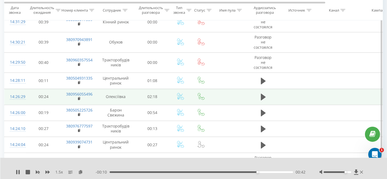
click at [258, 91] on td at bounding box center [262, 97] width 33 height 16
click at [259, 91] on td at bounding box center [262, 97] width 33 height 16
click at [265, 94] on button at bounding box center [263, 97] width 8 height 8
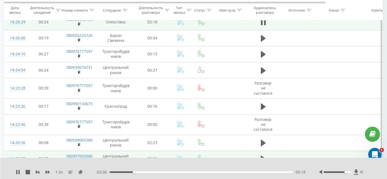
scroll to position [1350, 0]
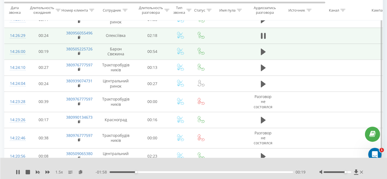
click at [257, 43] on td at bounding box center [262, 51] width 33 height 16
click at [259, 48] on button at bounding box center [263, 52] width 8 height 8
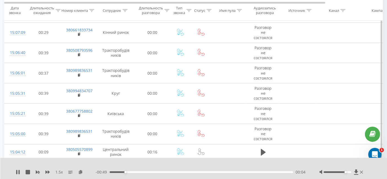
scroll to position [0, 0]
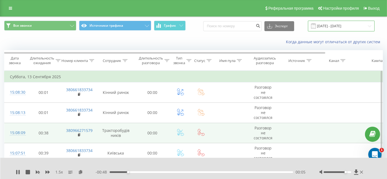
click at [333, 29] on input "[DATE] - [DATE]" at bounding box center [341, 26] width 67 height 11
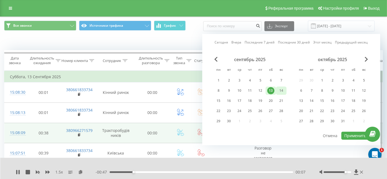
click at [278, 88] on div "14" at bounding box center [280, 90] width 7 height 7
click at [347, 135] on button "Применить" at bounding box center [355, 135] width 28 height 8
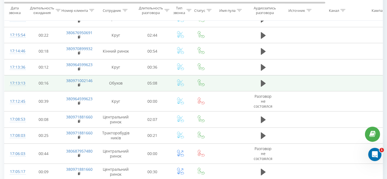
scroll to position [336, 0]
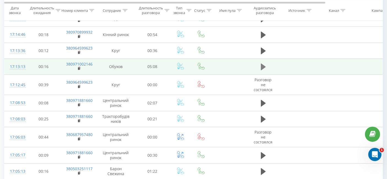
click at [262, 64] on icon at bounding box center [263, 67] width 5 height 7
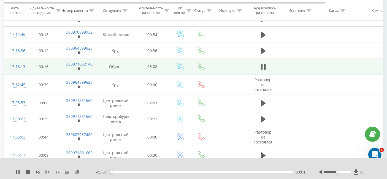
click at [49, 171] on icon at bounding box center [47, 172] width 4 height 4
click at [50, 171] on icon at bounding box center [47, 172] width 4 height 4
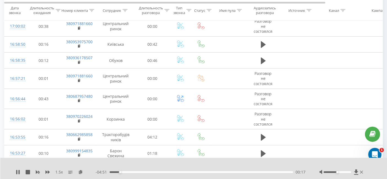
scroll to position [642, 0]
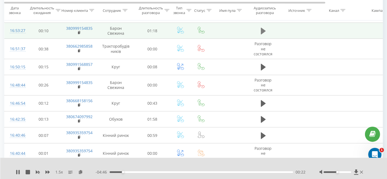
click at [266, 29] on button at bounding box center [263, 31] width 8 height 8
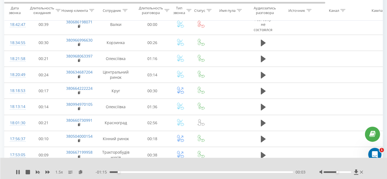
scroll to position [120, 0]
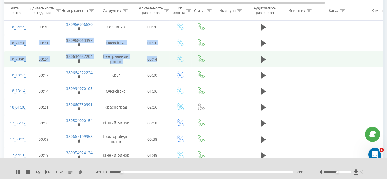
drag, startPoint x: 384, startPoint y: 21, endPoint x: 378, endPoint y: 50, distance: 29.8
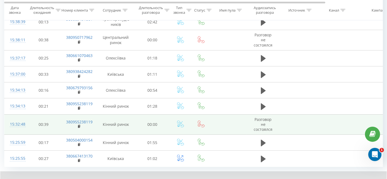
scroll to position [1678, 0]
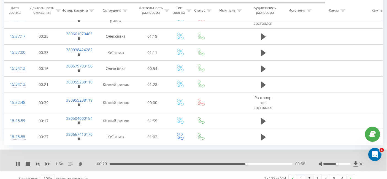
click at [308, 175] on link "2" at bounding box center [309, 179] width 8 height 8
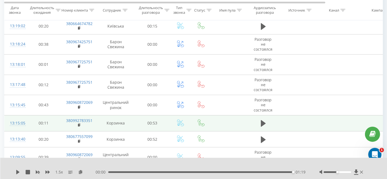
scroll to position [1724, 0]
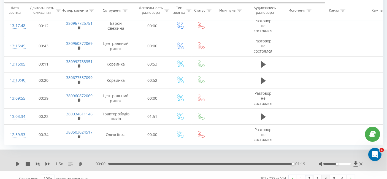
click at [327, 175] on link "4" at bounding box center [325, 179] width 8 height 8
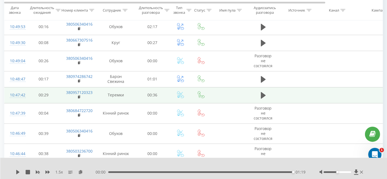
scroll to position [1259, 0]
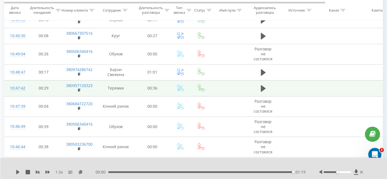
click at [255, 84] on td at bounding box center [262, 88] width 33 height 16
click at [258, 84] on td at bounding box center [262, 88] width 33 height 16
click at [261, 85] on icon at bounding box center [263, 88] width 5 height 7
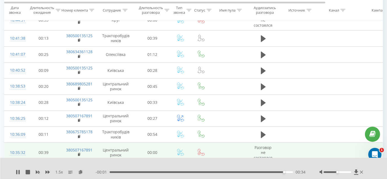
scroll to position [1473, 0]
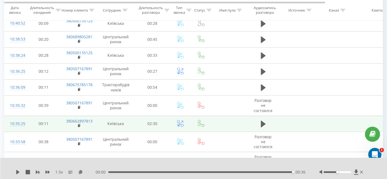
click at [259, 120] on button at bounding box center [263, 124] width 8 height 8
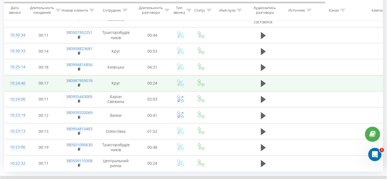
scroll to position [1716, 0]
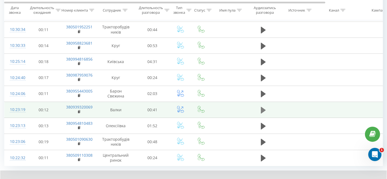
click at [262, 106] on icon at bounding box center [263, 109] width 5 height 7
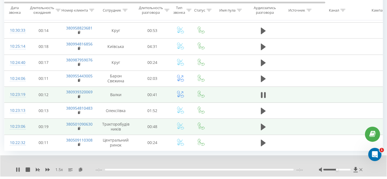
scroll to position [1737, 0]
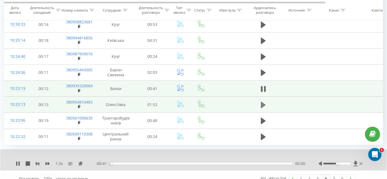
click at [263, 101] on icon at bounding box center [263, 105] width 5 height 8
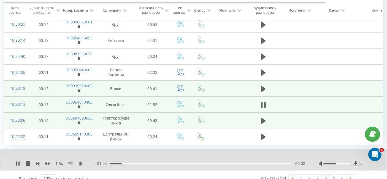
click at [254, 113] on td at bounding box center [262, 121] width 33 height 16
click at [259, 113] on td at bounding box center [262, 121] width 33 height 16
click at [259, 117] on button at bounding box center [263, 121] width 8 height 8
click at [48, 162] on icon at bounding box center [47, 163] width 4 height 3
click at [48, 161] on icon at bounding box center [47, 163] width 4 height 4
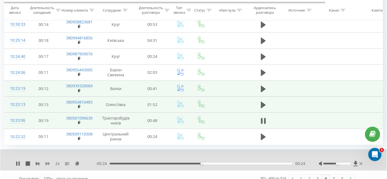
click at [48, 161] on icon at bounding box center [47, 163] width 4 height 4
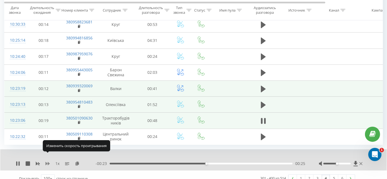
click at [48, 161] on icon at bounding box center [47, 163] width 4 height 4
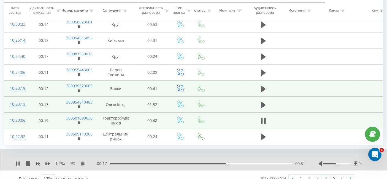
click at [332, 174] on link "5" at bounding box center [334, 178] width 8 height 8
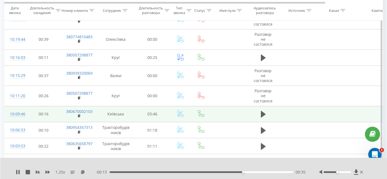
scroll to position [220, 0]
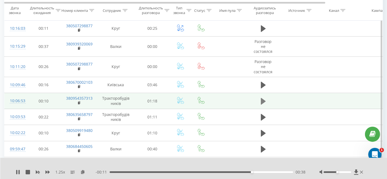
click at [264, 97] on icon at bounding box center [263, 101] width 5 height 8
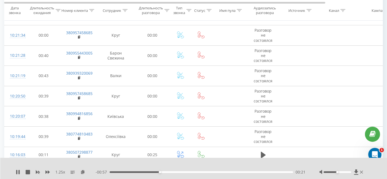
scroll to position [0, 0]
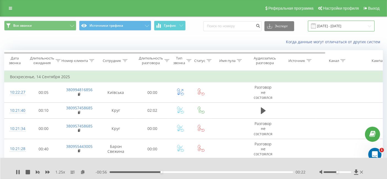
click at [334, 25] on input "[DATE] - [DATE]" at bounding box center [341, 26] width 67 height 11
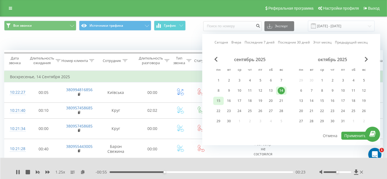
click at [220, 102] on div "15" at bounding box center [218, 100] width 7 height 7
click at [345, 134] on button "Применить" at bounding box center [355, 135] width 28 height 8
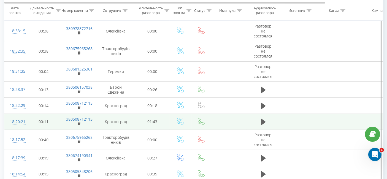
scroll to position [458, 0]
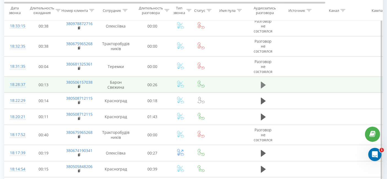
click at [264, 84] on icon at bounding box center [263, 85] width 5 height 8
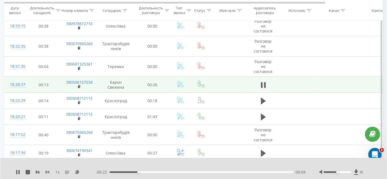
click at [48, 170] on icon at bounding box center [47, 172] width 4 height 4
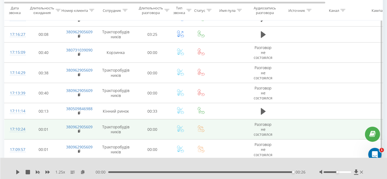
scroll to position [856, 0]
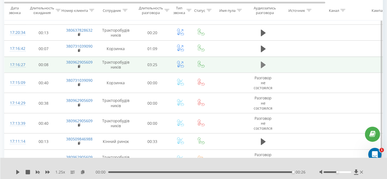
click at [261, 65] on button at bounding box center [263, 65] width 8 height 8
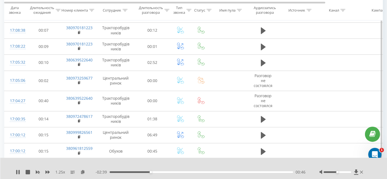
scroll to position [1131, 0]
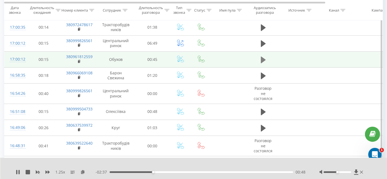
click at [261, 56] on icon at bounding box center [263, 59] width 5 height 7
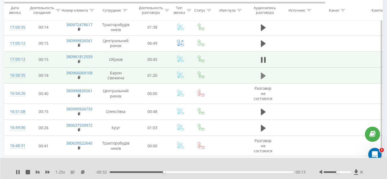
click at [261, 72] on icon at bounding box center [263, 75] width 5 height 7
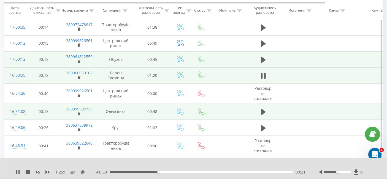
click at [267, 106] on td at bounding box center [262, 111] width 33 height 16
click at [266, 108] on button at bounding box center [263, 112] width 8 height 8
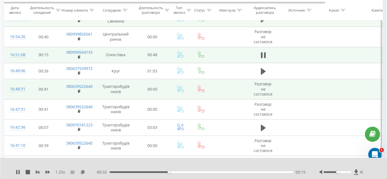
scroll to position [1161, 0]
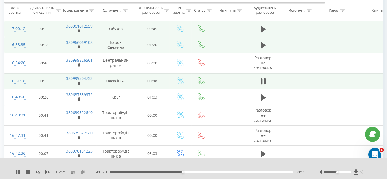
click at [81, 171] on icon at bounding box center [82, 172] width 5 height 4
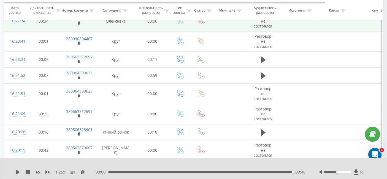
scroll to position [1491, 0]
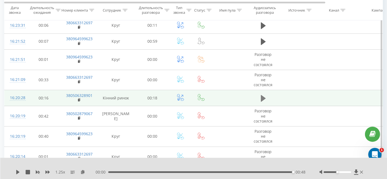
click at [261, 95] on icon at bounding box center [263, 98] width 5 height 7
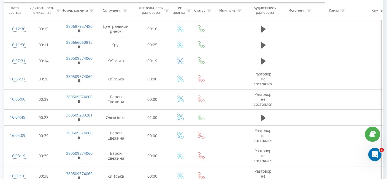
scroll to position [1758, 0]
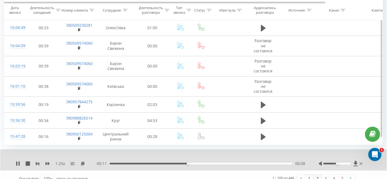
click at [320, 174] on link "2" at bounding box center [317, 178] width 8 height 8
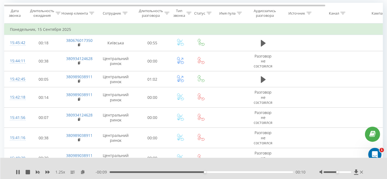
scroll to position [36, 0]
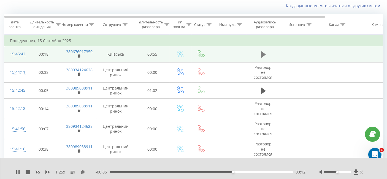
click at [261, 53] on icon at bounding box center [263, 54] width 5 height 7
click at [15, 173] on div "1.25 x - 00:19 00:36 00:36" at bounding box center [193, 168] width 387 height 21
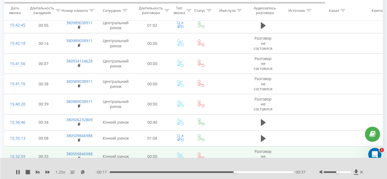
scroll to position [128, 0]
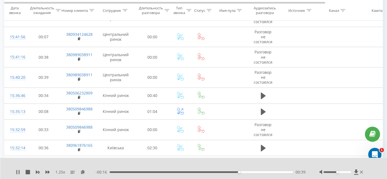
click at [18, 171] on icon at bounding box center [18, 172] width 4 height 4
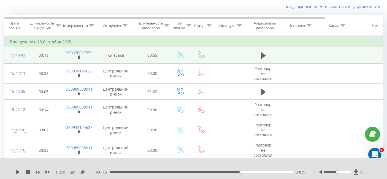
scroll to position [6, 0]
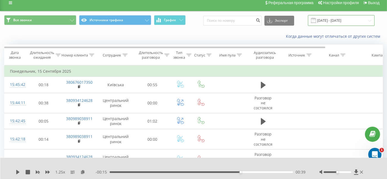
click at [336, 20] on input "[DATE] - [DATE]" at bounding box center [341, 20] width 67 height 11
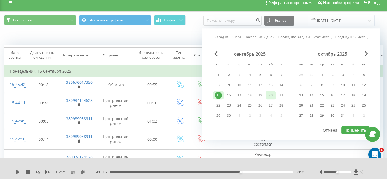
click at [270, 96] on div "20" at bounding box center [270, 95] width 7 height 7
click at [346, 127] on button "Применить" at bounding box center [355, 130] width 28 height 8
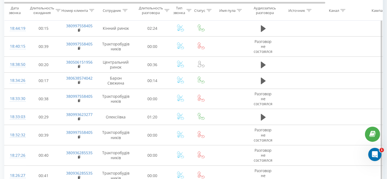
scroll to position [244, 0]
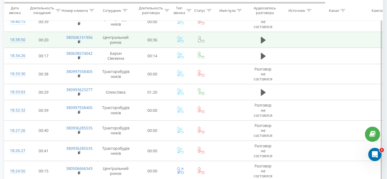
click at [257, 39] on td at bounding box center [262, 40] width 33 height 16
click at [259, 38] on button at bounding box center [263, 40] width 8 height 8
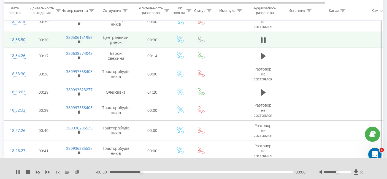
drag, startPoint x: 77, startPoint y: 172, endPoint x: 92, endPoint y: 158, distance: 20.4
click at [86, 163] on div "1 x - 00:30 00:06 00:06" at bounding box center [193, 168] width 387 height 21
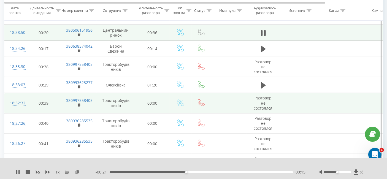
scroll to position [214, 0]
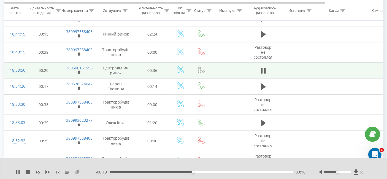
click at [76, 173] on icon at bounding box center [77, 172] width 5 height 4
click at [48, 172] on icon at bounding box center [47, 171] width 4 height 3
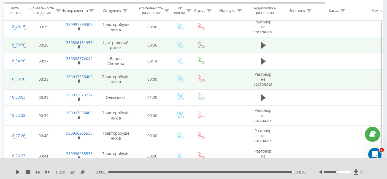
scroll to position [244, 0]
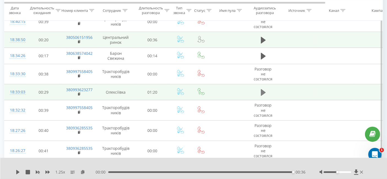
click at [262, 90] on icon at bounding box center [263, 92] width 5 height 7
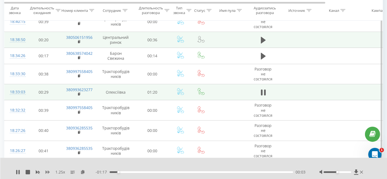
click at [45, 172] on icon at bounding box center [47, 171] width 4 height 3
click at [46, 171] on icon at bounding box center [47, 172] width 4 height 4
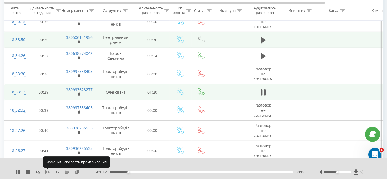
click at [46, 171] on icon at bounding box center [47, 172] width 4 height 4
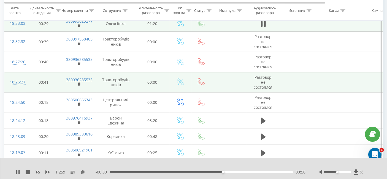
scroll to position [336, 0]
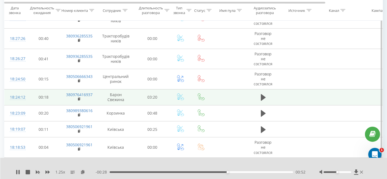
click at [267, 96] on td at bounding box center [262, 97] width 33 height 16
click at [262, 96] on icon at bounding box center [263, 97] width 5 height 7
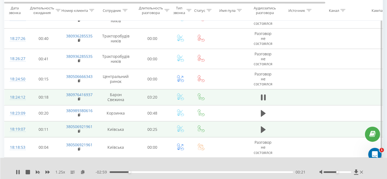
drag, startPoint x: 262, startPoint y: 112, endPoint x: 212, endPoint y: 125, distance: 52.0
click at [251, 117] on td at bounding box center [262, 113] width 33 height 16
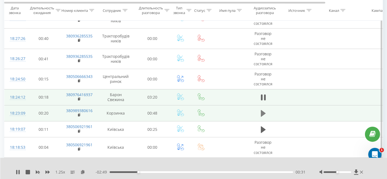
click at [262, 113] on icon at bounding box center [263, 113] width 5 height 7
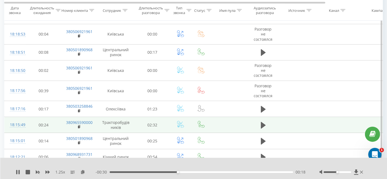
scroll to position [458, 0]
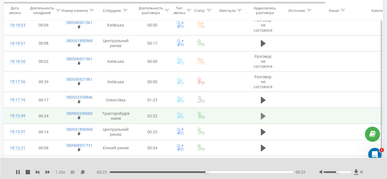
click at [261, 113] on icon at bounding box center [263, 116] width 5 height 7
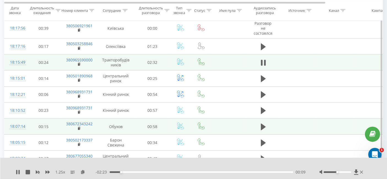
scroll to position [519, 0]
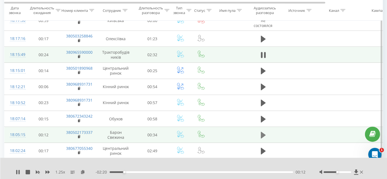
click at [259, 131] on button at bounding box center [263, 135] width 8 height 8
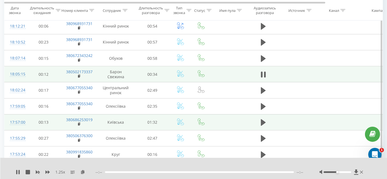
scroll to position [581, 0]
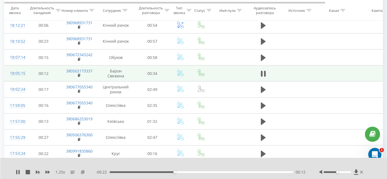
click at [82, 170] on icon at bounding box center [82, 172] width 5 height 4
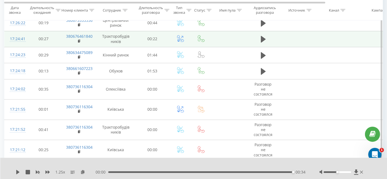
scroll to position [1131, 0]
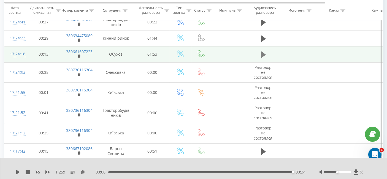
click at [265, 52] on button at bounding box center [263, 54] width 8 height 8
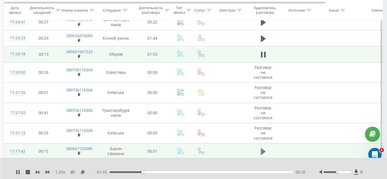
click at [264, 149] on icon at bounding box center [263, 151] width 5 height 8
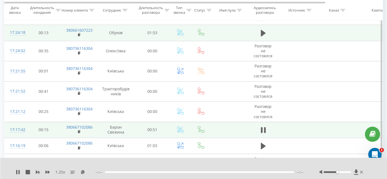
scroll to position [1192, 0]
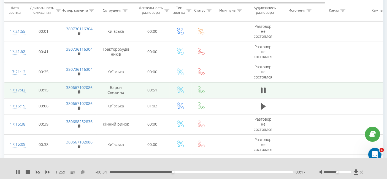
click at [81, 171] on icon at bounding box center [82, 172] width 5 height 4
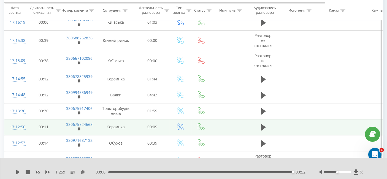
scroll to position [1284, 0]
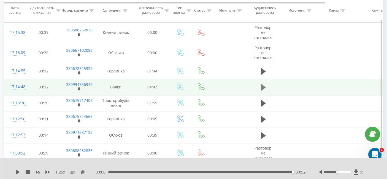
click at [262, 84] on icon at bounding box center [263, 87] width 5 height 7
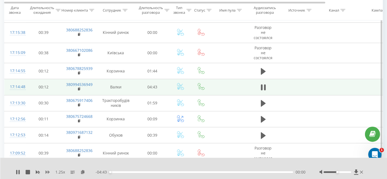
click at [46, 172] on icon at bounding box center [47, 171] width 4 height 3
click at [50, 170] on icon at bounding box center [47, 172] width 4 height 4
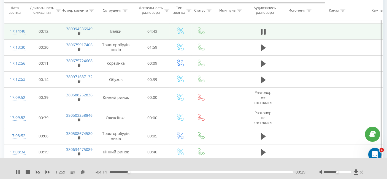
scroll to position [1314, 0]
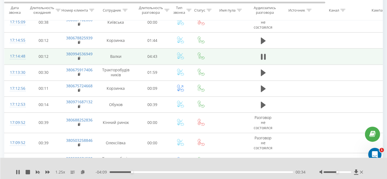
drag, startPoint x: 336, startPoint y: 171, endPoint x: 351, endPoint y: 171, distance: 15.4
click at [338, 171] on div "Accessibility label" at bounding box center [337, 172] width 2 height 2
click at [46, 173] on icon at bounding box center [47, 171] width 4 height 3
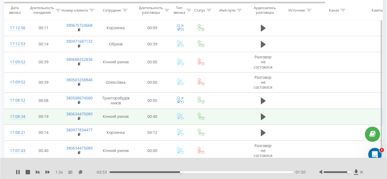
scroll to position [1406, 0]
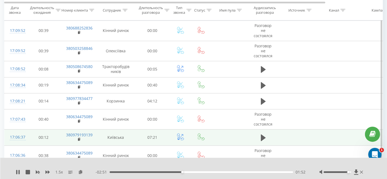
click at [254, 129] on td at bounding box center [262, 137] width 33 height 16
click at [259, 130] on td at bounding box center [262, 137] width 33 height 16
click at [264, 134] on icon at bounding box center [263, 138] width 5 height 8
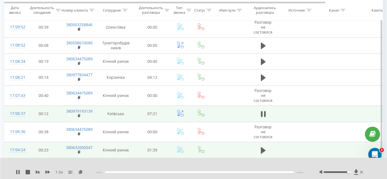
scroll to position [1437, 0]
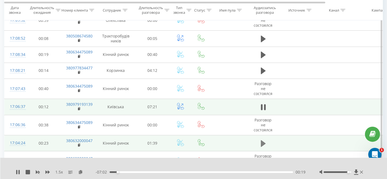
click at [263, 140] on icon at bounding box center [263, 143] width 5 height 7
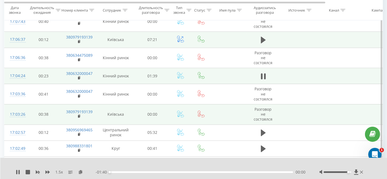
scroll to position [1528, 0]
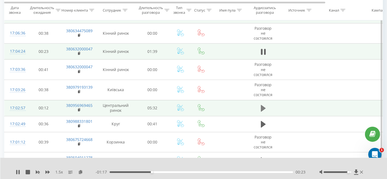
click at [259, 104] on button at bounding box center [263, 108] width 8 height 8
click at [79, 173] on icon at bounding box center [80, 172] width 5 height 4
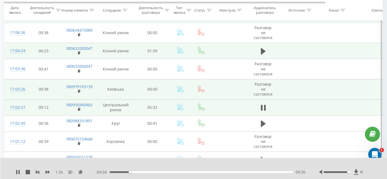
scroll to position [1533, 0]
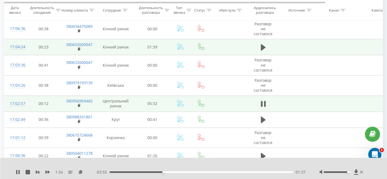
click at [50, 171] on div "1.5 x" at bounding box center [56, 172] width 80 height 6
click at [48, 172] on icon at bounding box center [47, 171] width 4 height 3
click at [42, 171] on div "2 x" at bounding box center [56, 172] width 80 height 6
click at [43, 171] on div "2 x" at bounding box center [56, 172] width 80 height 6
click at [49, 171] on icon at bounding box center [47, 171] width 4 height 3
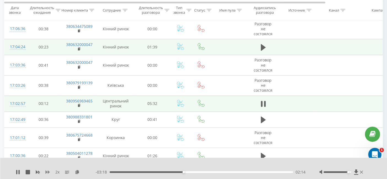
click at [49, 171] on icon at bounding box center [47, 171] width 4 height 3
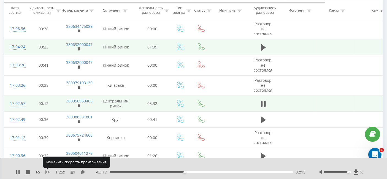
click at [49, 171] on icon at bounding box center [47, 171] width 4 height 3
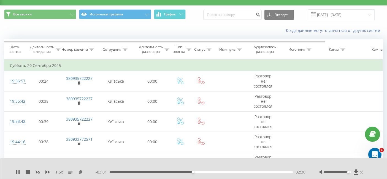
scroll to position [0, 0]
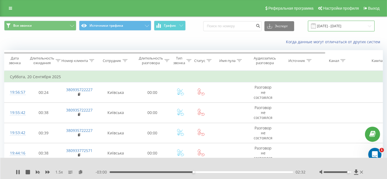
click at [329, 27] on input "[DATE] - [DATE]" at bounding box center [341, 26] width 67 height 11
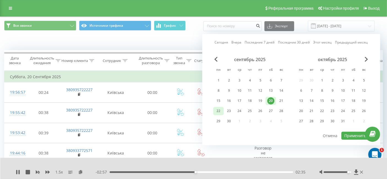
click at [214, 110] on div "22" at bounding box center [218, 111] width 10 height 8
click at [347, 135] on button "Применить" at bounding box center [355, 135] width 28 height 8
type input "[DATE] - [DATE]"
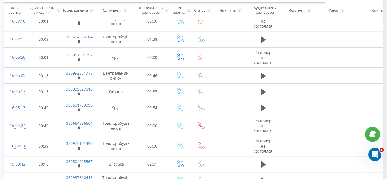
scroll to position [1724, 0]
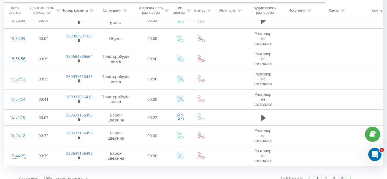
click at [343, 175] on link "4" at bounding box center [342, 179] width 8 height 8
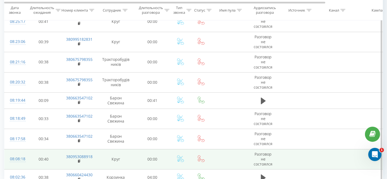
scroll to position [1103, 0]
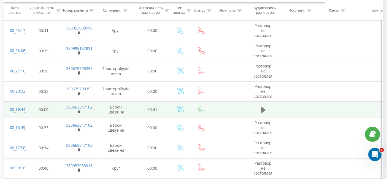
click at [260, 106] on button at bounding box center [263, 110] width 8 height 8
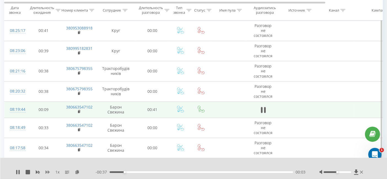
click at [47, 172] on icon at bounding box center [47, 172] width 4 height 4
drag, startPoint x: 339, startPoint y: 171, endPoint x: 358, endPoint y: 172, distance: 19.0
click at [358, 172] on div at bounding box center [341, 172] width 45 height 6
click at [46, 171] on icon at bounding box center [47, 172] width 4 height 4
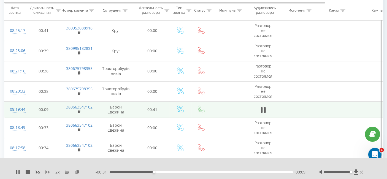
click at [46, 171] on icon at bounding box center [47, 172] width 4 height 4
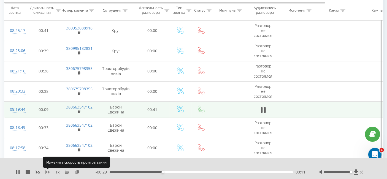
click at [46, 171] on icon at bounding box center [47, 172] width 4 height 4
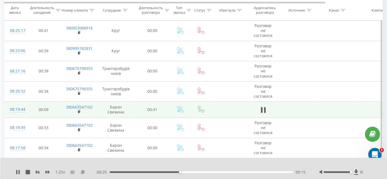
click at [84, 170] on icon at bounding box center [82, 172] width 5 height 4
click at [268, 105] on td at bounding box center [262, 110] width 33 height 16
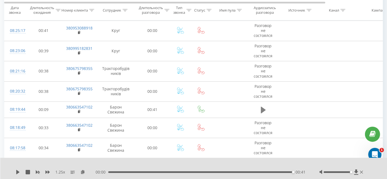
click at [265, 106] on button at bounding box center [263, 110] width 8 height 8
click at [262, 106] on icon at bounding box center [263, 109] width 5 height 7
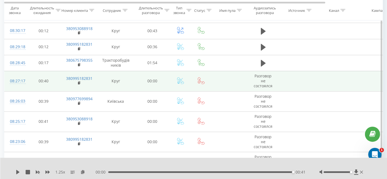
scroll to position [1012, 0]
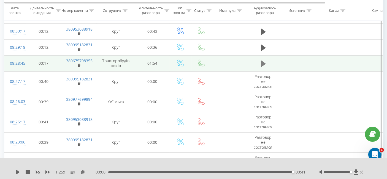
click at [262, 61] on icon at bounding box center [263, 64] width 5 height 7
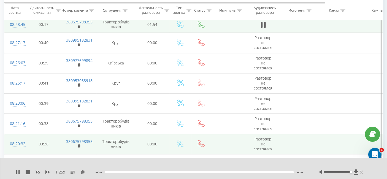
scroll to position [1073, 0]
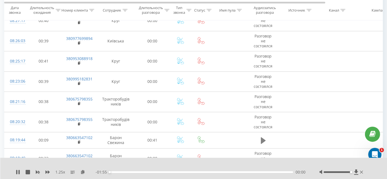
click at [260, 136] on button at bounding box center [263, 140] width 8 height 8
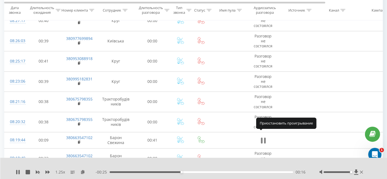
click at [261, 138] on icon at bounding box center [263, 140] width 5 height 8
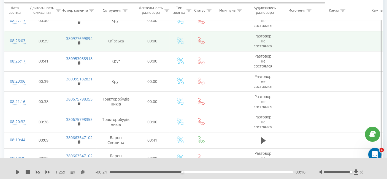
scroll to position [981, 0]
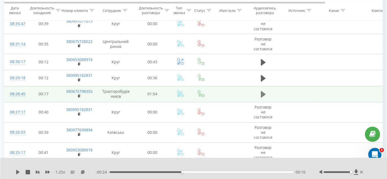
click at [263, 94] on button at bounding box center [263, 94] width 8 height 8
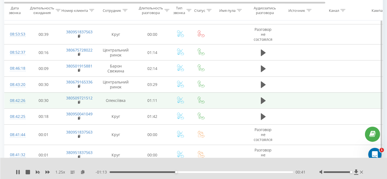
scroll to position [737, 0]
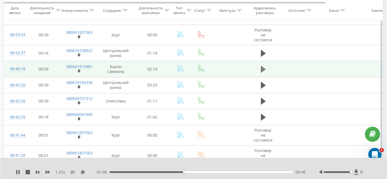
click at [262, 66] on icon at bounding box center [263, 69] width 5 height 7
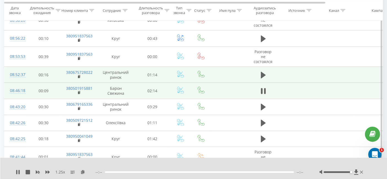
scroll to position [706, 0]
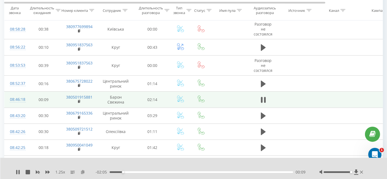
click at [84, 171] on icon at bounding box center [82, 172] width 5 height 4
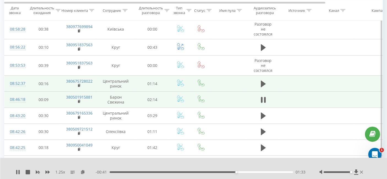
scroll to position [615, 0]
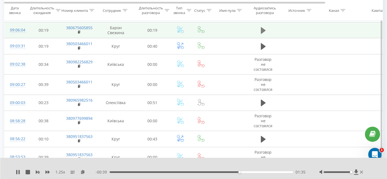
click at [259, 30] on button at bounding box center [263, 30] width 8 height 8
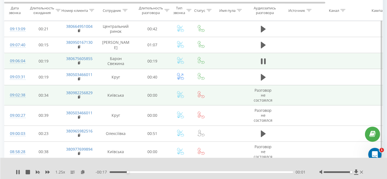
scroll to position [553, 0]
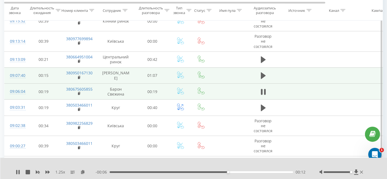
click at [258, 75] on td at bounding box center [262, 75] width 33 height 16
click at [259, 74] on button at bounding box center [263, 76] width 8 height 8
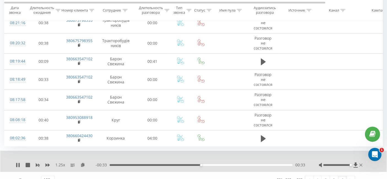
scroll to position [1155, 0]
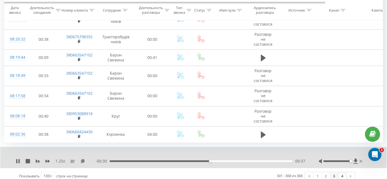
click at [333, 172] on link "3" at bounding box center [334, 176] width 8 height 8
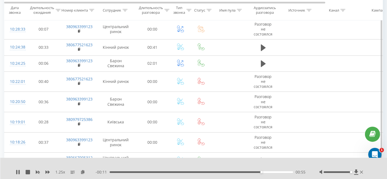
scroll to position [1275, 0]
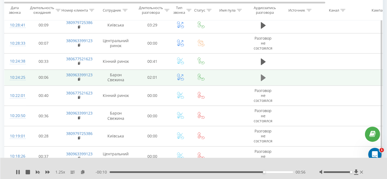
click at [262, 74] on icon at bounding box center [263, 77] width 5 height 7
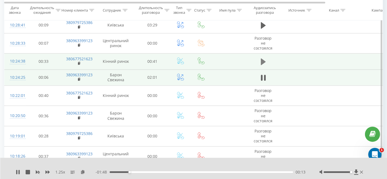
click at [261, 58] on icon at bounding box center [263, 61] width 5 height 7
click at [262, 75] on icon at bounding box center [263, 78] width 5 height 8
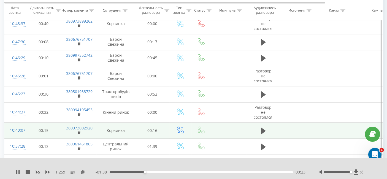
scroll to position [1061, 0]
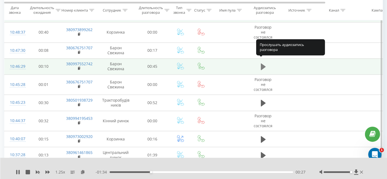
click at [264, 63] on icon at bounding box center [263, 66] width 5 height 7
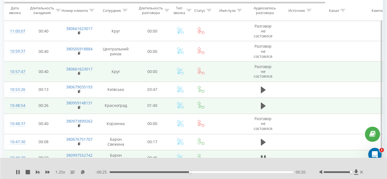
scroll to position [878, 0]
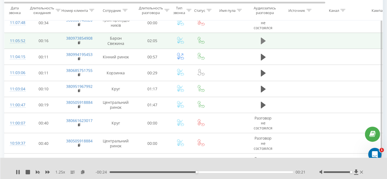
click at [264, 39] on icon at bounding box center [263, 41] width 5 height 8
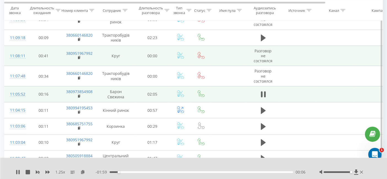
scroll to position [817, 0]
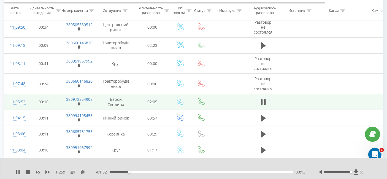
click at [47, 170] on icon at bounding box center [47, 172] width 4 height 4
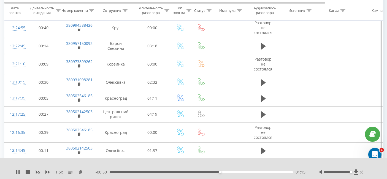
scroll to position [83, 0]
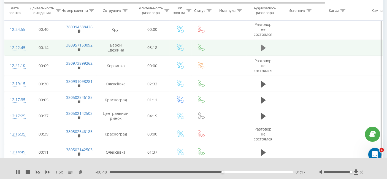
click at [262, 48] on icon at bounding box center [263, 48] width 5 height 7
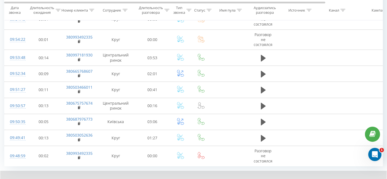
scroll to position [1703, 0]
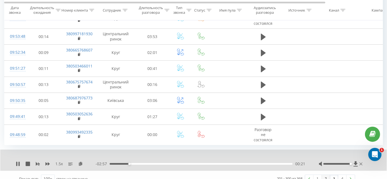
click at [326, 175] on link "2" at bounding box center [325, 179] width 8 height 8
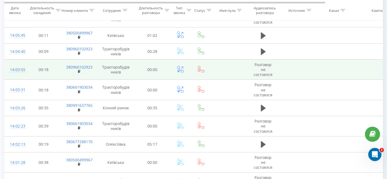
scroll to position [1690, 0]
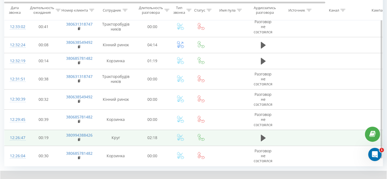
drag, startPoint x: 266, startPoint y: 128, endPoint x: 208, endPoint y: 124, distance: 58.5
click at [209, 130] on tr "12:26:47 00:19 380994388426 Круг 02:18" at bounding box center [227, 138] width 446 height 16
click at [261, 134] on icon at bounding box center [263, 138] width 5 height 8
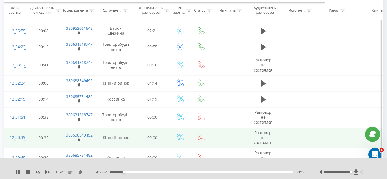
scroll to position [1629, 0]
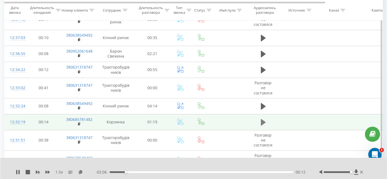
click at [260, 118] on button at bounding box center [263, 122] width 8 height 8
click at [83, 172] on div "1.5 x" at bounding box center [56, 172] width 80 height 6
click at [83, 172] on icon at bounding box center [80, 172] width 5 height 4
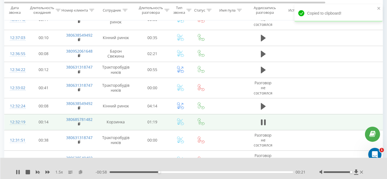
click at [80, 171] on icon at bounding box center [80, 172] width 5 height 4
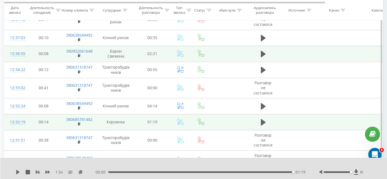
click at [257, 50] on td at bounding box center [262, 54] width 33 height 16
click at [261, 51] on icon at bounding box center [263, 54] width 5 height 7
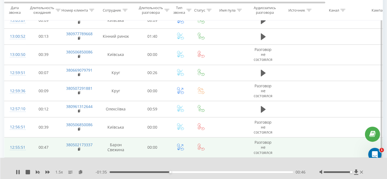
scroll to position [1415, 0]
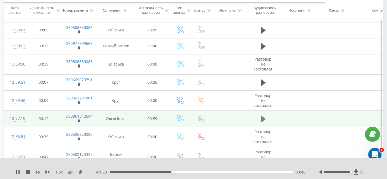
click at [264, 116] on icon at bounding box center [263, 119] width 5 height 7
click at [46, 171] on icon at bounding box center [47, 171] width 4 height 3
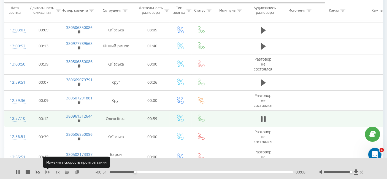
click at [46, 171] on icon at bounding box center [47, 171] width 4 height 3
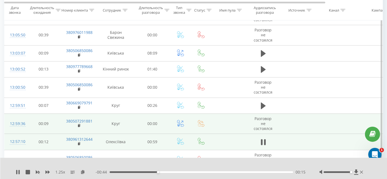
scroll to position [1385, 0]
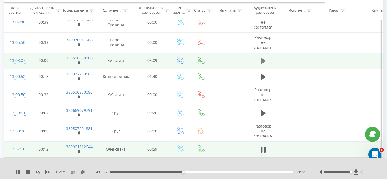
click at [265, 57] on icon at bounding box center [263, 61] width 5 height 8
click at [50, 174] on div "1.25 x" at bounding box center [56, 172] width 80 height 6
click at [50, 174] on icon at bounding box center [47, 172] width 4 height 4
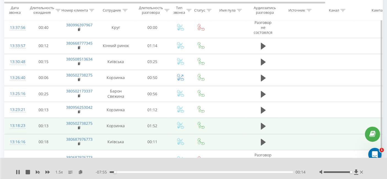
scroll to position [1202, 0]
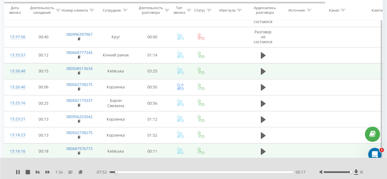
click at [257, 70] on td at bounding box center [262, 71] width 33 height 16
click at [259, 68] on button at bounding box center [263, 71] width 8 height 8
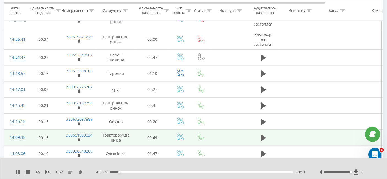
scroll to position [651, 0]
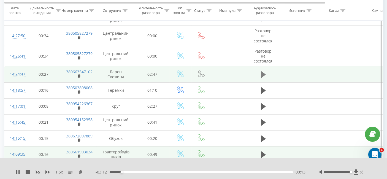
click at [262, 71] on icon at bounding box center [263, 74] width 5 height 7
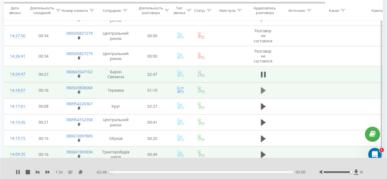
click at [260, 86] on button at bounding box center [263, 90] width 8 height 8
click at [81, 170] on icon at bounding box center [80, 172] width 5 height 4
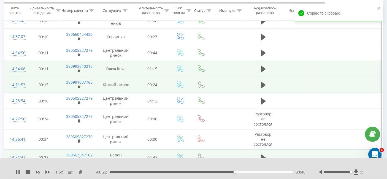
scroll to position [590, 0]
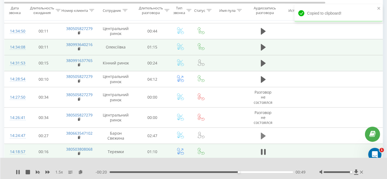
click at [259, 132] on button at bounding box center [263, 136] width 8 height 8
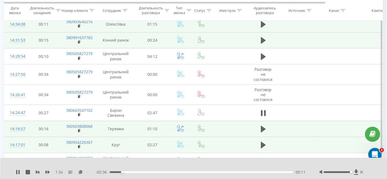
scroll to position [621, 0]
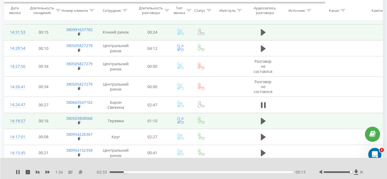
click at [79, 170] on icon at bounding box center [80, 172] width 5 height 4
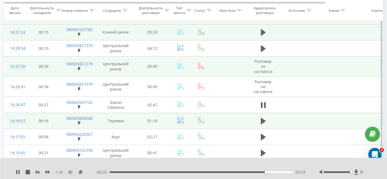
scroll to position [590, 0]
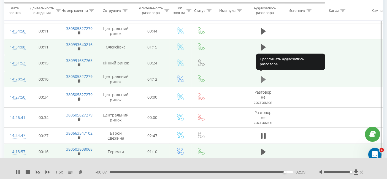
click at [262, 76] on icon at bounding box center [263, 79] width 5 height 7
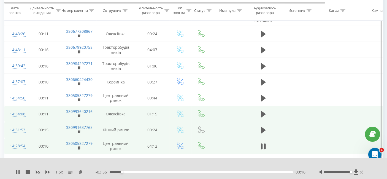
scroll to position [560, 0]
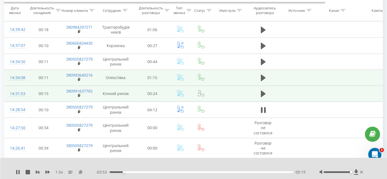
click at [80, 170] on icon at bounding box center [80, 172] width 5 height 4
click at [46, 171] on icon at bounding box center [47, 172] width 4 height 4
drag, startPoint x: 229, startPoint y: 172, endPoint x: 208, endPoint y: 172, distance: 21.5
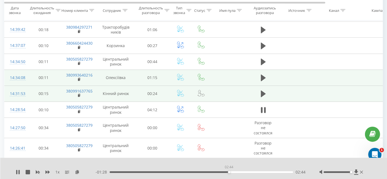
click at [228, 172] on div "02:44" at bounding box center [229, 172] width 2 height 2
drag, startPoint x: 214, startPoint y: 171, endPoint x: 185, endPoint y: 172, distance: 28.6
click at [193, 172] on div "02:23" at bounding box center [200, 172] width 183 height 2
drag, startPoint x: 191, startPoint y: 171, endPoint x: 155, endPoint y: 171, distance: 35.8
click at [190, 171] on div "01:52" at bounding box center [191, 172] width 2 height 2
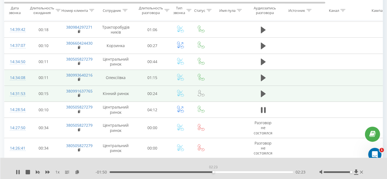
drag, startPoint x: 164, startPoint y: 172, endPoint x: 216, endPoint y: 173, distance: 51.7
click at [214, 173] on div "02:23" at bounding box center [213, 172] width 2 height 2
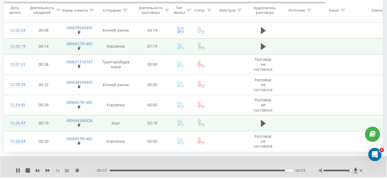
scroll to position [1712, 0]
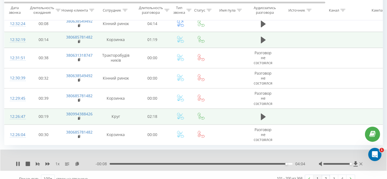
click at [319, 175] on link "1" at bounding box center [317, 179] width 8 height 8
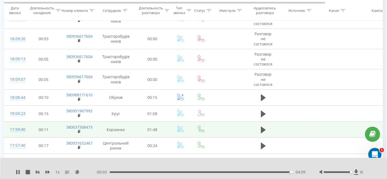
scroll to position [464, 0]
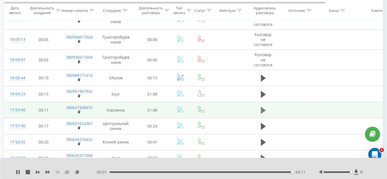
click at [261, 109] on icon at bounding box center [263, 110] width 5 height 7
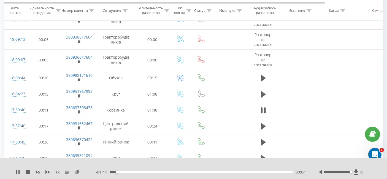
click at [40, 173] on div "1 x" at bounding box center [56, 172] width 80 height 6
click at [45, 172] on div "1 x" at bounding box center [56, 172] width 80 height 6
click at [46, 172] on icon at bounding box center [47, 171] width 4 height 3
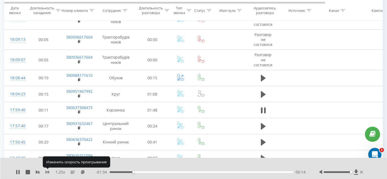
click at [46, 172] on icon at bounding box center [47, 171] width 4 height 3
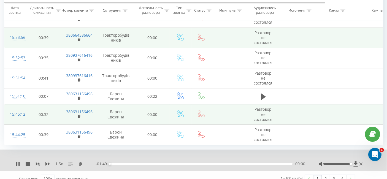
scroll to position [1722, 0]
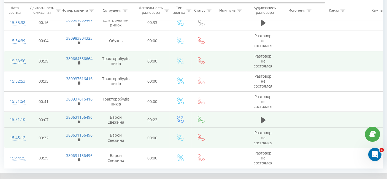
click at [268, 114] on td at bounding box center [262, 120] width 33 height 16
click at [261, 117] on icon at bounding box center [263, 120] width 5 height 7
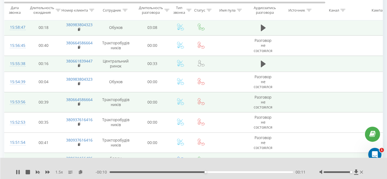
scroll to position [1663, 0]
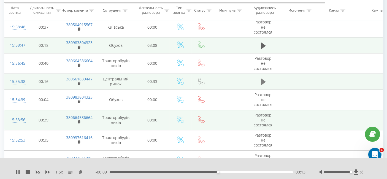
click at [265, 78] on icon at bounding box center [263, 82] width 5 height 8
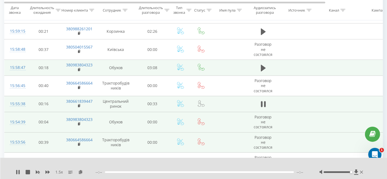
scroll to position [1633, 0]
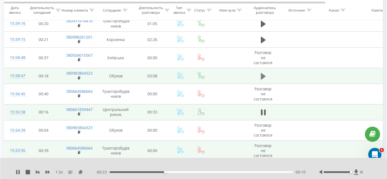
click at [265, 72] on icon at bounding box center [263, 76] width 5 height 8
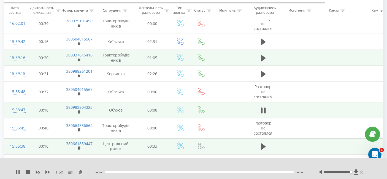
scroll to position [1572, 0]
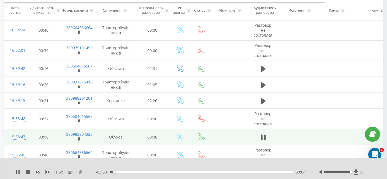
click at [81, 171] on icon at bounding box center [80, 172] width 5 height 4
drag, startPoint x: 120, startPoint y: 172, endPoint x: 100, endPoint y: 170, distance: 19.9
click at [102, 170] on div "- 03:07 00:00 00:00" at bounding box center [200, 172] width 210 height 6
click at [46, 172] on icon at bounding box center [47, 171] width 4 height 3
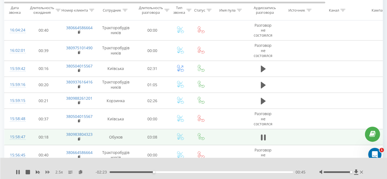
click at [46, 172] on icon at bounding box center [47, 171] width 4 height 3
drag, startPoint x: 157, startPoint y: 171, endPoint x: 102, endPoint y: 171, distance: 55.0
click at [102, 171] on div "- 02:30 00:37 00:37" at bounding box center [200, 172] width 210 height 6
click at [76, 172] on icon at bounding box center [77, 172] width 5 height 4
click at [54, 173] on div "1 x" at bounding box center [56, 172] width 80 height 6
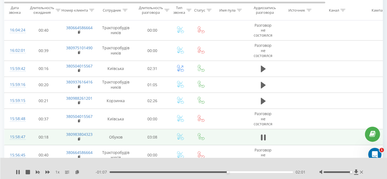
click at [56, 172] on span "1 x" at bounding box center [57, 172] width 4 height 6
click at [50, 172] on div "1 x" at bounding box center [56, 172] width 80 height 6
click at [49, 172] on icon at bounding box center [47, 171] width 4 height 3
click at [45, 171] on icon at bounding box center [47, 172] width 4 height 4
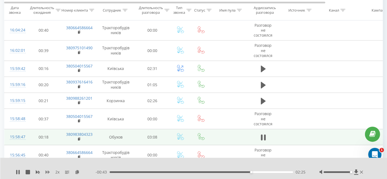
click at [45, 171] on icon at bounding box center [47, 172] width 4 height 4
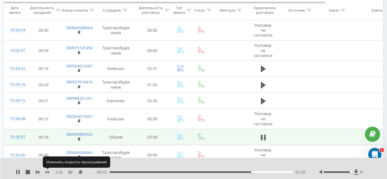
click at [45, 171] on icon at bounding box center [47, 172] width 4 height 4
